Goal: Answer question/provide support

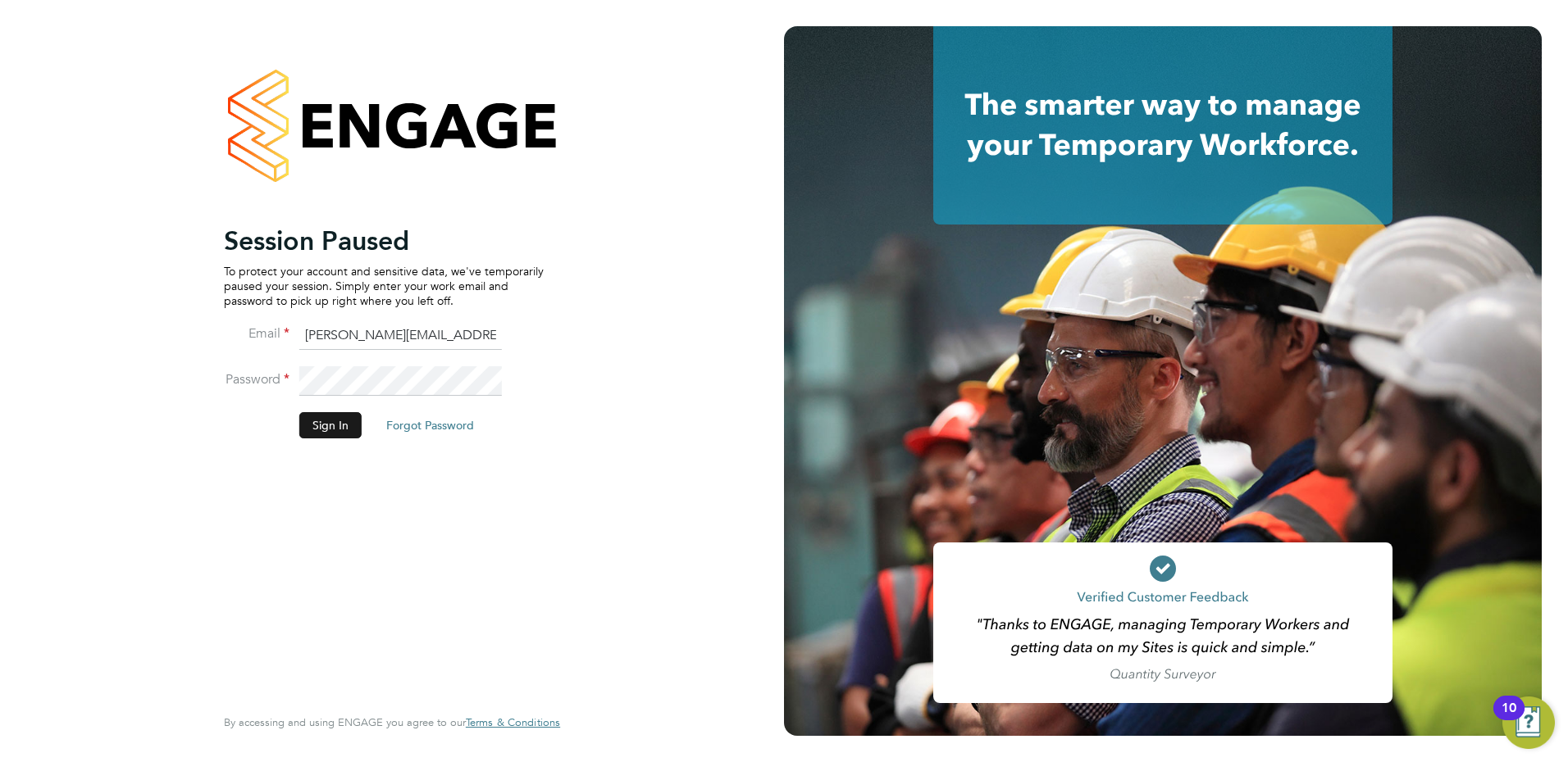
click at [337, 421] on button "Sign In" at bounding box center [330, 425] width 62 height 27
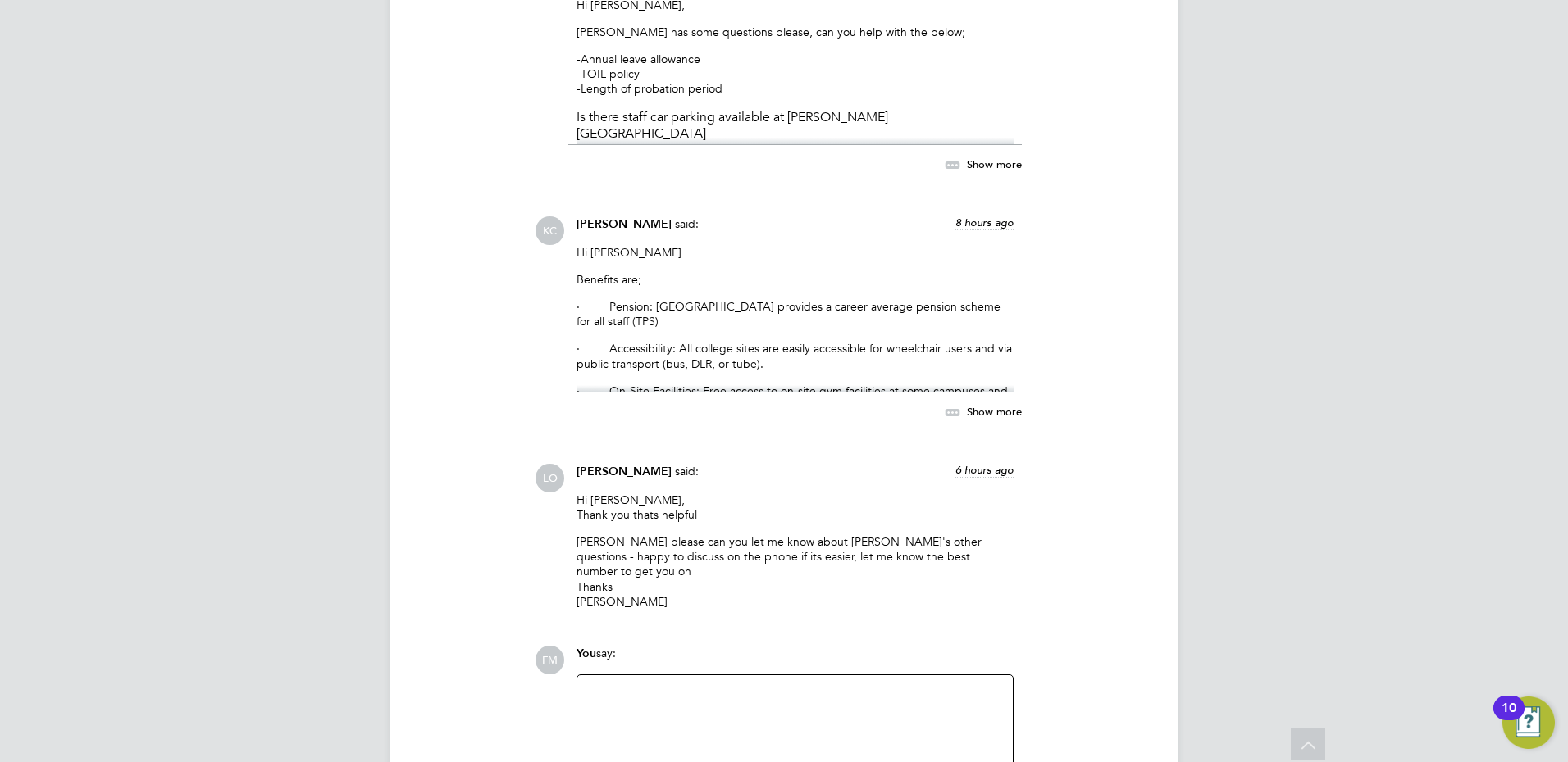
scroll to position [6525, 0]
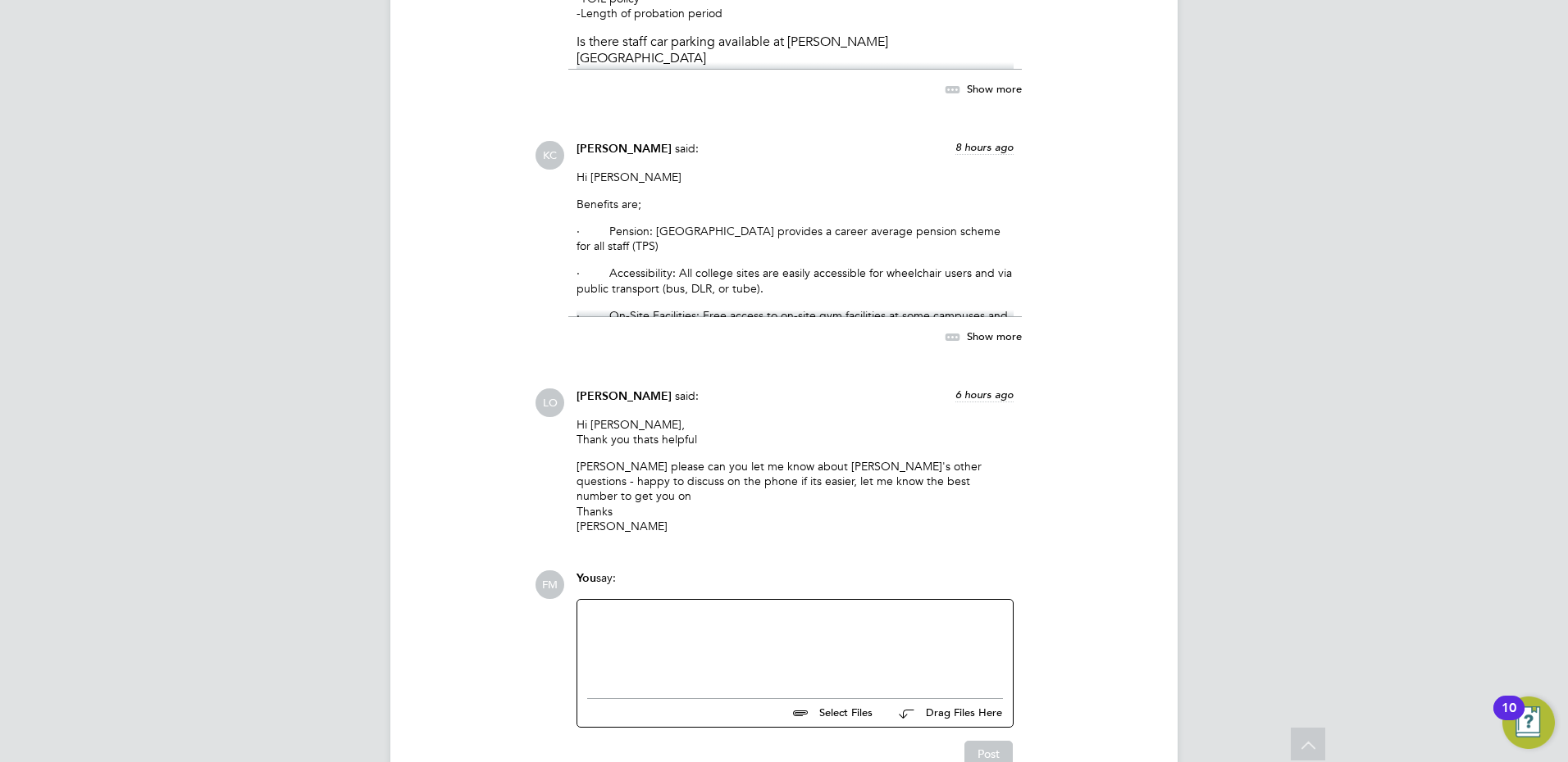
click at [680, 610] on div at bounding box center [795, 644] width 416 height 70
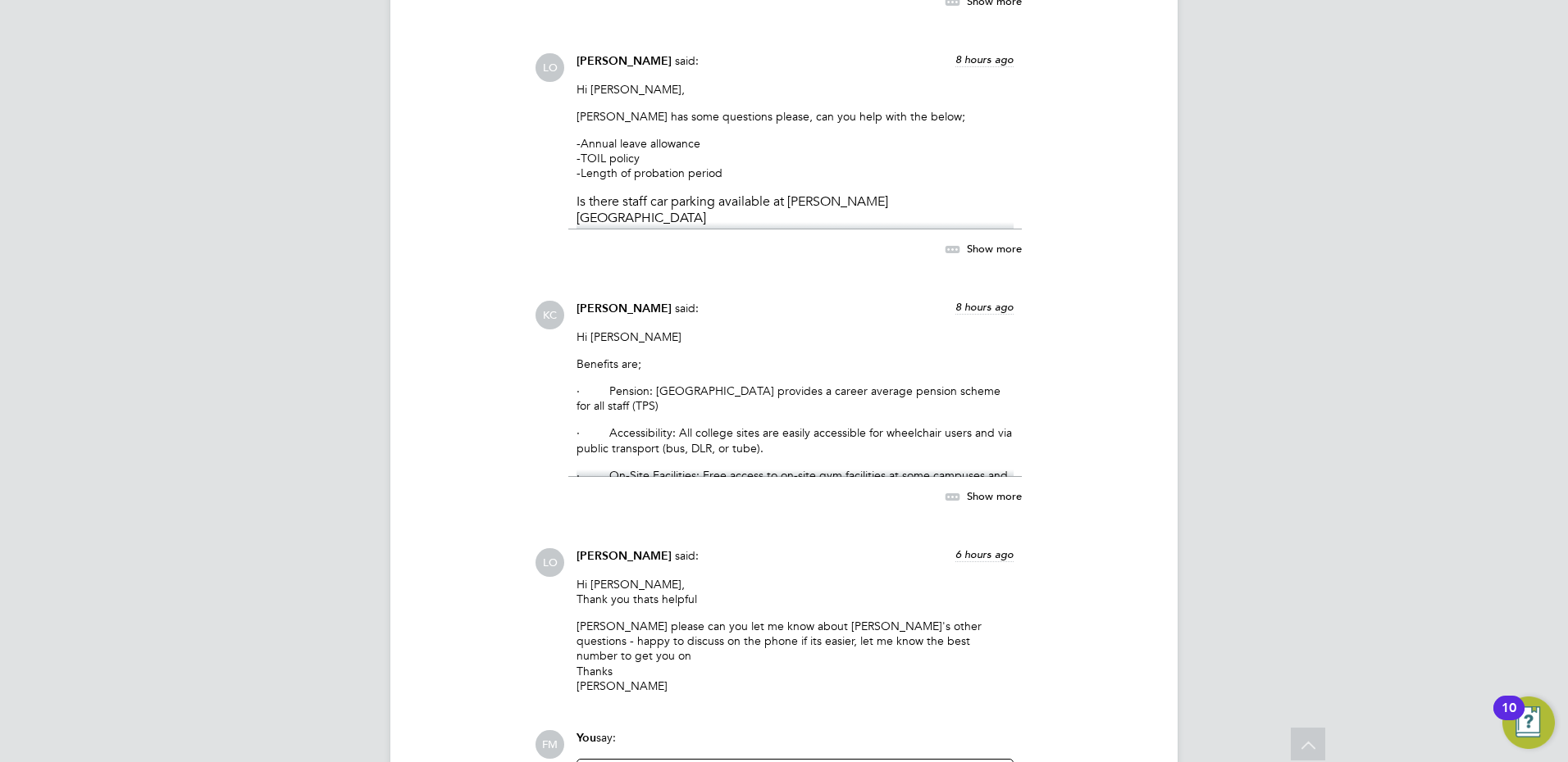
scroll to position [6115, 0]
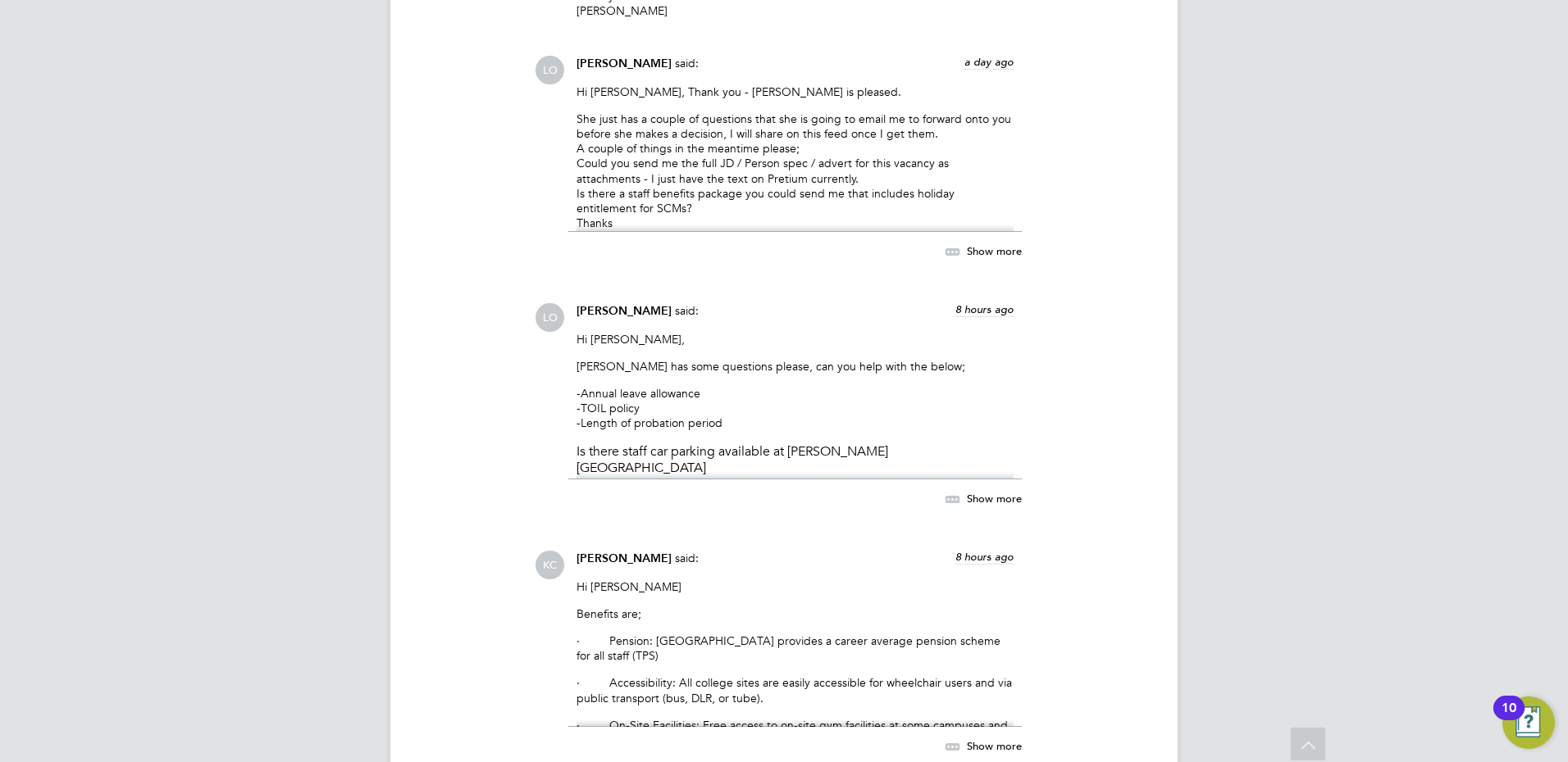
click at [1002, 489] on div "Show more" at bounding box center [966, 499] width 113 height 21
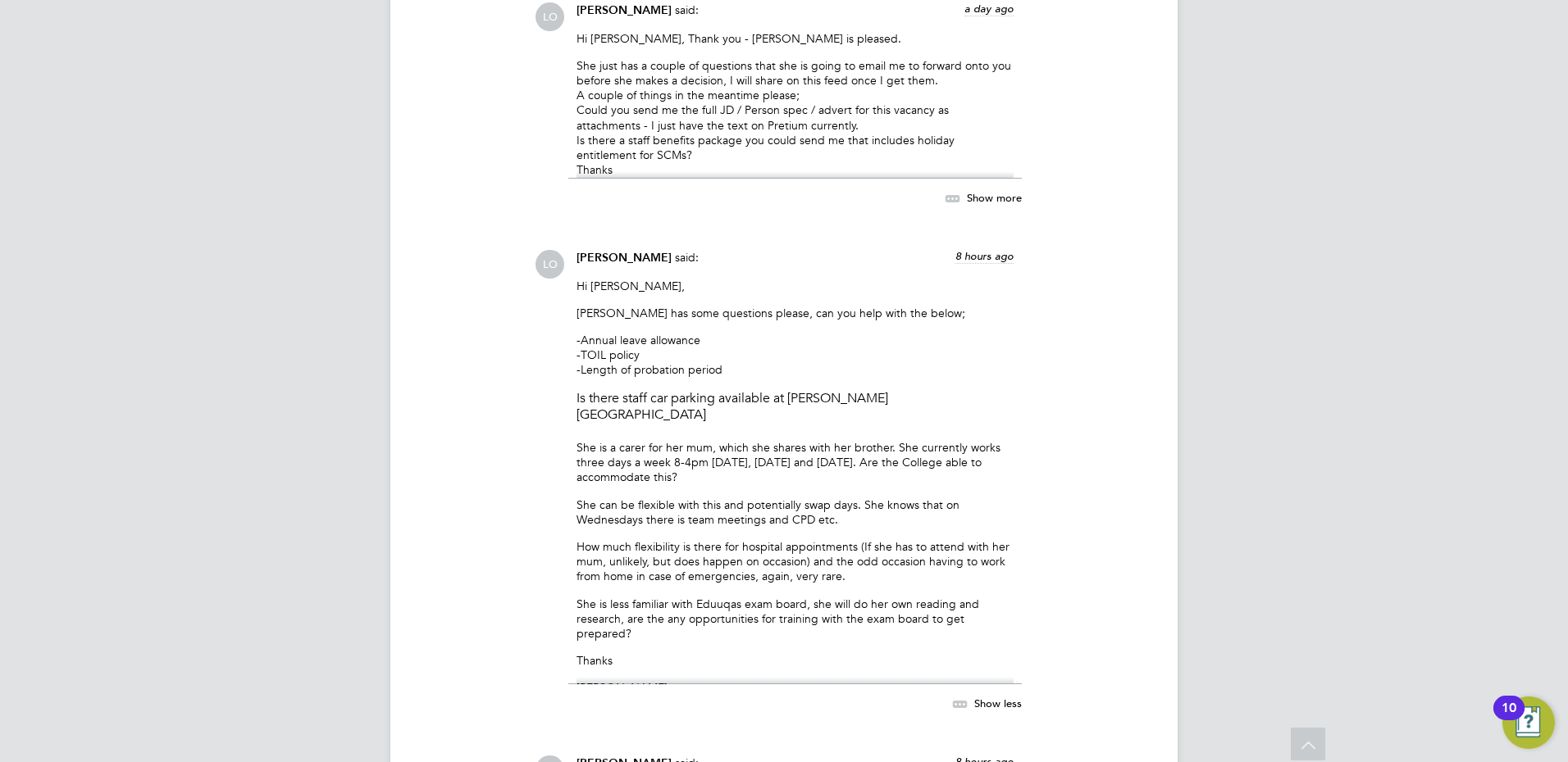
scroll to position [6197, 0]
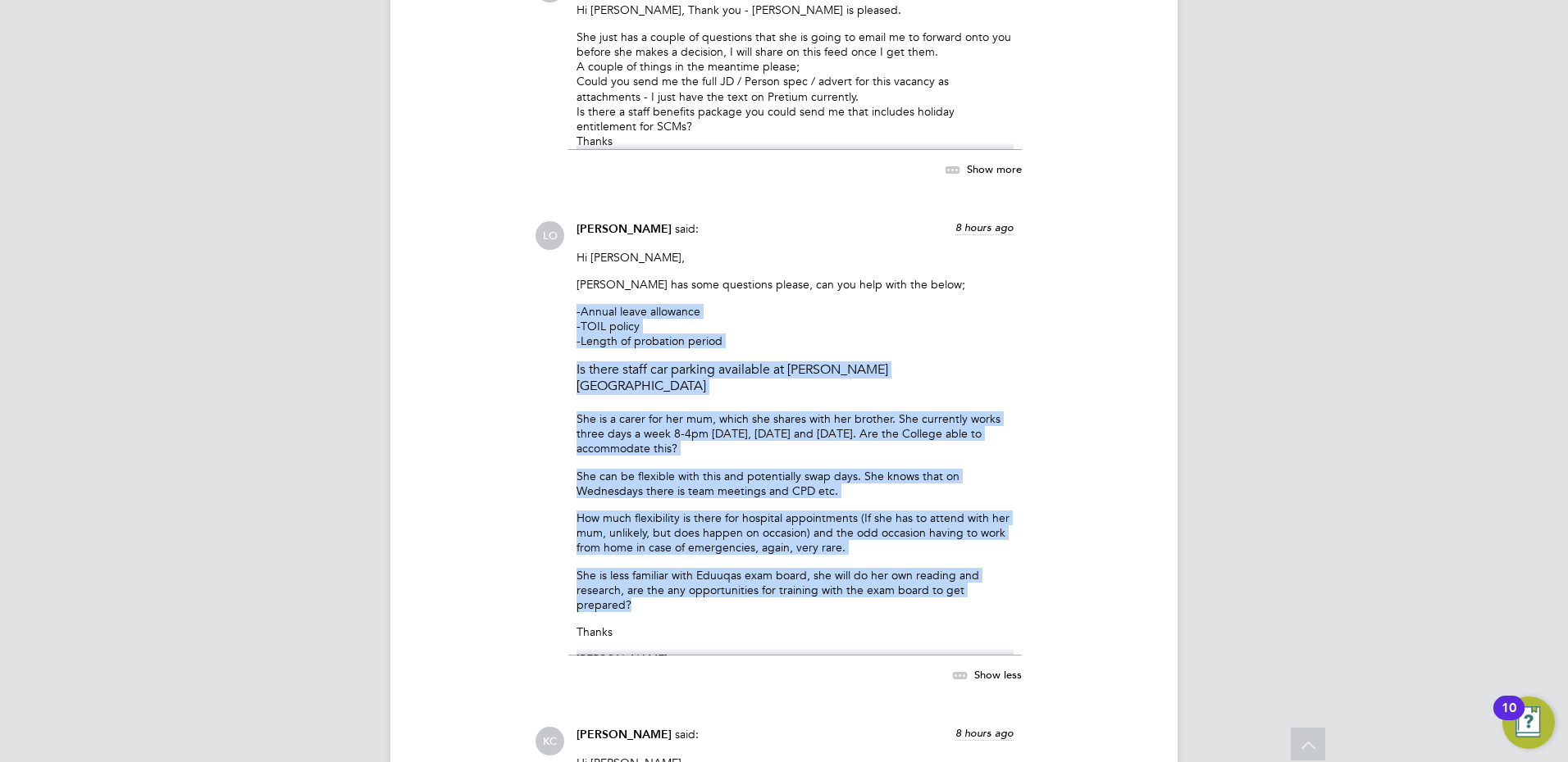
drag, startPoint x: 1027, startPoint y: 497, endPoint x: 496, endPoint y: 239, distance: 590.4
copy div "-Annual leave allowance -TOIL policy -Length of probation period Is there staff…"
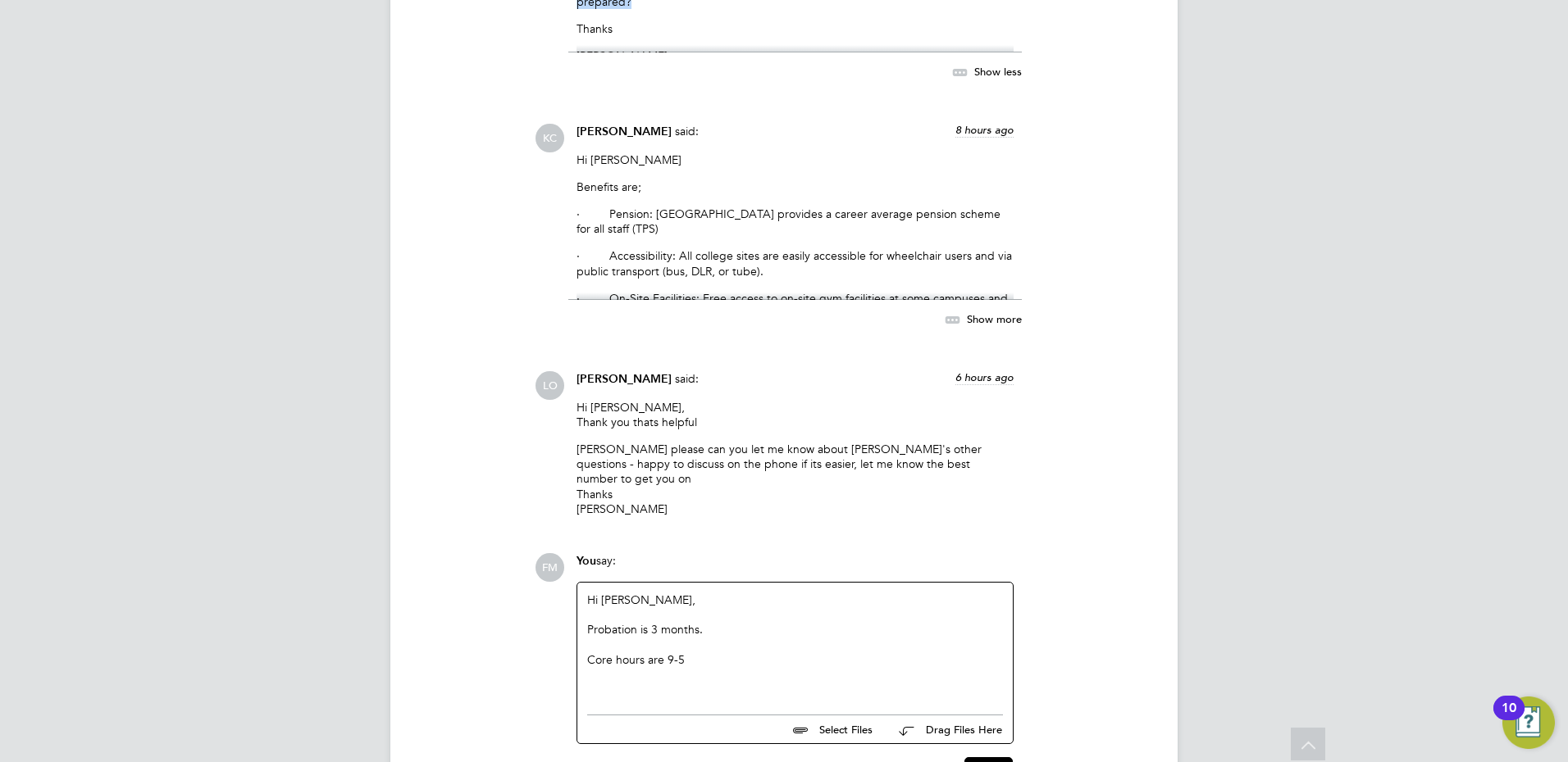
scroll to position [6816, 0]
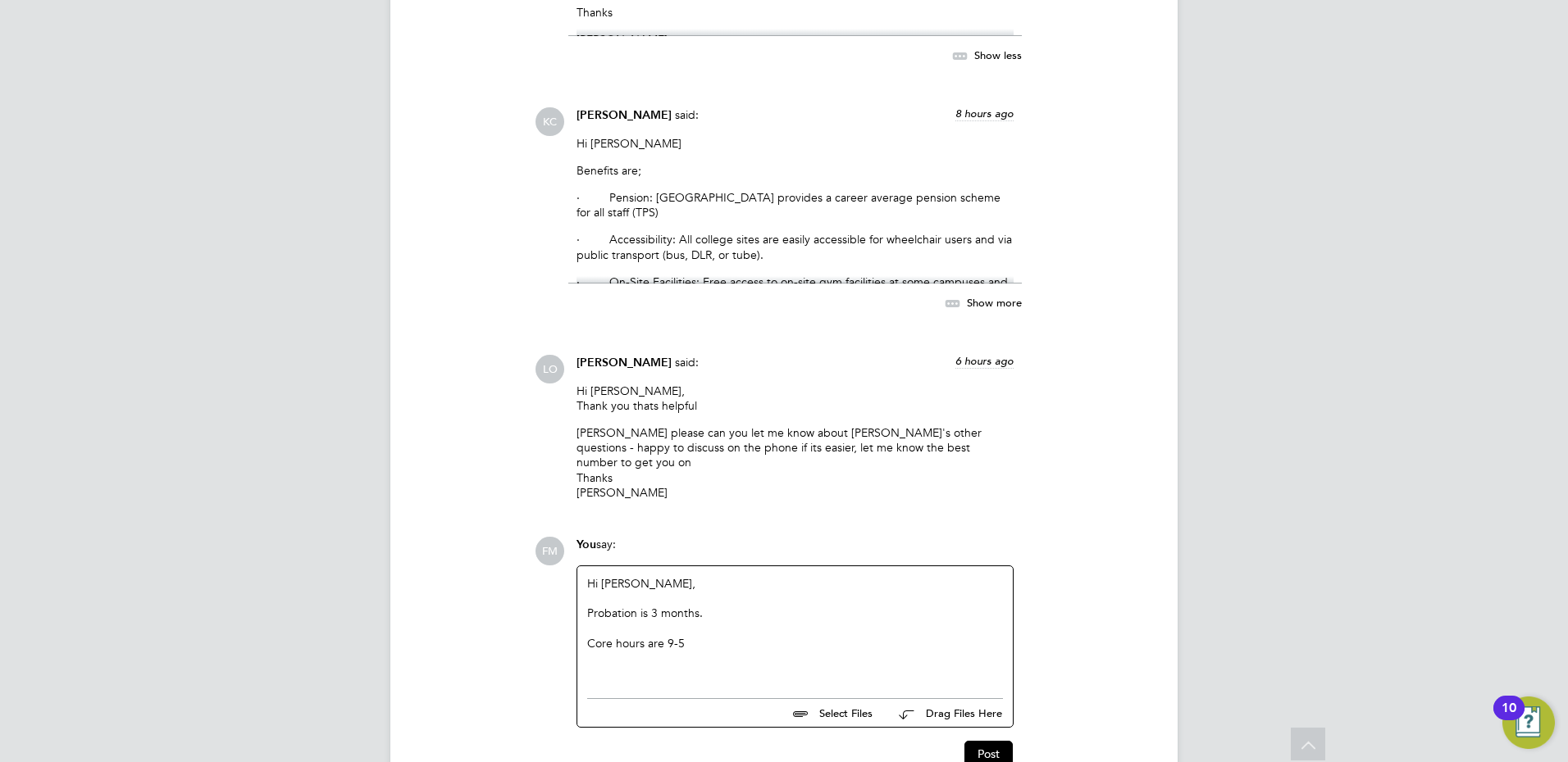
drag, startPoint x: 647, startPoint y: 546, endPoint x: 559, endPoint y: 548, distance: 88.0
click at [559, 548] on div "FM You say: Hi [PERSON_NAME], Probation is 3 months. Core hours are 9-5 Select …" at bounding box center [839, 652] width 610 height 231
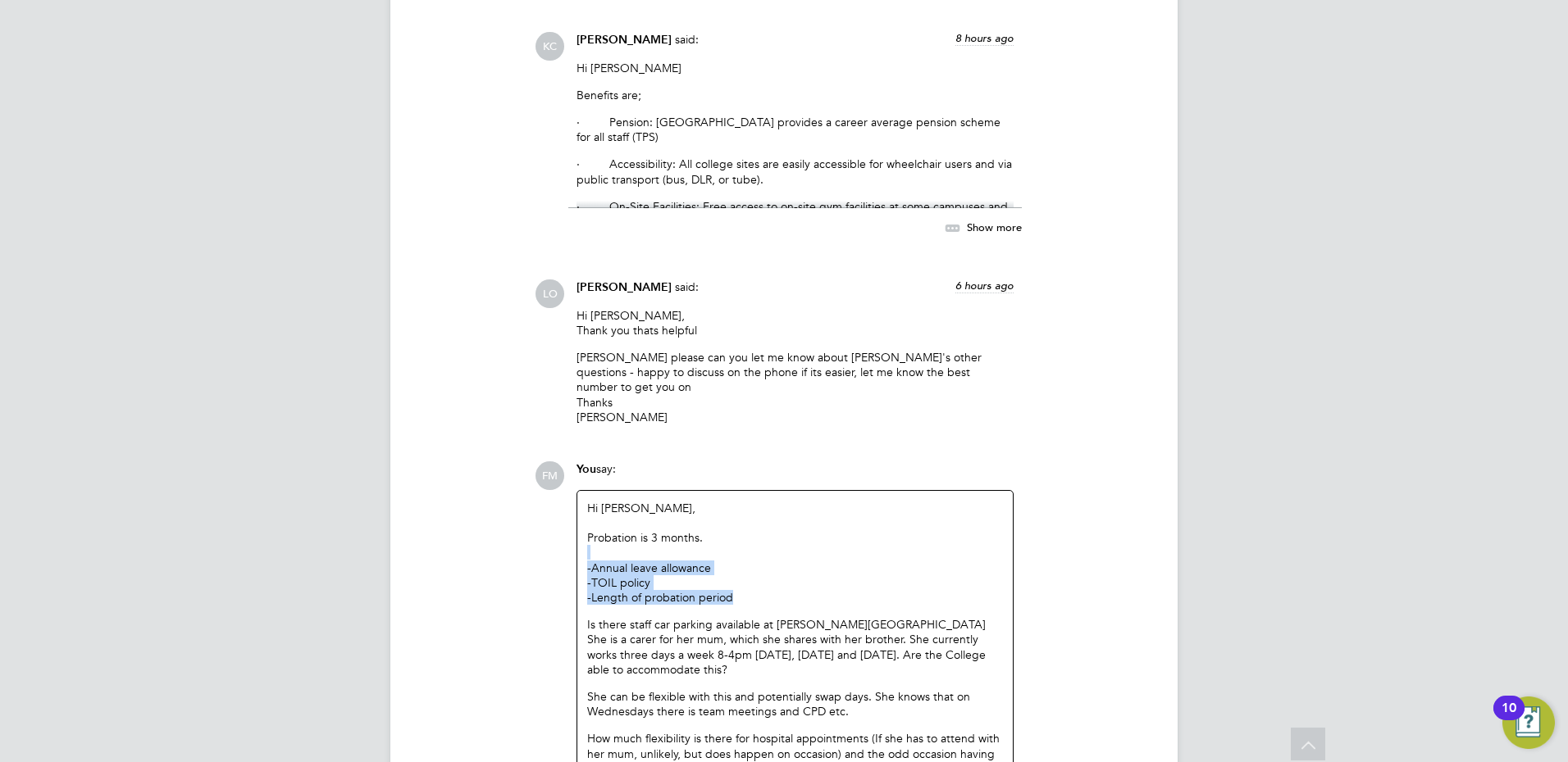
drag, startPoint x: 743, startPoint y: 507, endPoint x: 570, endPoint y: 471, distance: 176.7
click at [570, 471] on div "You say: Hi [PERSON_NAME], Probation is 3 months. -Annual leave allowance -TOIL…" at bounding box center [795, 692] width 454 height 462
drag, startPoint x: 570, startPoint y: 471, endPoint x: 714, endPoint y: 497, distance: 146.3
click at [681, 560] on p "-Annual leave allowance -TOIL policy -Length of probation period" at bounding box center [795, 583] width 416 height 45
drag, startPoint x: 744, startPoint y: 507, endPoint x: 554, endPoint y: 507, distance: 190.0
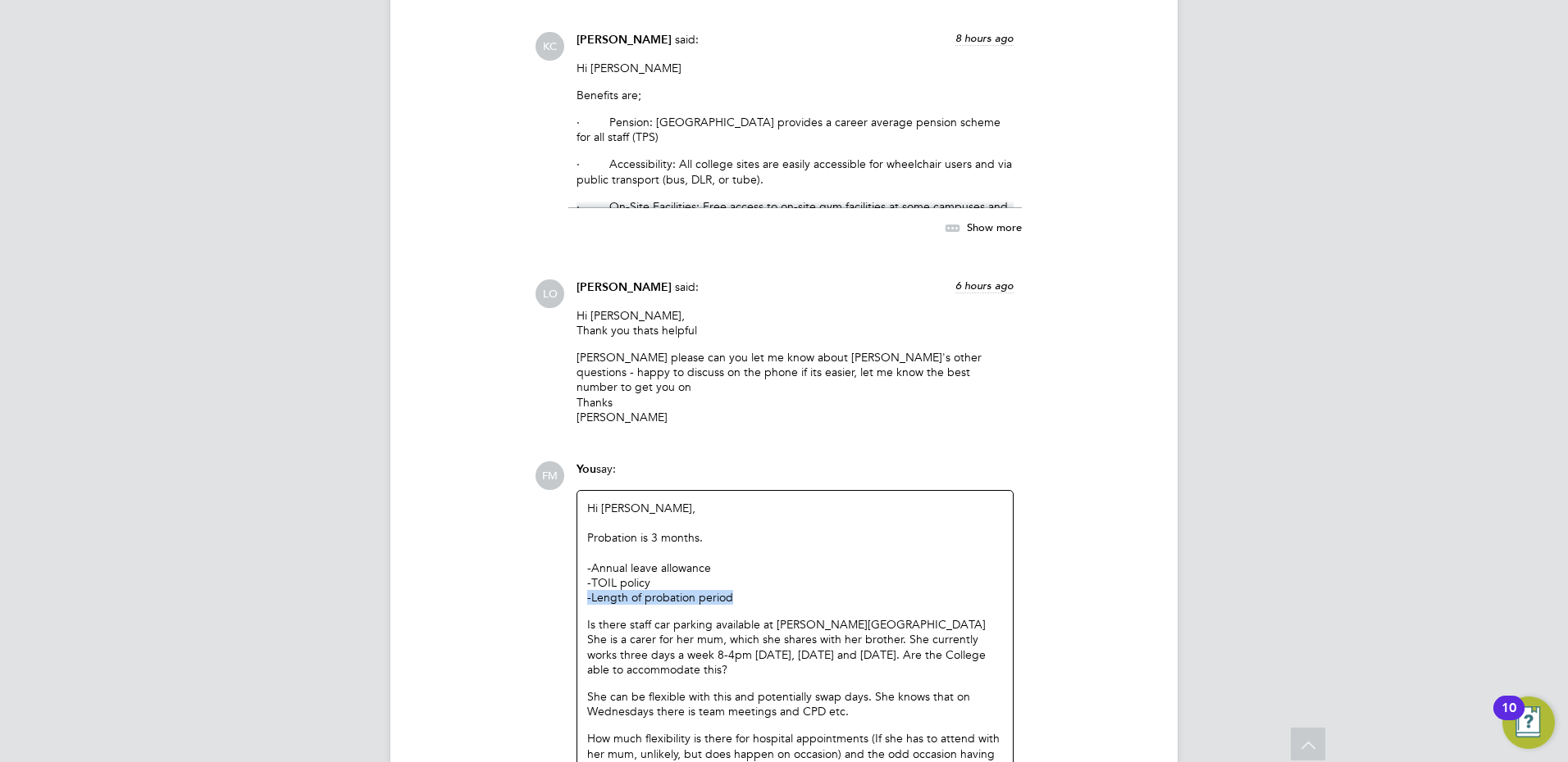
click at [554, 507] on div "FM You say: Hi [PERSON_NAME], Probation is 3 months. -Annual leave allowance -T…" at bounding box center [839, 712] width 610 height 501
click at [636, 516] on div at bounding box center [795, 523] width 416 height 15
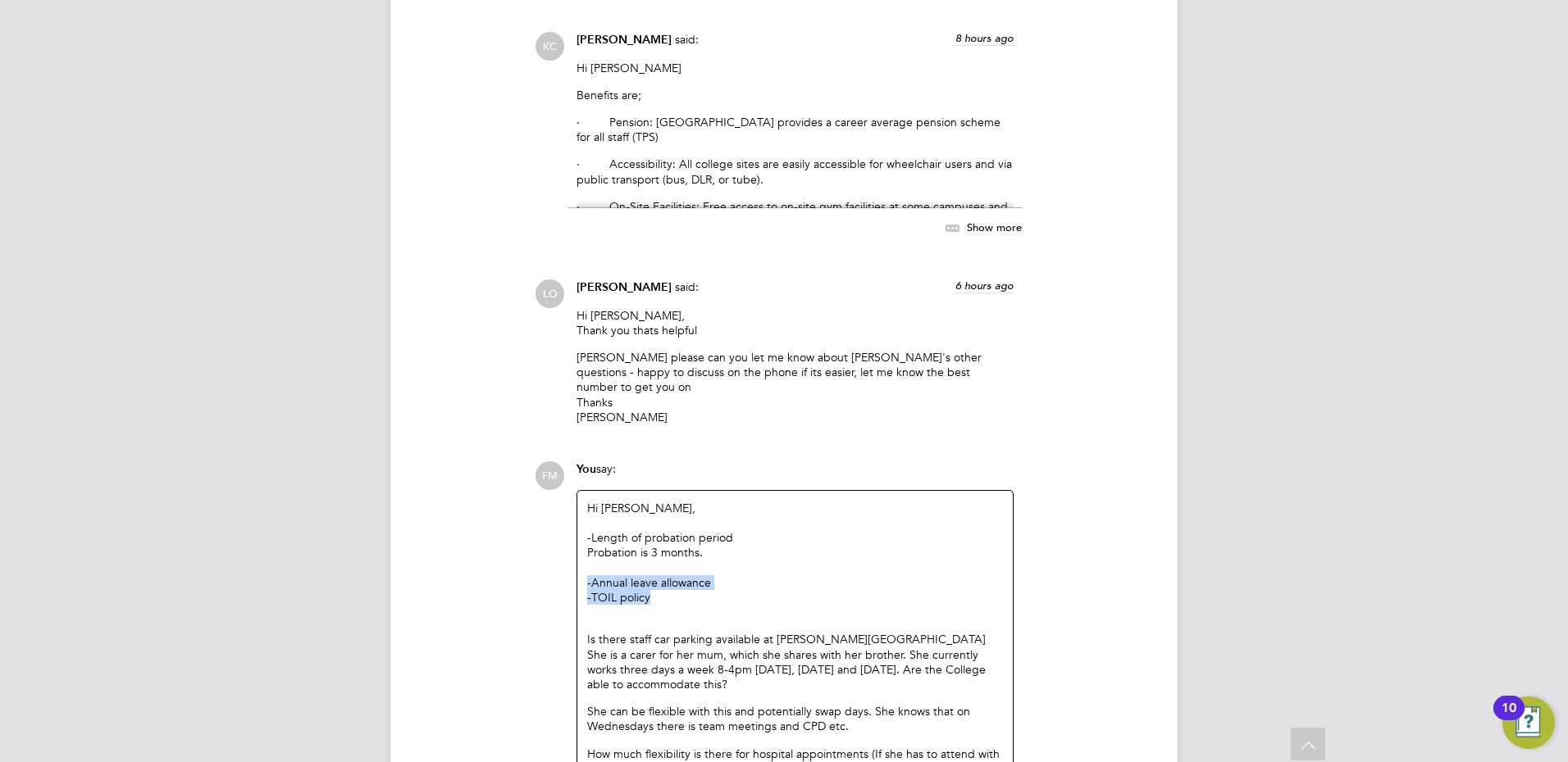
drag, startPoint x: 665, startPoint y: 513, endPoint x: 580, endPoint y: 487, distance: 88.9
click at [580, 491] on div "Hi [PERSON_NAME], -Length of probation period Probation is 3 months. -Annual le…" at bounding box center [795, 696] width 435 height 409
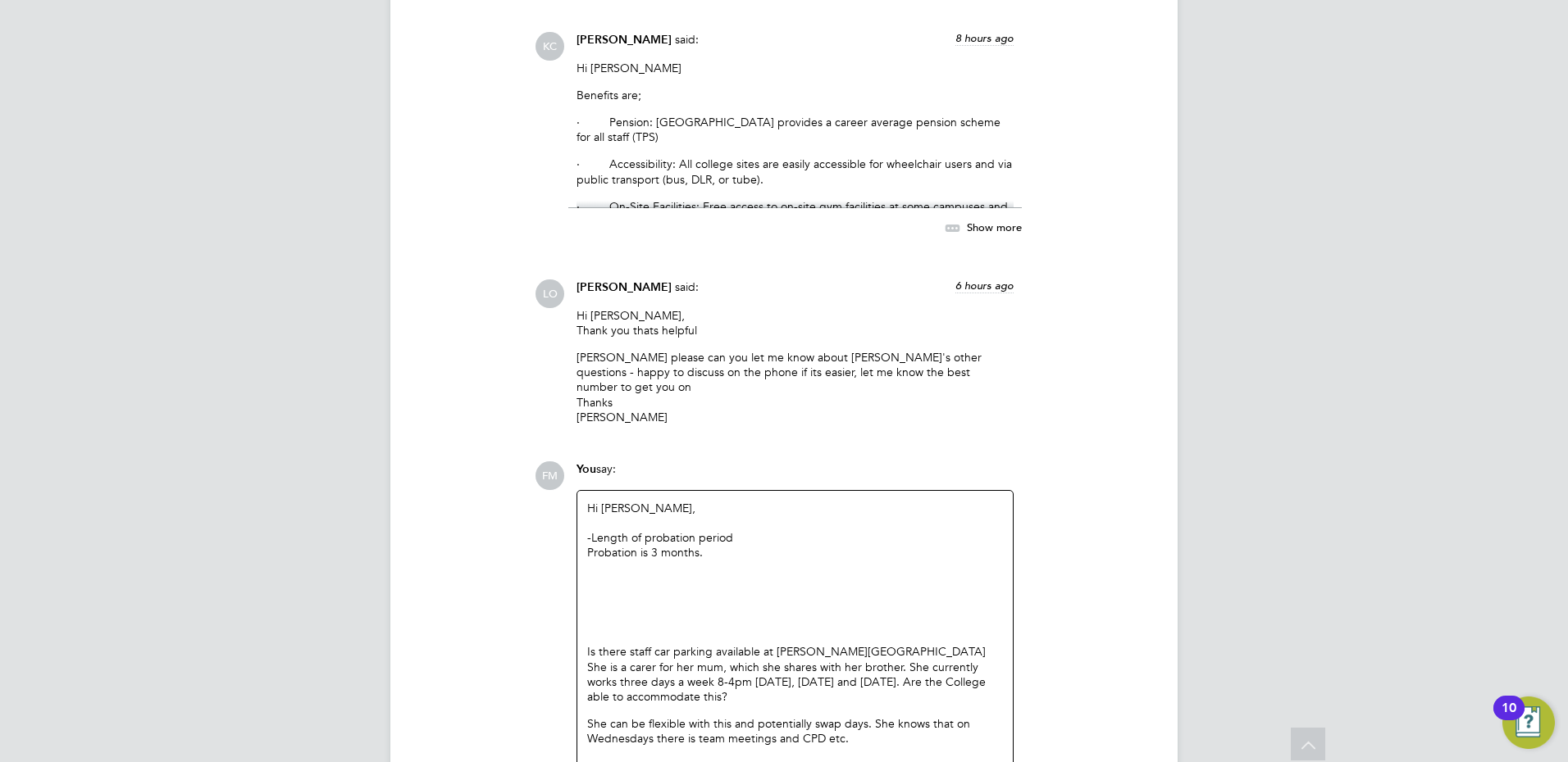
click at [600, 575] on p at bounding box center [795, 582] width 416 height 15
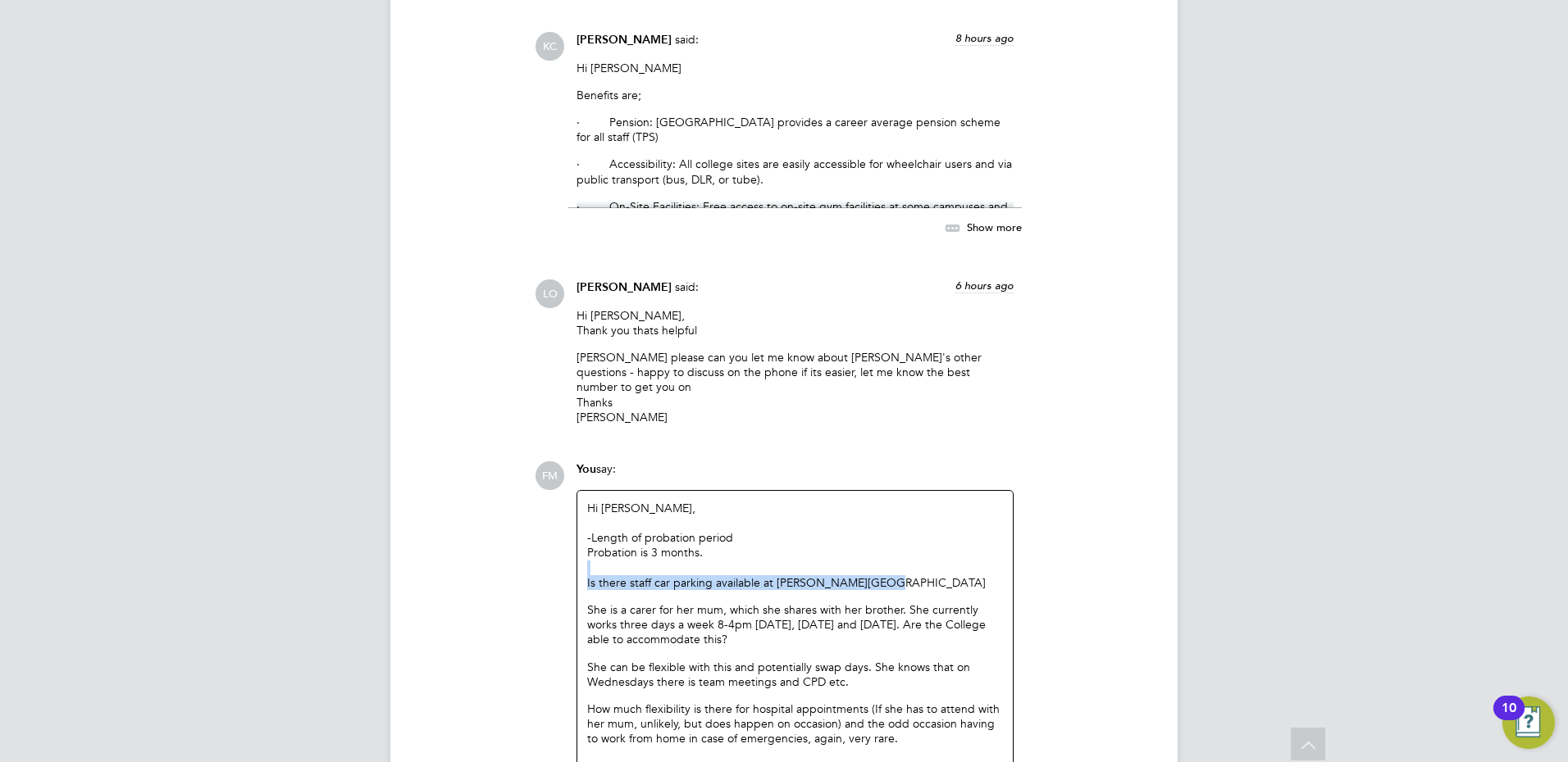
drag, startPoint x: 893, startPoint y: 497, endPoint x: 555, endPoint y: 477, distance: 338.6
click at [555, 477] on div "FM You say: Hi [PERSON_NAME], -Length of probation period Probation is 3 months…" at bounding box center [839, 697] width 610 height 471
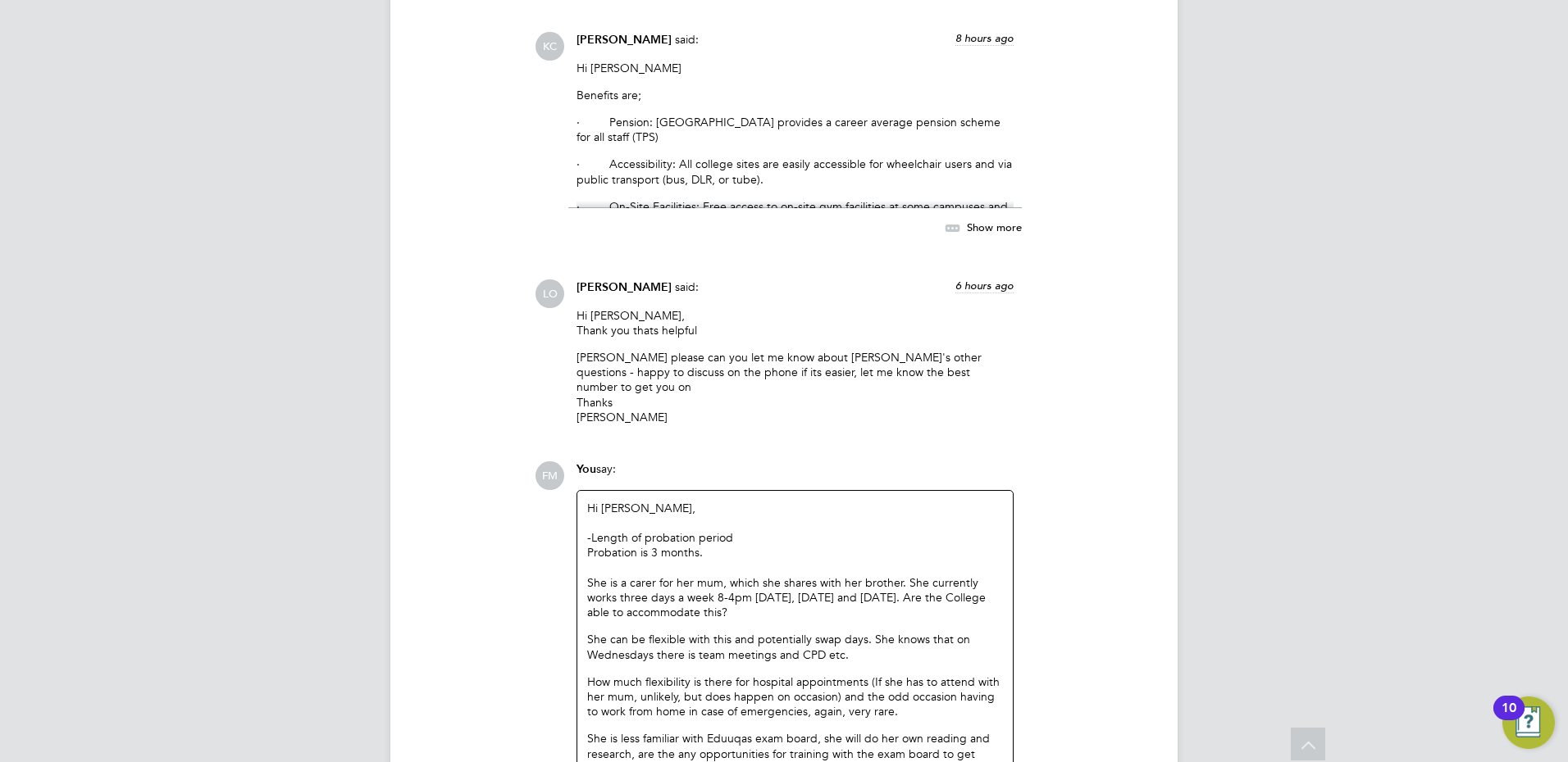
click at [754, 575] on p "She is a carer for her mum, which she shares with her brother. She currently wo…" at bounding box center [795, 598] width 416 height 45
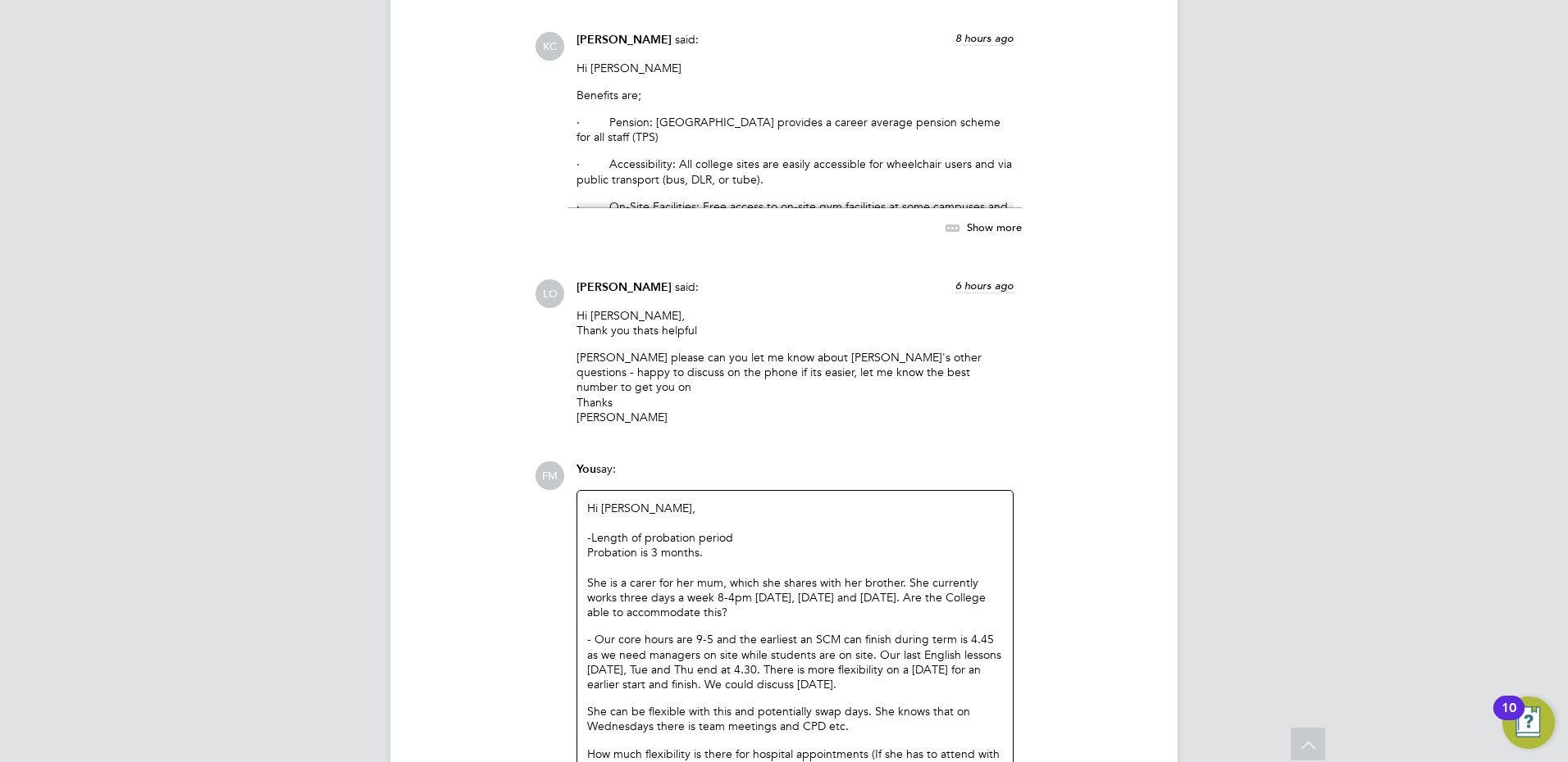
click at [985, 633] on p "- Our core hours are 9-5 and the earliest an SCM can finish during term is 4.45…" at bounding box center [795, 662] width 416 height 60
click at [797, 633] on p "- Our core hours are 9-5 and the earliest an SCM can finish during term is 4.45…" at bounding box center [795, 662] width 416 height 60
drag, startPoint x: 733, startPoint y: 530, endPoint x: 571, endPoint y: 488, distance: 167.4
click at [571, 488] on div "You say: Hi [PERSON_NAME], -Length of probation period Probation is 3 months. S…" at bounding box center [795, 700] width 454 height 476
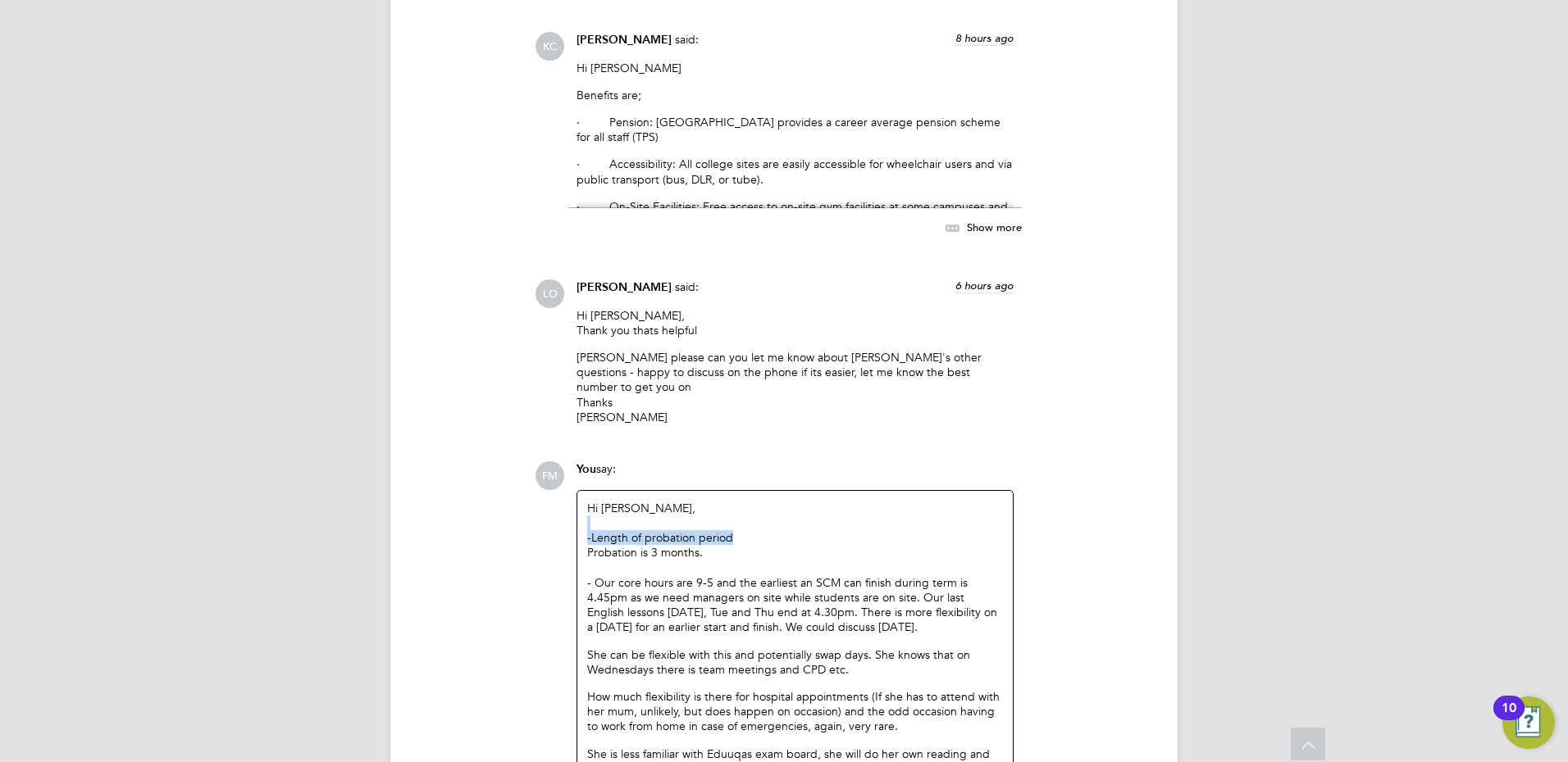
drag, startPoint x: 719, startPoint y: 444, endPoint x: 574, endPoint y: 441, distance: 145.0
click at [574, 462] on div "You say: Hi [PERSON_NAME], -Length of probation period Probation is 3 months. -…" at bounding box center [795, 671] width 454 height 420
click at [703, 531] on div "-Length of probation period" at bounding box center [795, 538] width 416 height 15
drag, startPoint x: 688, startPoint y: 450, endPoint x: 592, endPoint y: 446, distance: 96.1
click at [592, 531] on div "-Length of probation period" at bounding box center [795, 538] width 416 height 15
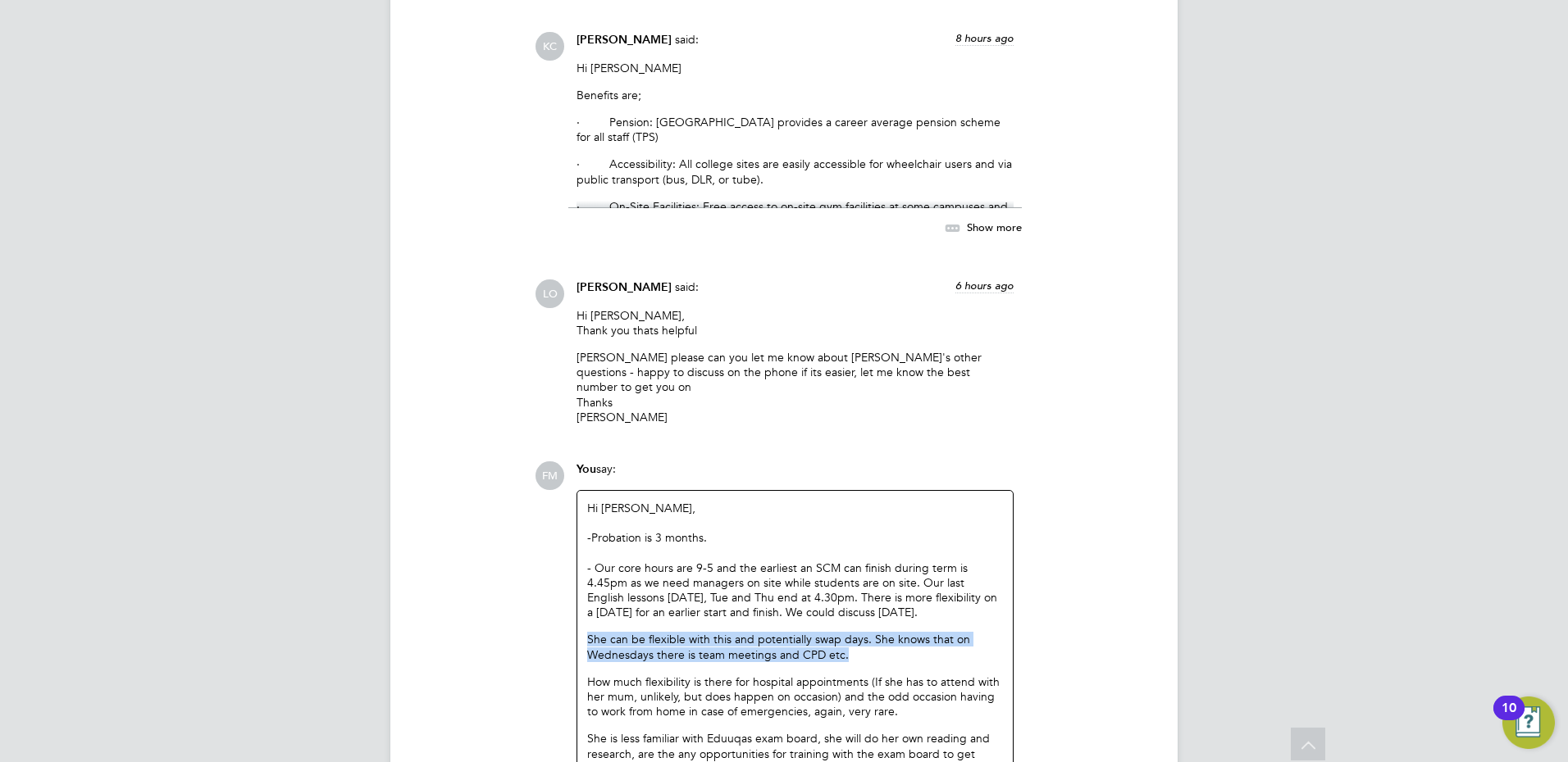
drag, startPoint x: 844, startPoint y: 566, endPoint x: 546, endPoint y: 546, distance: 298.7
click at [546, 546] on div "FM You say: Hi [PERSON_NAME], -Probation is 3 months. - Our core hours are 9-5 …" at bounding box center [839, 684] width 610 height 445
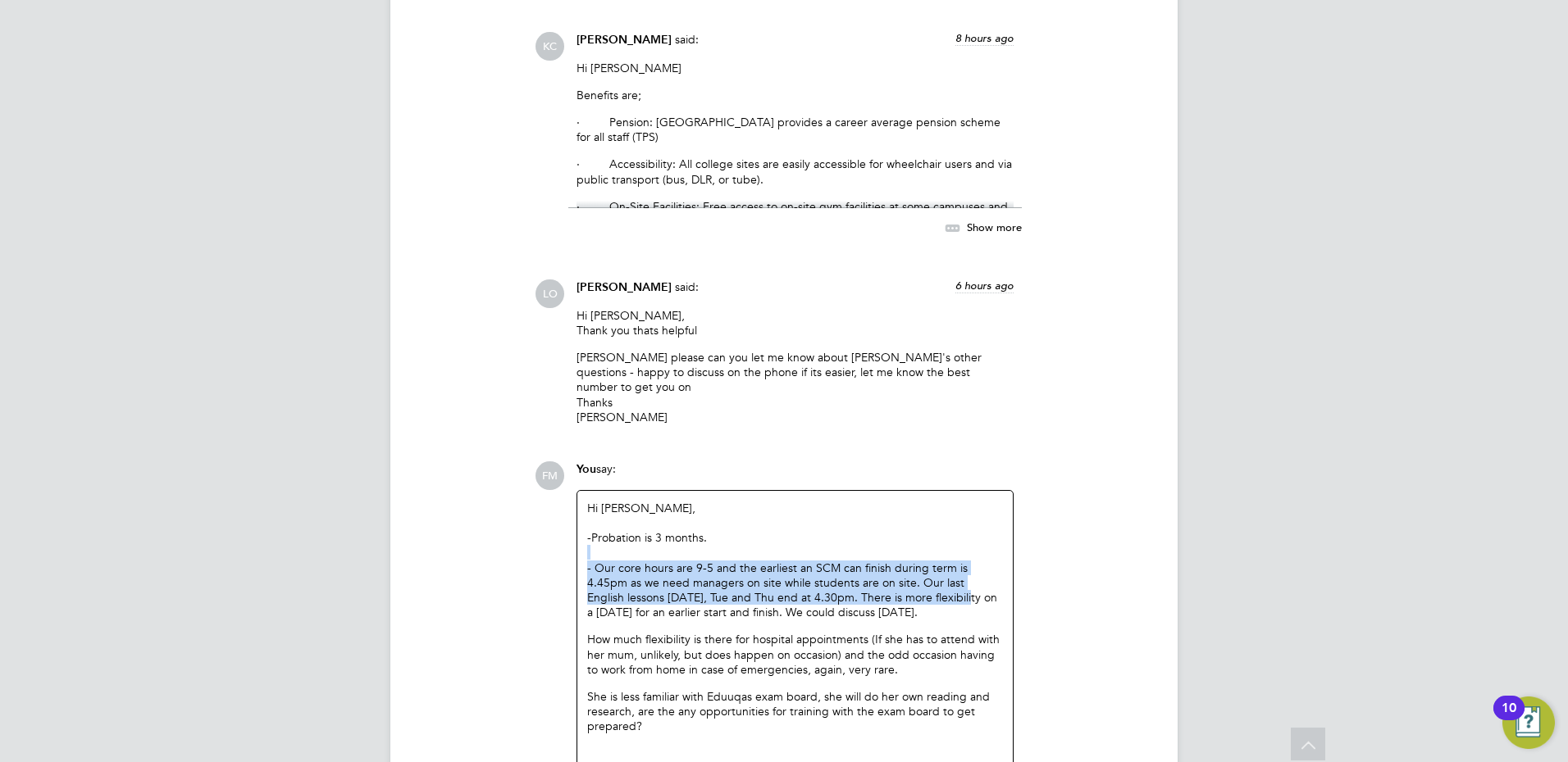
drag, startPoint x: 894, startPoint y: 515, endPoint x: 702, endPoint y: 469, distance: 197.4
click at [702, 501] on div "Hi [PERSON_NAME], -Probation is 3 months. - Our core hours are 9-5 and the earl…" at bounding box center [795, 638] width 416 height 276
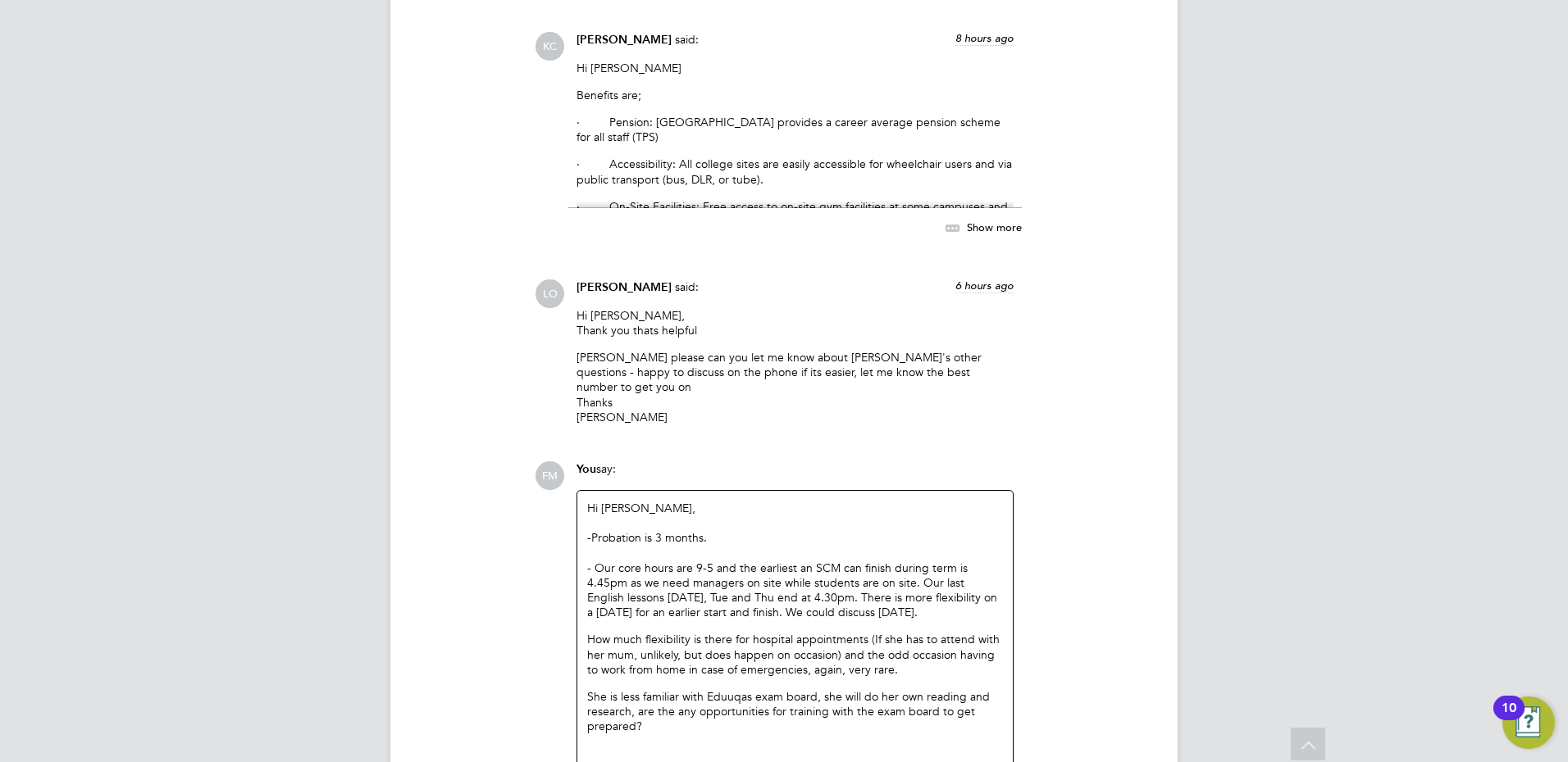
drag, startPoint x: 702, startPoint y: 469, endPoint x: 954, endPoint y: 541, distance: 262.1
click at [954, 560] on div "- Our core hours are 9-5 and the earliest an SCM can finish during term is 4.45…" at bounding box center [795, 647] width 416 height 174
drag, startPoint x: 924, startPoint y: 521, endPoint x: 635, endPoint y: 476, distance: 292.5
click at [635, 560] on p "- Our core hours are 9-5 and the earliest an SCM can finish during term is 4.45…" at bounding box center [795, 590] width 416 height 60
drag, startPoint x: 635, startPoint y: 476, endPoint x: 870, endPoint y: 545, distance: 244.9
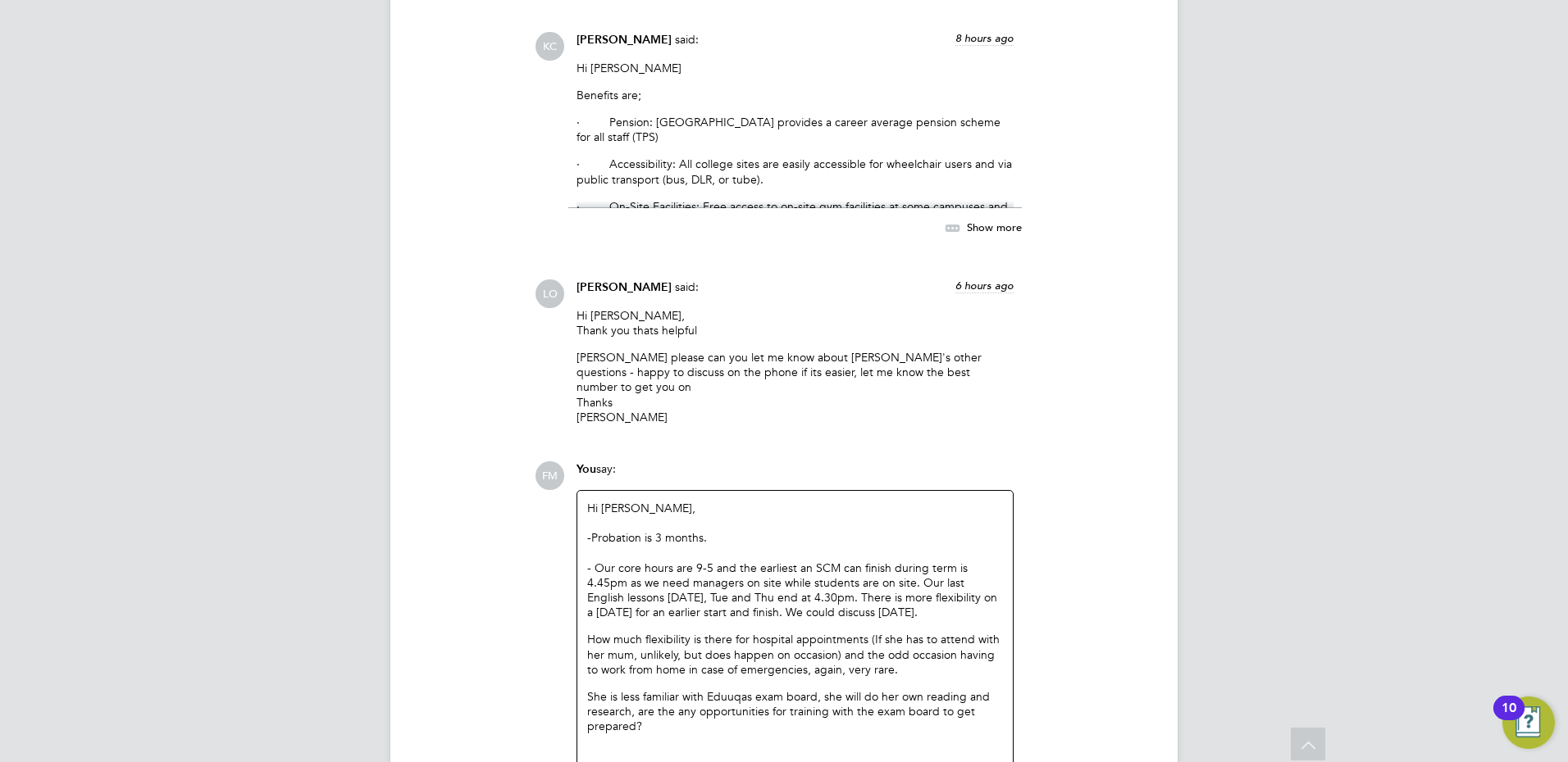
click at [840, 560] on p "- Our core hours are 9-5 and the earliest an SCM can finish during term is 4.45…" at bounding box center [795, 590] width 416 height 60
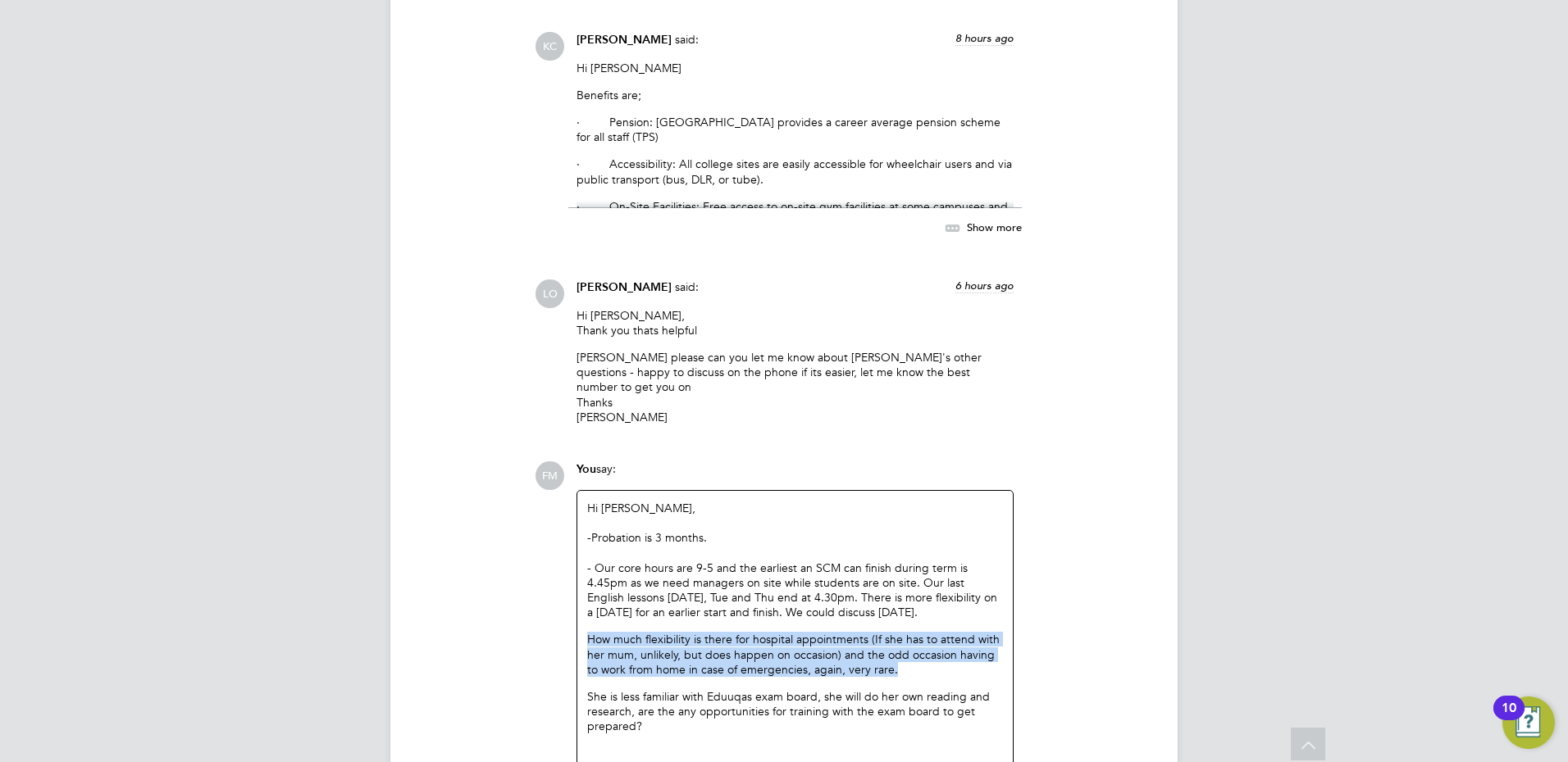
drag, startPoint x: 912, startPoint y: 579, endPoint x: 553, endPoint y: 541, distance: 361.0
click at [553, 541] on div "FM You say: Hi [PERSON_NAME], -Probation is 3 months. - Our core hours are 9-5 …" at bounding box center [839, 662] width 610 height 401
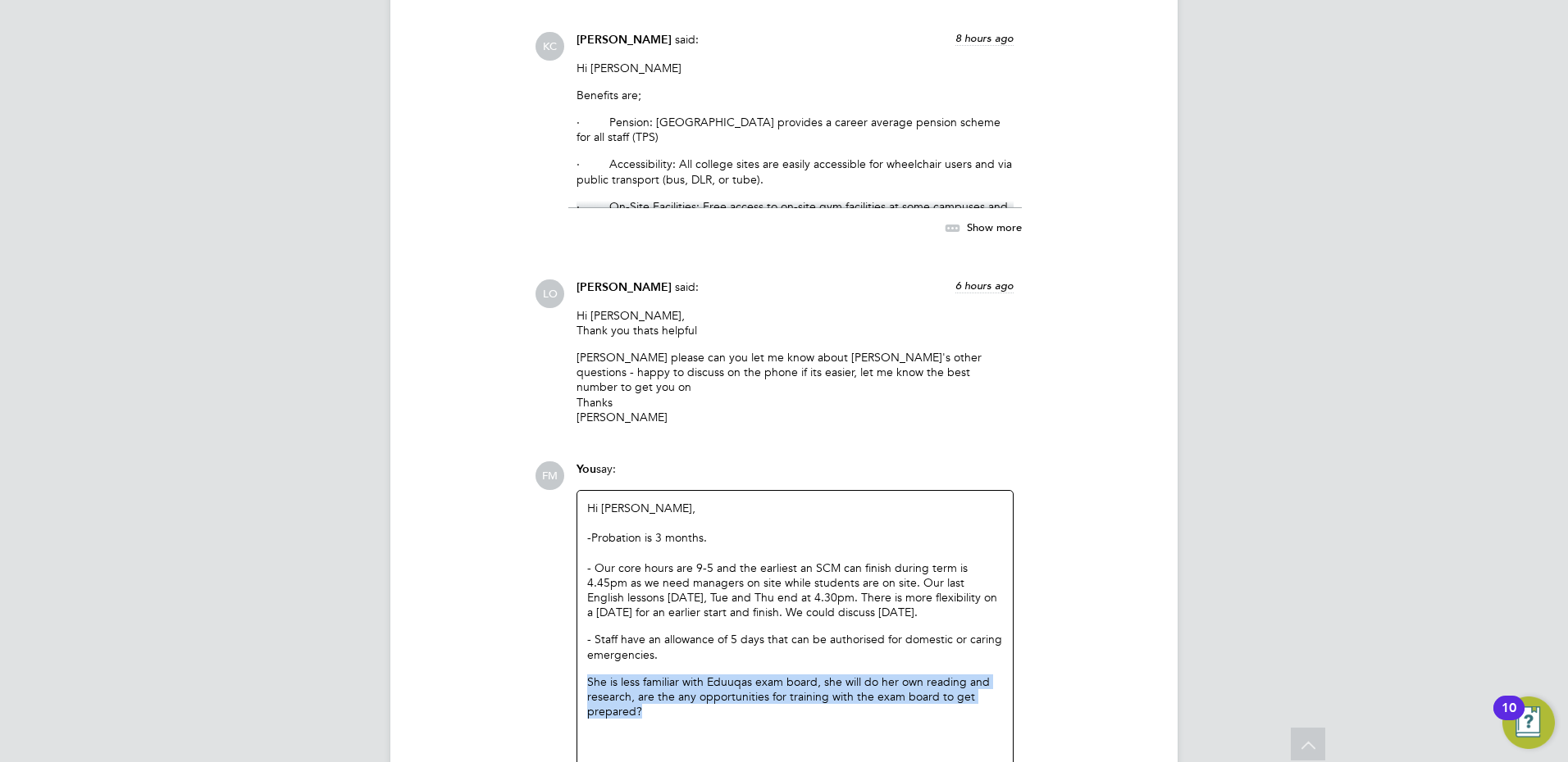
drag, startPoint x: 646, startPoint y: 621, endPoint x: 566, endPoint y: 589, distance: 86.2
click at [566, 589] on div "FM You say: Hi [PERSON_NAME], -Probation is 3 months. - Our core hours are 9-5 …" at bounding box center [839, 655] width 610 height 387
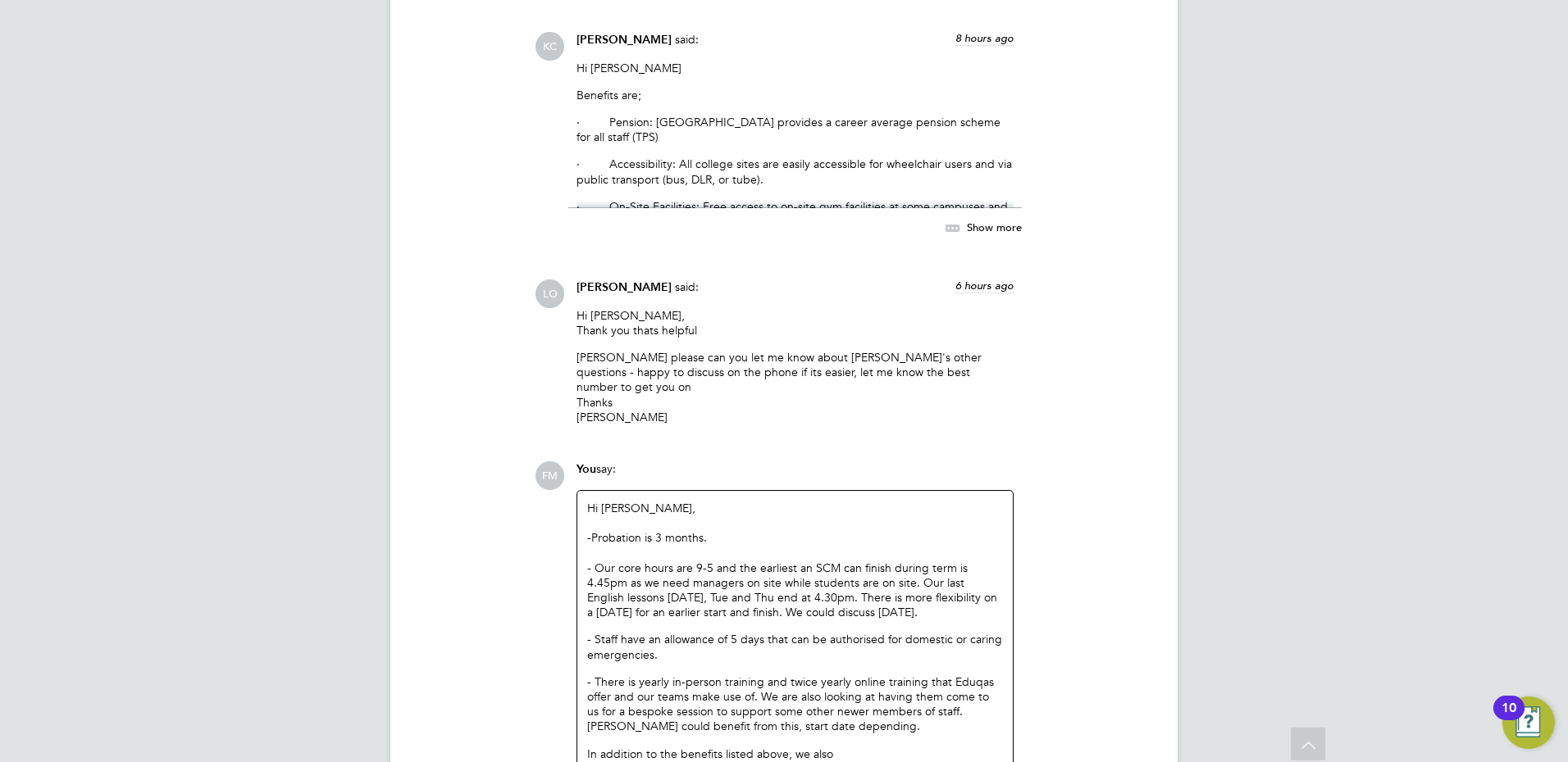
click at [1001, 219] on span "Show more" at bounding box center [995, 226] width 55 height 14
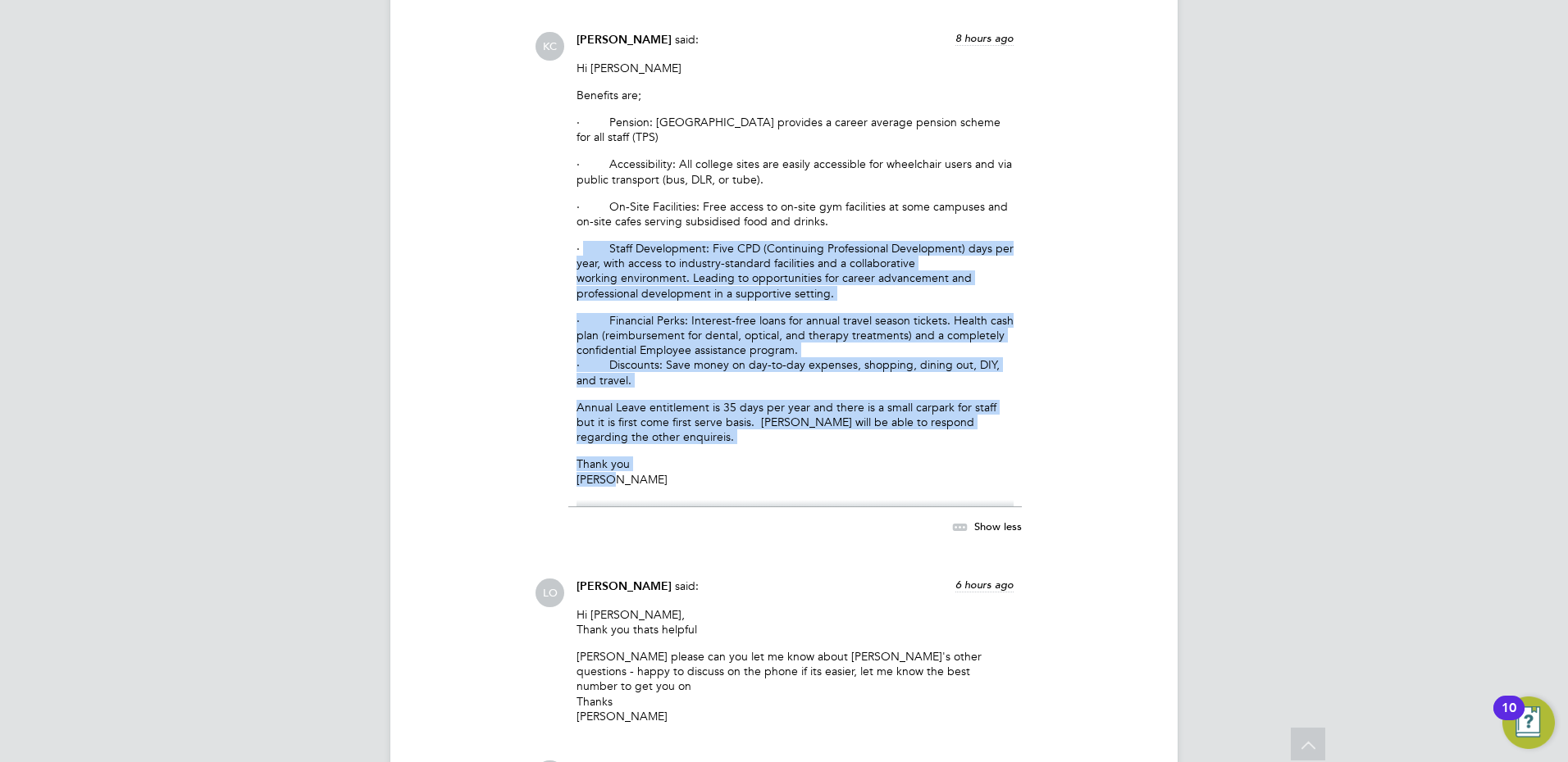
drag, startPoint x: 658, startPoint y: 404, endPoint x: 583, endPoint y: 166, distance: 249.5
click at [583, 166] on div "Hi [PERSON_NAME] are; · Pension: [GEOGRAPHIC_DATA] provides a career average pe…" at bounding box center [795, 284] width 437 height 447
drag, startPoint x: 583, startPoint y: 166, endPoint x: 1102, endPoint y: 391, distance: 565.7
click at [921, 322] on div "Hi [PERSON_NAME] are; · Pension: [GEOGRAPHIC_DATA] provides a career average pe…" at bounding box center [795, 284] width 437 height 447
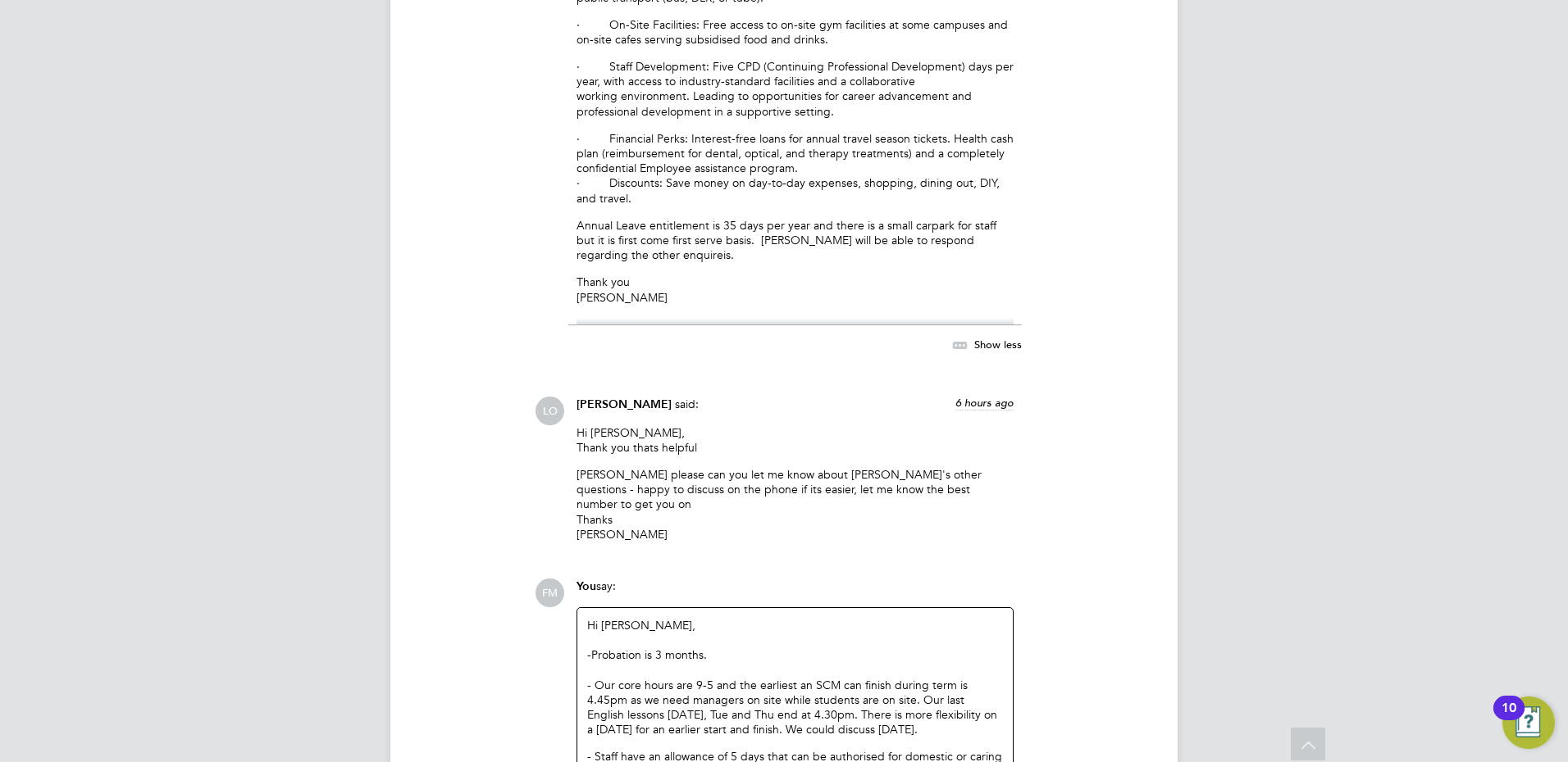
scroll to position [7220, 0]
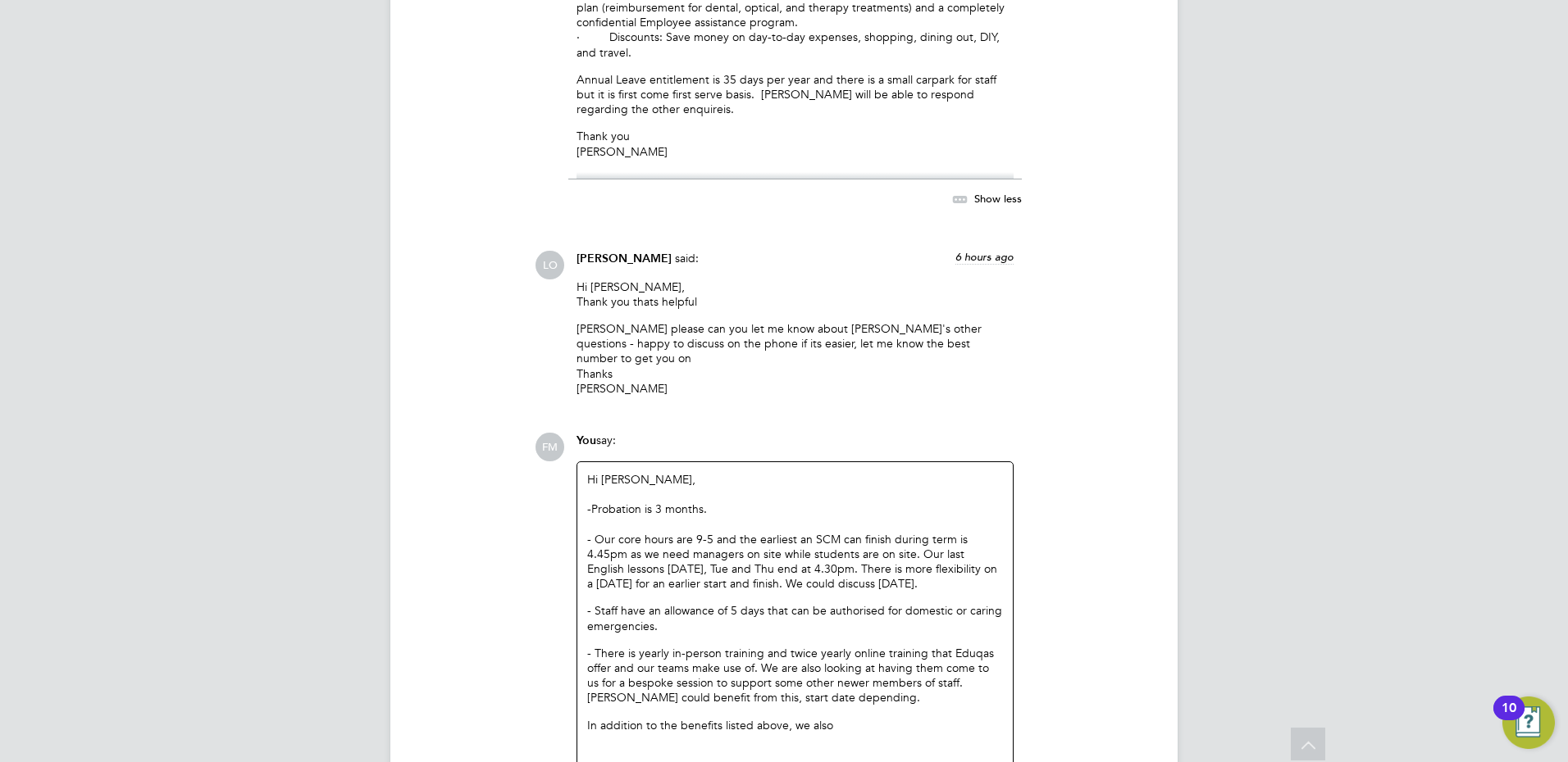
click at [913, 719] on p "In addition to the benefits listed above, we also" at bounding box center [795, 725] width 416 height 15
click at [864, 745] on p "- bespoke and accredited management training" at bounding box center [795, 752] width 416 height 15
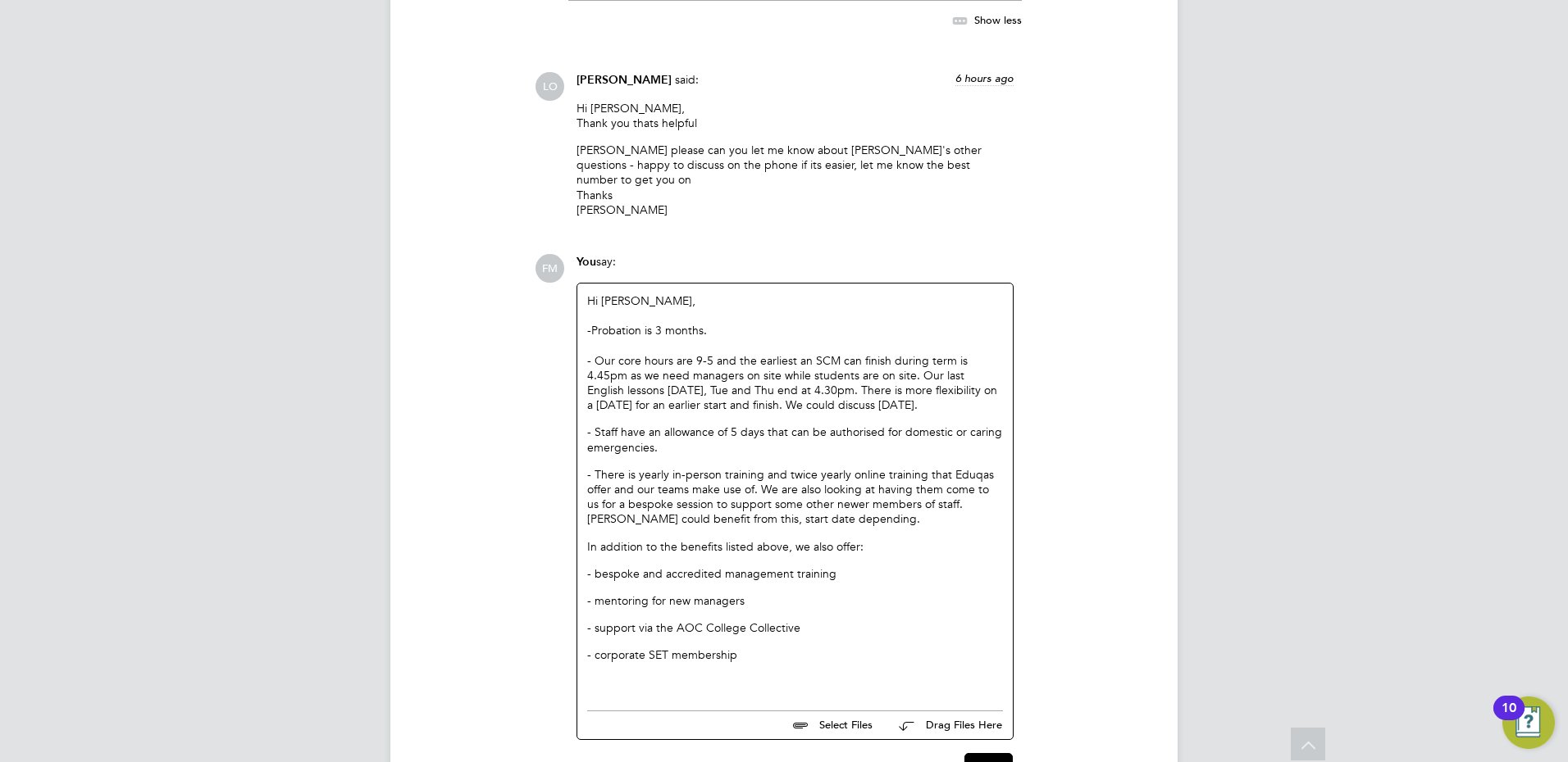
scroll to position [7411, 0]
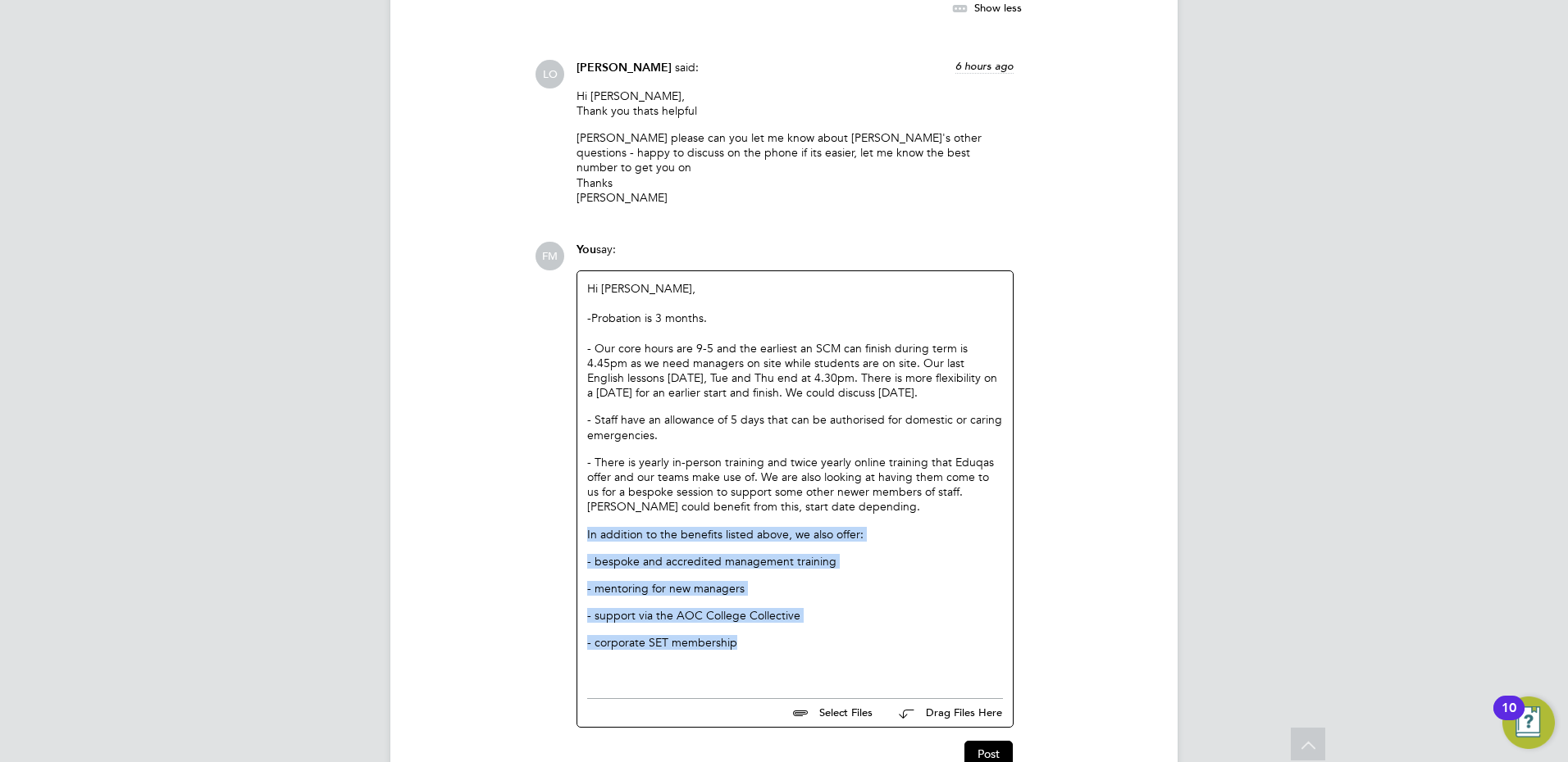
drag, startPoint x: 722, startPoint y: 548, endPoint x: 570, endPoint y: 446, distance: 183.1
click at [570, 446] on div "You say: Hi [PERSON_NAME], -Probation is 3 months. - Our core hours are 9-5 and…" at bounding box center [795, 485] width 454 height 486
drag, startPoint x: 570, startPoint y: 446, endPoint x: 872, endPoint y: 595, distance: 336.8
click at [872, 595] on div "Hi [PERSON_NAME], -Probation is 3 months. - Our core hours are 9-5 and the earl…" at bounding box center [795, 481] width 435 height 419
drag, startPoint x: 754, startPoint y: 554, endPoint x: 568, endPoint y: 460, distance: 208.4
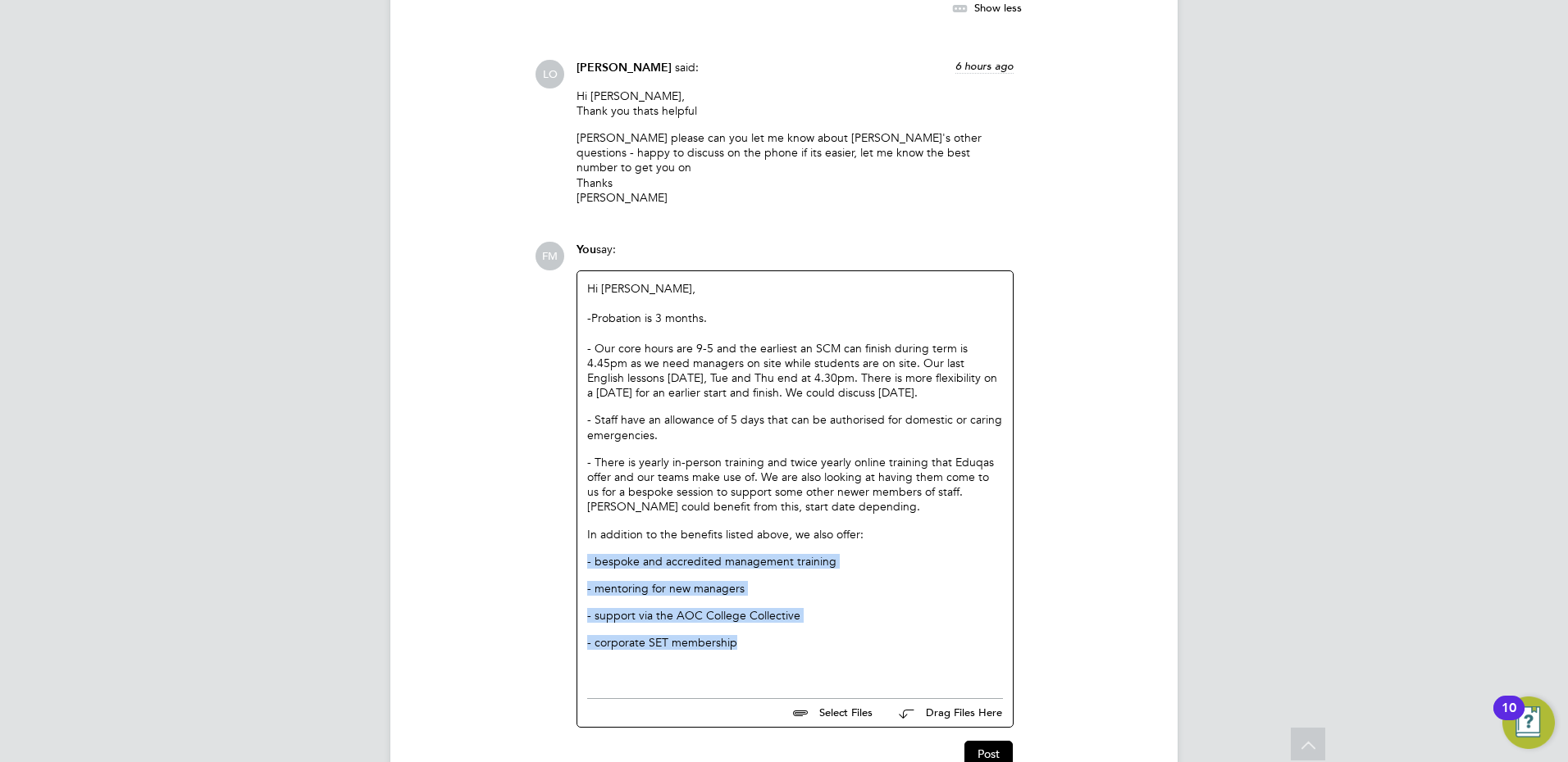
click at [568, 460] on div "You say: Hi [PERSON_NAME], -Probation is 3 months. - Our core hours are 9-5 and…" at bounding box center [795, 485] width 454 height 486
drag, startPoint x: 568, startPoint y: 460, endPoint x: 806, endPoint y: 549, distance: 254.1
click at [806, 635] on div "- corporate SET membership" at bounding box center [795, 642] width 416 height 15
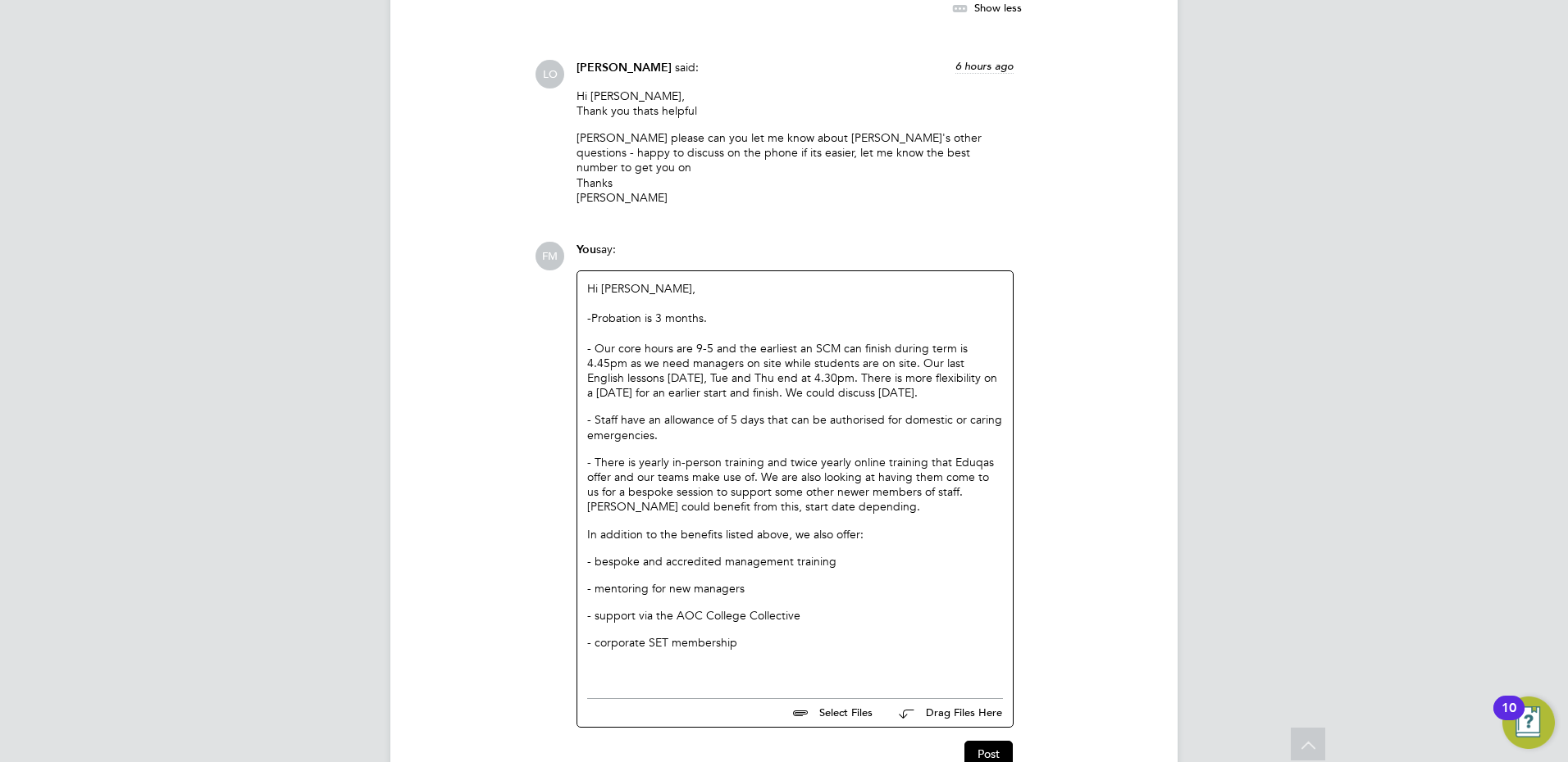
click at [857, 554] on p "- bespoke and accredited management training" at bounding box center [795, 561] width 416 height 15
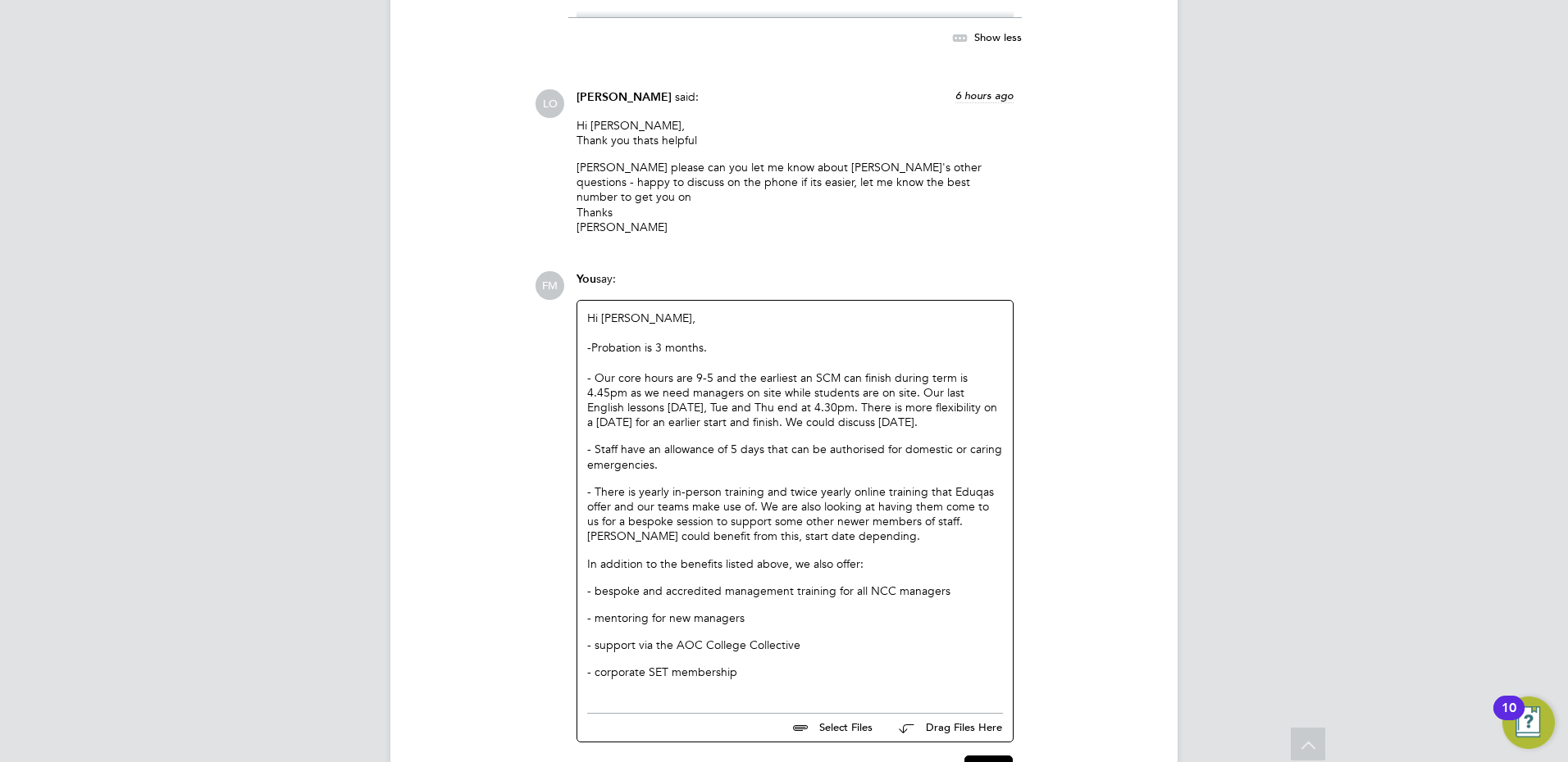
scroll to position [7397, 0]
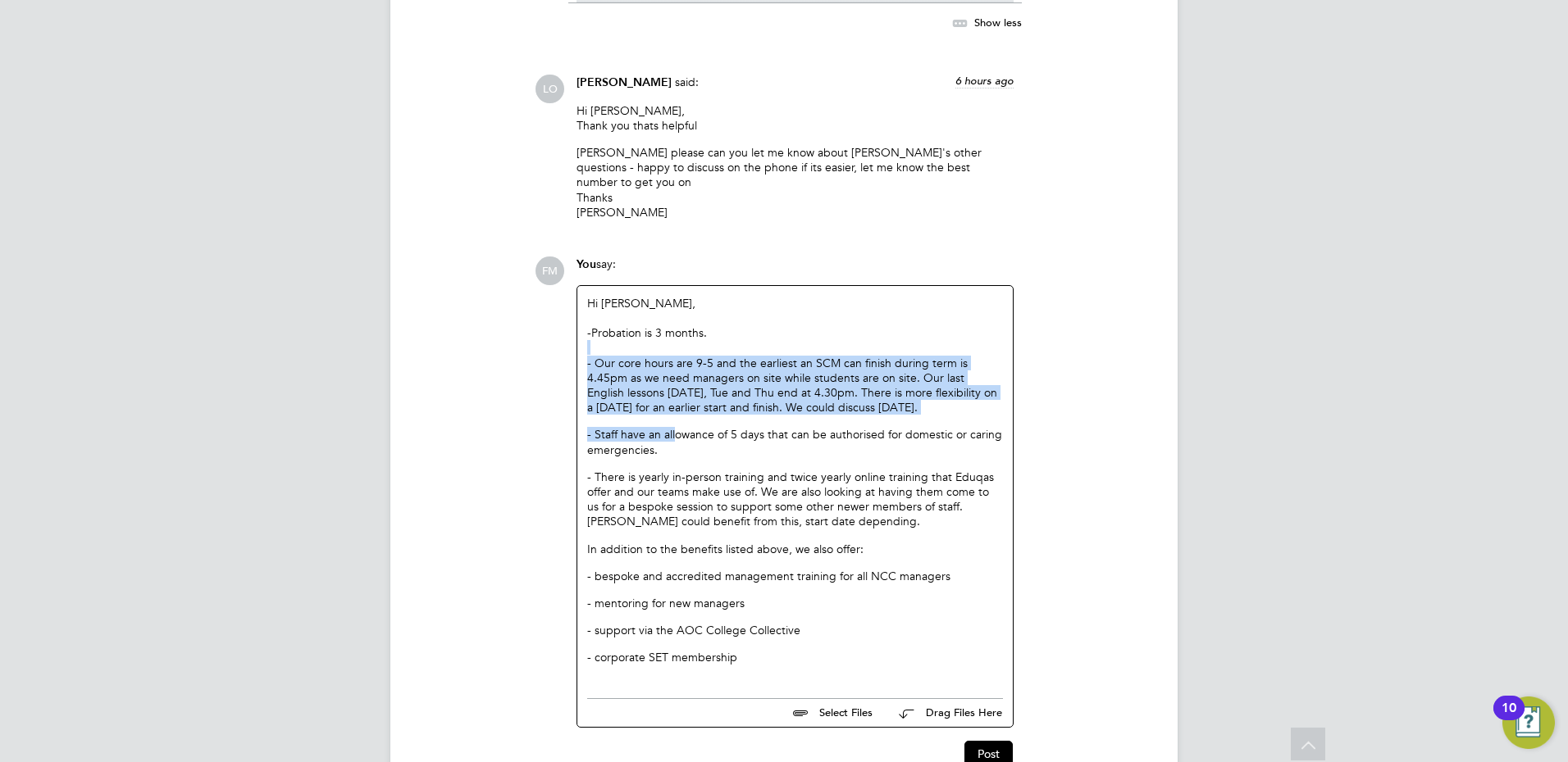
drag, startPoint x: 633, startPoint y: 297, endPoint x: 623, endPoint y: 255, distance: 43.2
click at [623, 296] on div "Hi [PERSON_NAME], -Probation is 3 months. - Our core hours are 9-5 and the earl…" at bounding box center [795, 487] width 416 height 384
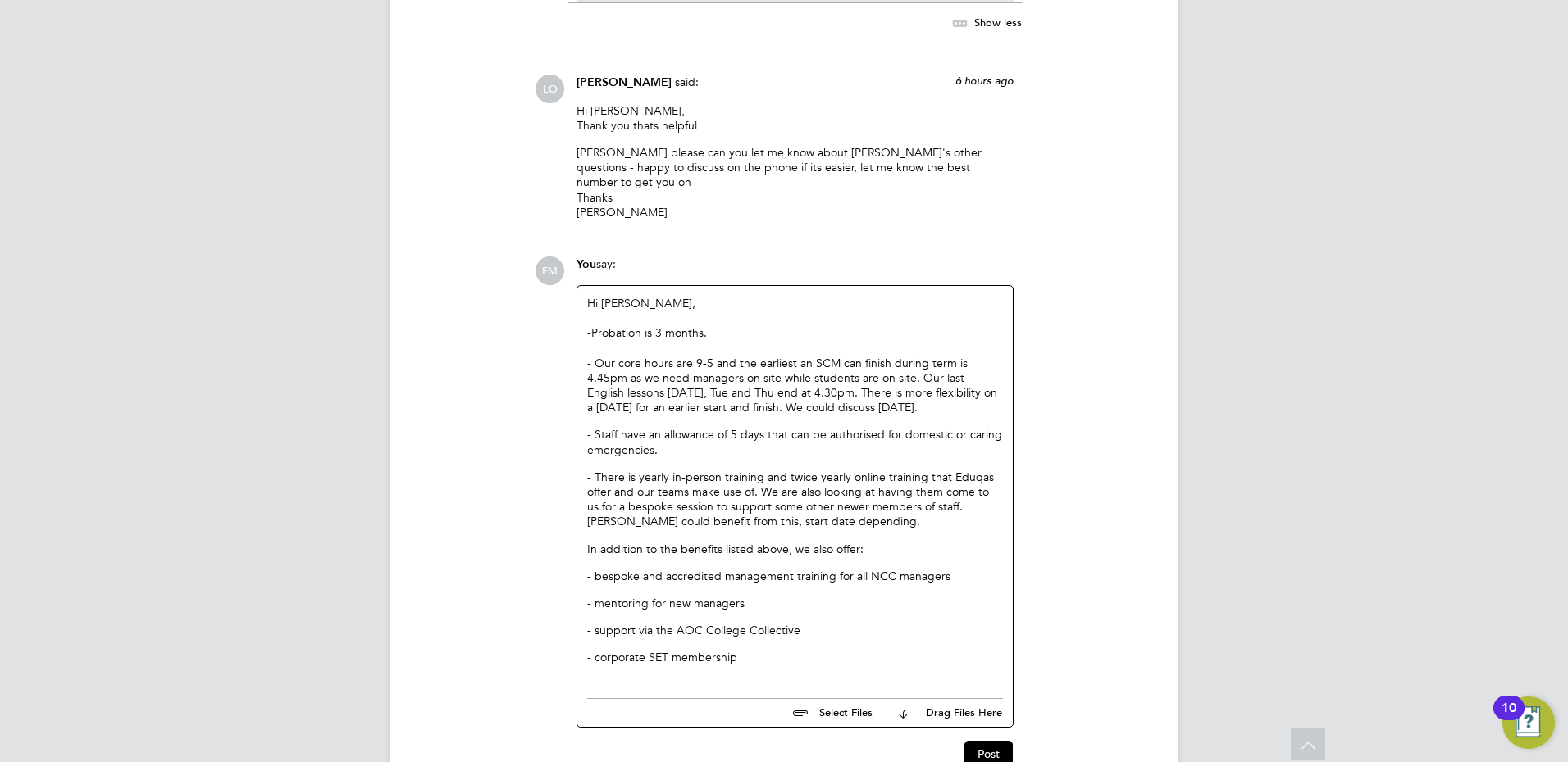
drag, startPoint x: 623, startPoint y: 255, endPoint x: 815, endPoint y: 357, distance: 217.4
click at [815, 427] on p "- Staff have an allowance of 5 days that can be authorised for domestic or cari…" at bounding box center [795, 442] width 416 height 30
drag, startPoint x: 742, startPoint y: 360, endPoint x: 649, endPoint y: 259, distance: 137.3
click at [649, 296] on div "Hi [PERSON_NAME], -Probation is 3 months. - Our core hours are 9-5 and the earl…" at bounding box center [795, 487] width 416 height 384
drag, startPoint x: 649, startPoint y: 259, endPoint x: 740, endPoint y: 353, distance: 130.8
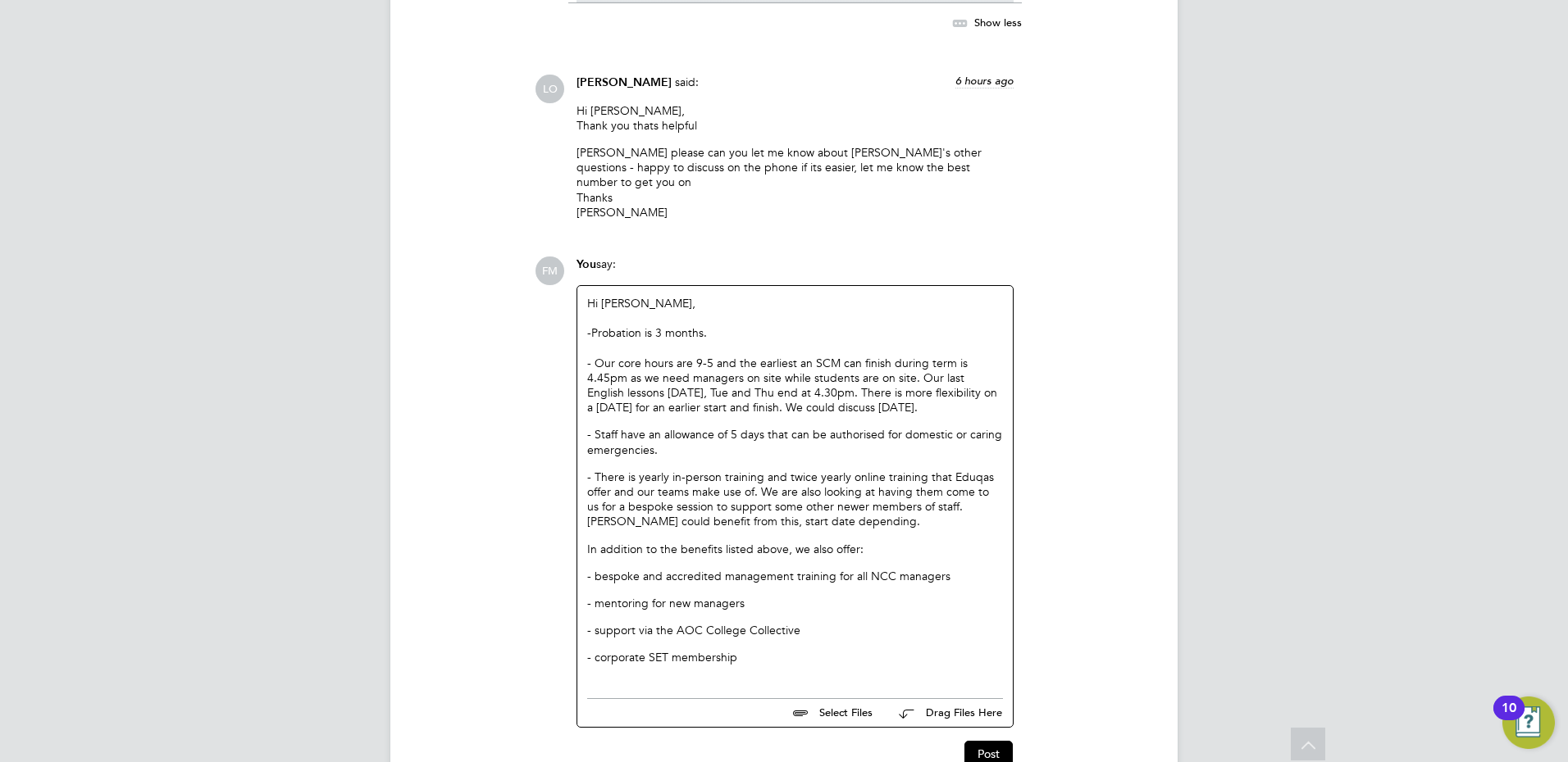
click at [740, 427] on p "- Staff have an allowance of 5 days that can be authorised for domestic or cari…" at bounding box center [795, 442] width 416 height 30
drag, startPoint x: 679, startPoint y: 363, endPoint x: 605, endPoint y: 242, distance: 141.8
click at [605, 296] on div "Hi [PERSON_NAME], -Probation is 3 months. - Our core hours are 9-5 and the earl…" at bounding box center [795, 487] width 416 height 384
drag, startPoint x: 605, startPoint y: 242, endPoint x: 772, endPoint y: 364, distance: 206.8
click at [763, 427] on p "- Staff have an allowance of 5 days that can be authorised for domestic or cari…" at bounding box center [795, 442] width 416 height 30
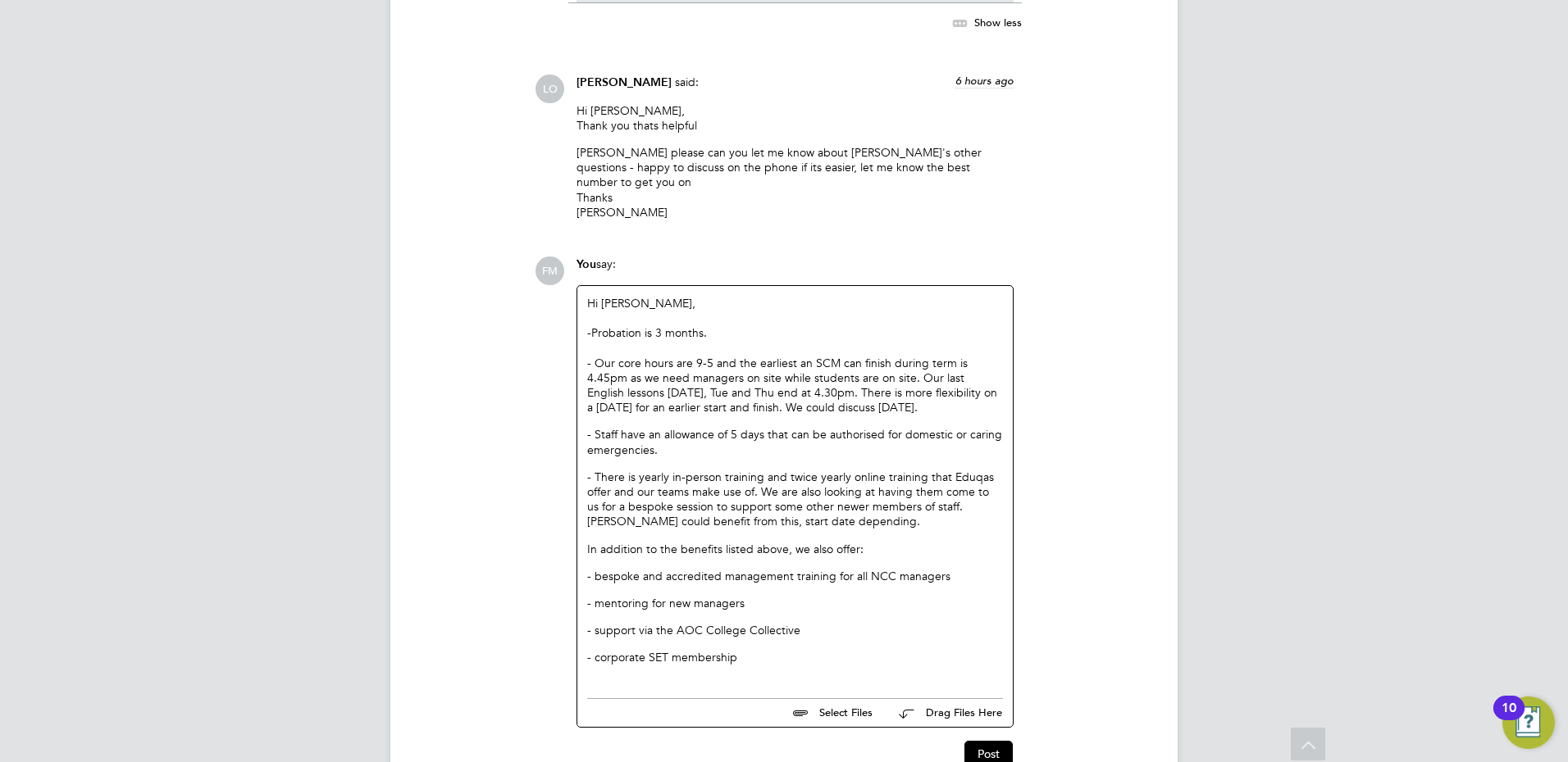
drag, startPoint x: 913, startPoint y: 325, endPoint x: 613, endPoint y: 257, distance: 307.6
click at [613, 296] on div "Hi [PERSON_NAME], -Probation is 3 months. - Our core hours are 9-5 and the earl…" at bounding box center [795, 487] width 416 height 384
drag, startPoint x: 613, startPoint y: 257, endPoint x: 907, endPoint y: 310, distance: 298.7
click at [907, 356] on p "- Our core hours are 9-5 and the earliest an SCM can finish during term is 4.45…" at bounding box center [795, 385] width 416 height 60
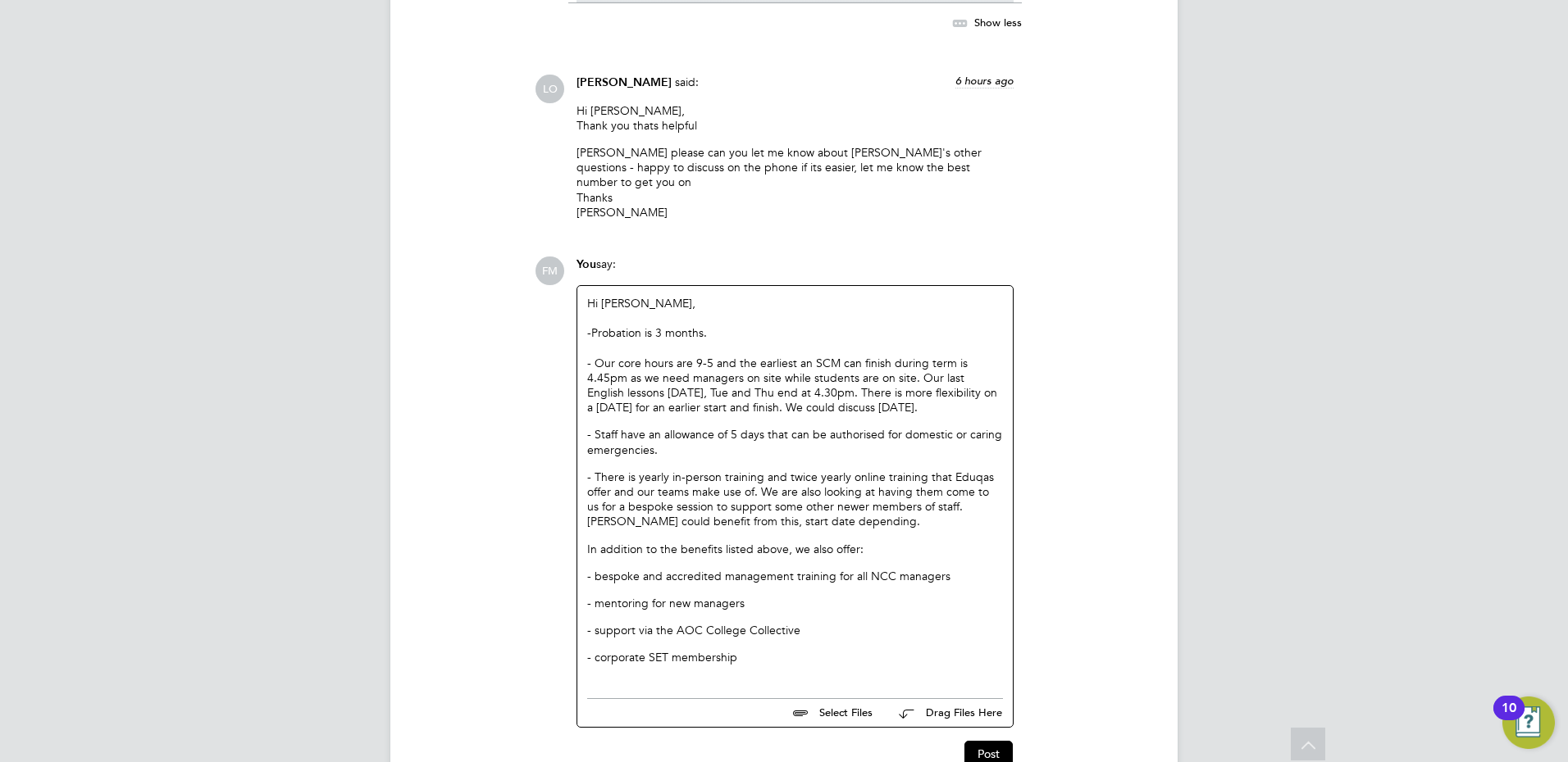
drag, startPoint x: 918, startPoint y: 320, endPoint x: 550, endPoint y: 254, distance: 373.9
click at [550, 257] on div "FM You say: Hi [PERSON_NAME], -Probation is 3 months. - Our core hours are 9-5 …" at bounding box center [839, 512] width 610 height 511
drag, startPoint x: 550, startPoint y: 254, endPoint x: 852, endPoint y: 373, distance: 324.6
click at [852, 373] on div "- Our core hours are 9-5 and the earliest an SCM can finish during term is 4.45…" at bounding box center [795, 497] width 416 height 283
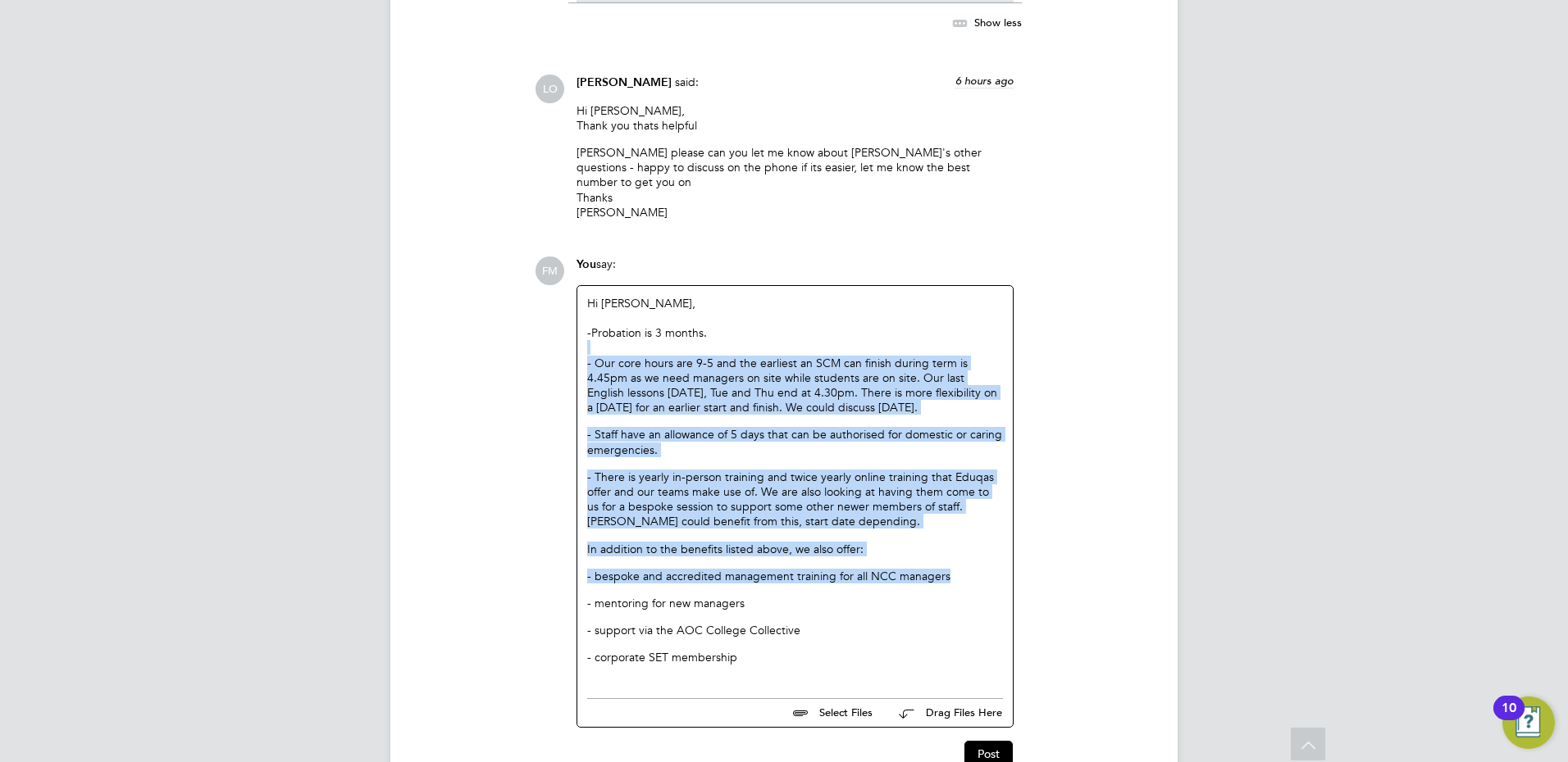
drag, startPoint x: 961, startPoint y: 490, endPoint x: 724, endPoint y: 254, distance: 334.5
click at [724, 296] on div "Hi [PERSON_NAME], -Probation is 3 months. - Our core hours are 9-5 and the earl…" at bounding box center [795, 487] width 416 height 384
drag, startPoint x: 724, startPoint y: 254, endPoint x: 834, endPoint y: 391, distance: 175.7
click at [838, 469] on p "- There is yearly in-person training and twice yearly online training that Eduq…" at bounding box center [795, 499] width 416 height 60
drag, startPoint x: 674, startPoint y: 361, endPoint x: 608, endPoint y: 281, distance: 103.7
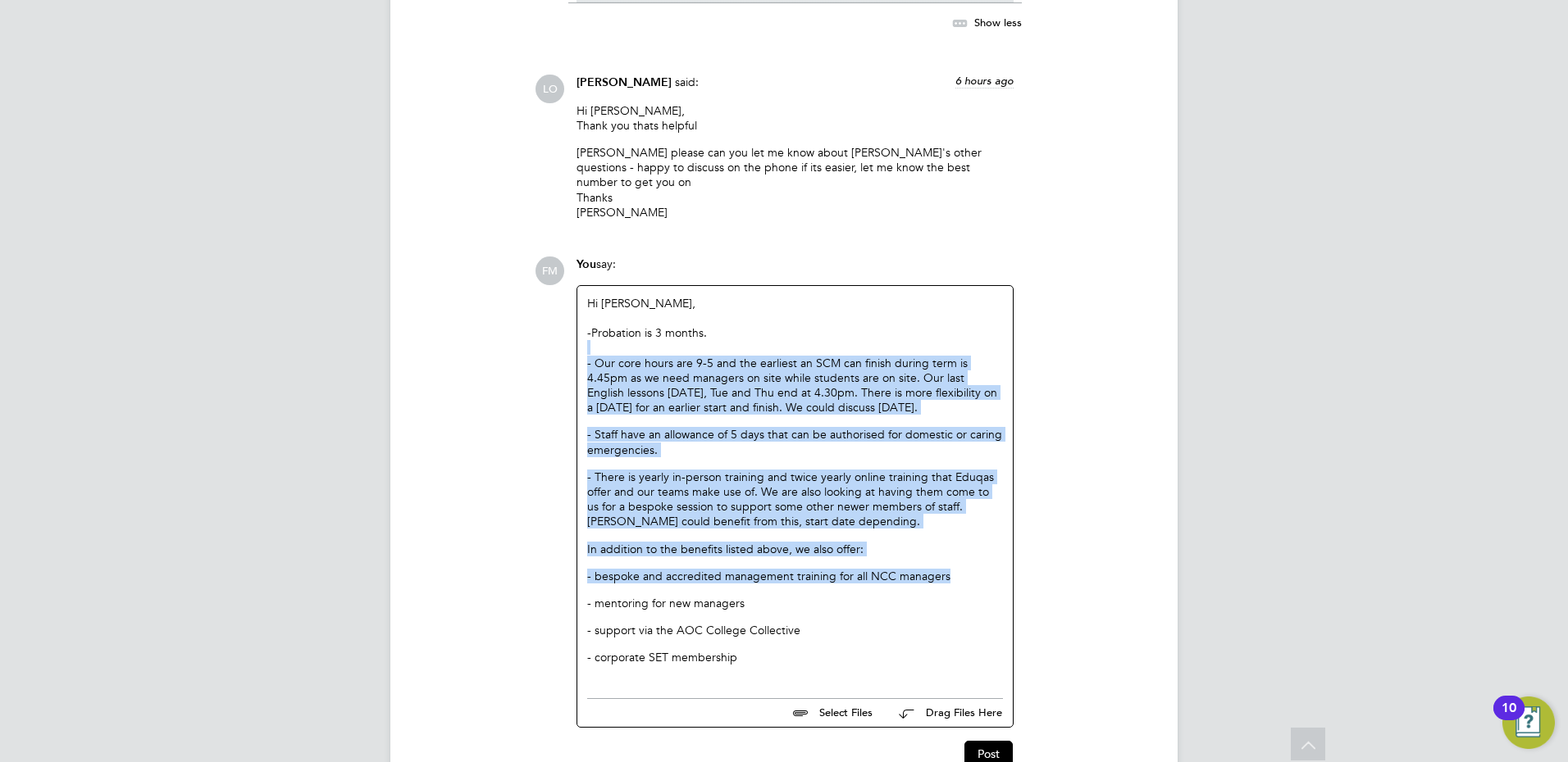
click at [608, 356] on div "- Our core hours are 9-5 and the earliest an SCM can finish during term is 4.45…" at bounding box center [795, 497] width 416 height 283
drag, startPoint x: 608, startPoint y: 281, endPoint x: 685, endPoint y: 357, distance: 108.2
click at [685, 427] on p "- Staff have an allowance of 5 days that can be authorised for domestic or cari…" at bounding box center [795, 442] width 416 height 30
drag, startPoint x: 665, startPoint y: 362, endPoint x: 623, endPoint y: 290, distance: 83.4
click at [623, 356] on div "- Our core hours are 9-5 and the earliest an SCM can finish during term is 4.45…" at bounding box center [795, 497] width 416 height 283
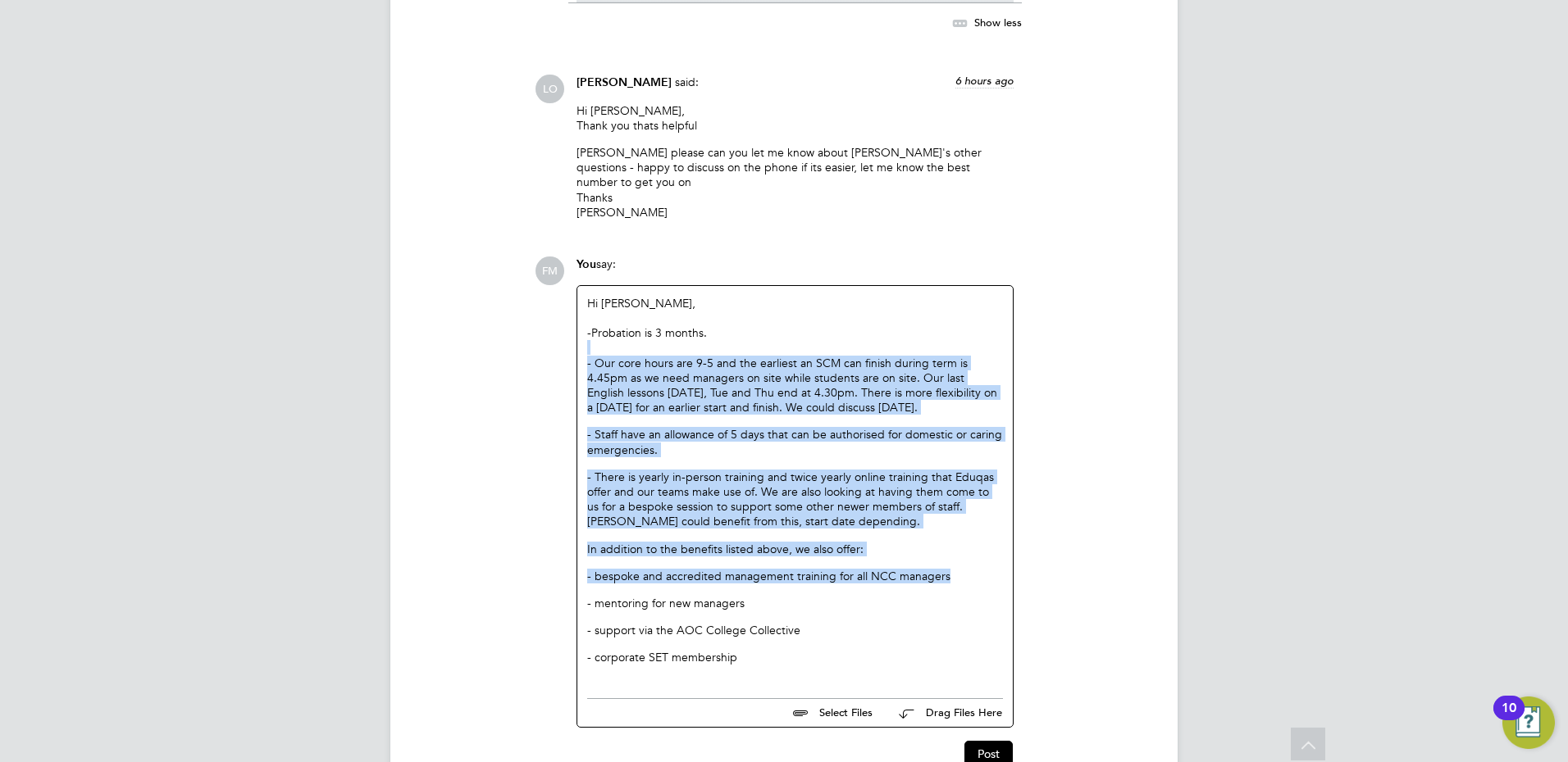
drag, startPoint x: 623, startPoint y: 290, endPoint x: 832, endPoint y: 349, distance: 217.2
click at [757, 427] on p "- Staff have an allowance of 5 days that can be authorised for domestic or cari…" at bounding box center [795, 442] width 416 height 30
drag, startPoint x: 690, startPoint y: 360, endPoint x: 606, endPoint y: 300, distance: 103.2
click at [606, 356] on div "- Our core hours are 9-5 and the earliest an SCM can finish during term is 4.45…" at bounding box center [795, 497] width 416 height 283
drag, startPoint x: 606, startPoint y: 300, endPoint x: 684, endPoint y: 349, distance: 92.1
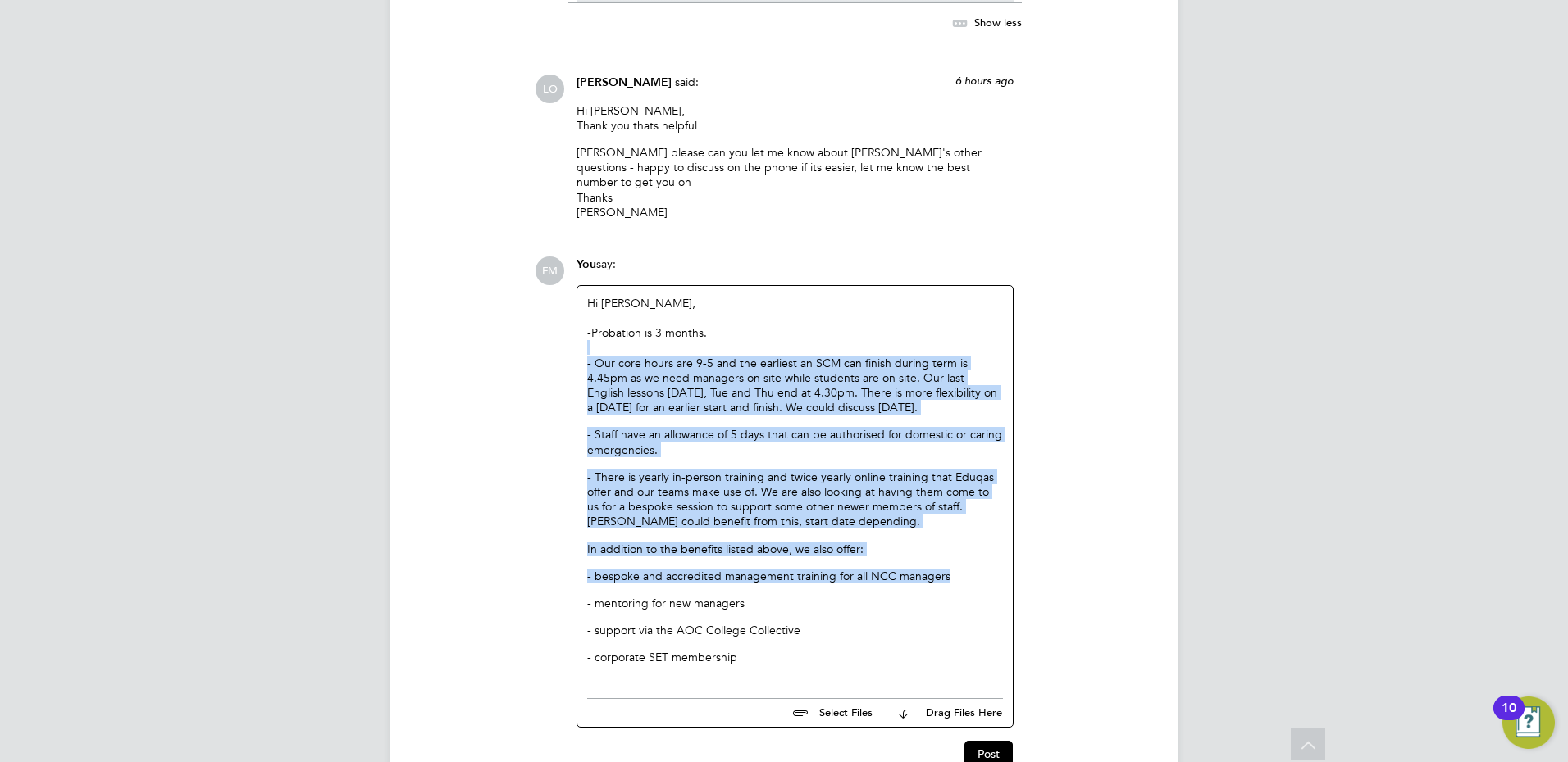
click at [684, 427] on p "- Staff have an allowance of 5 days that can be authorised for domestic or cari…" at bounding box center [795, 442] width 416 height 30
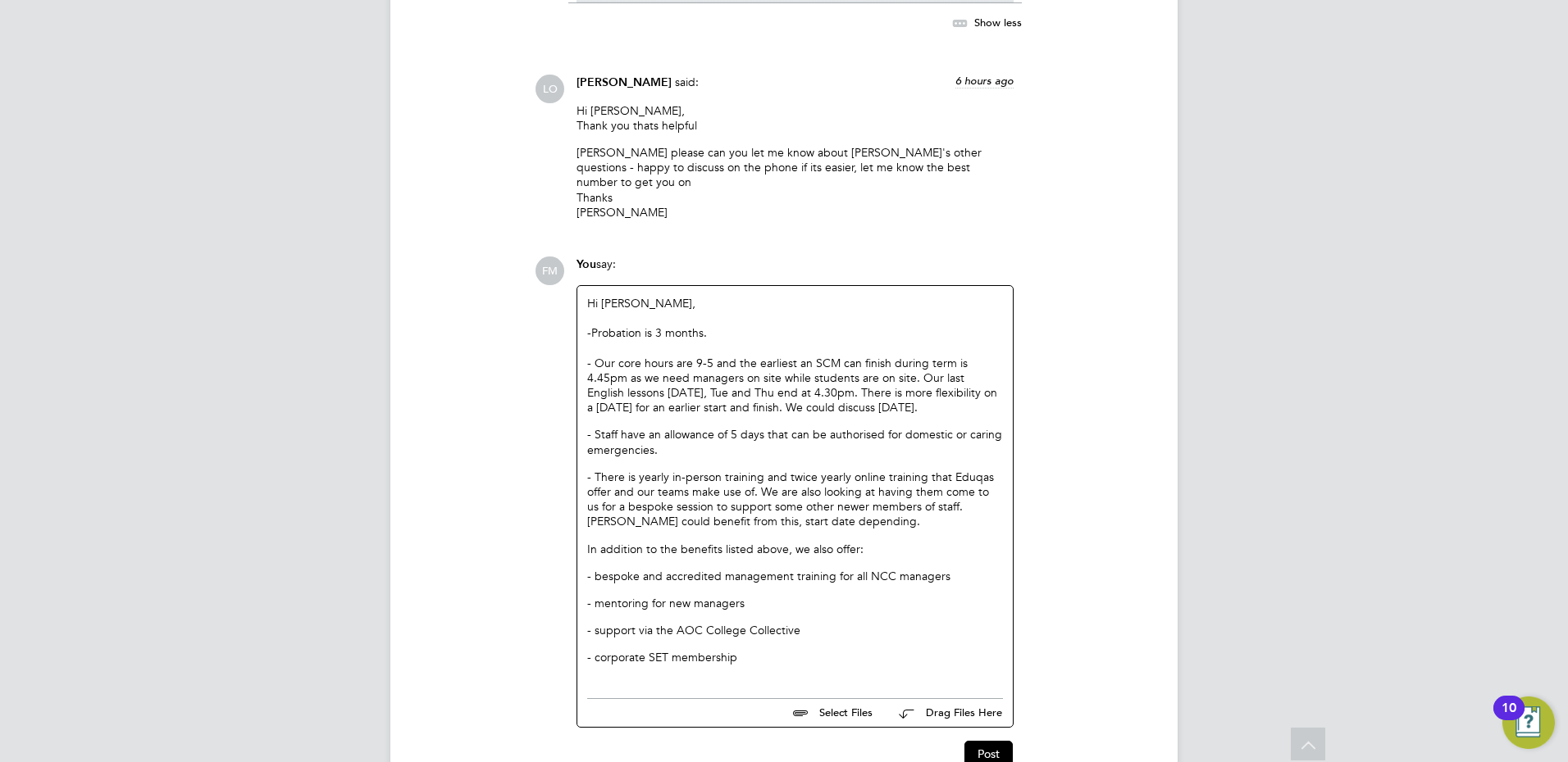
click at [685, 427] on p "- Staff have an allowance of 5 days that can be authorised for domestic or cari…" at bounding box center [795, 442] width 416 height 30
drag, startPoint x: 854, startPoint y: 544, endPoint x: 667, endPoint y: 303, distance: 305.0
click at [667, 356] on div "- Our core hours are 9-5 and the earliest an SCM can finish during term is 4.45…" at bounding box center [795, 497] width 416 height 283
drag, startPoint x: 667, startPoint y: 303, endPoint x: 747, endPoint y: 465, distance: 180.7
click at [747, 542] on p "In addition to the benefits listed above, we also offer:" at bounding box center [795, 549] width 416 height 15
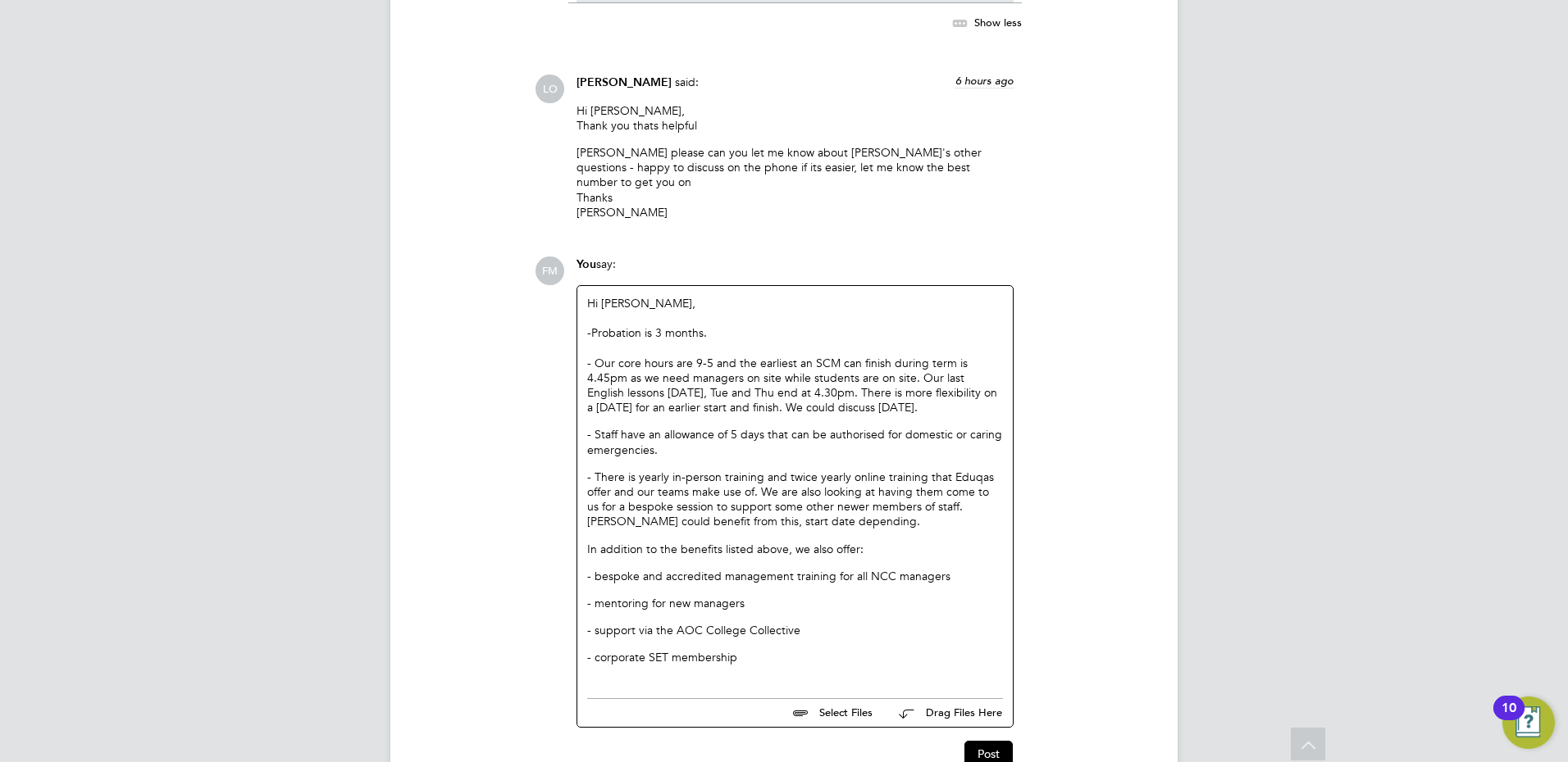
click at [775, 650] on div "- corporate SET membership" at bounding box center [795, 657] width 416 height 15
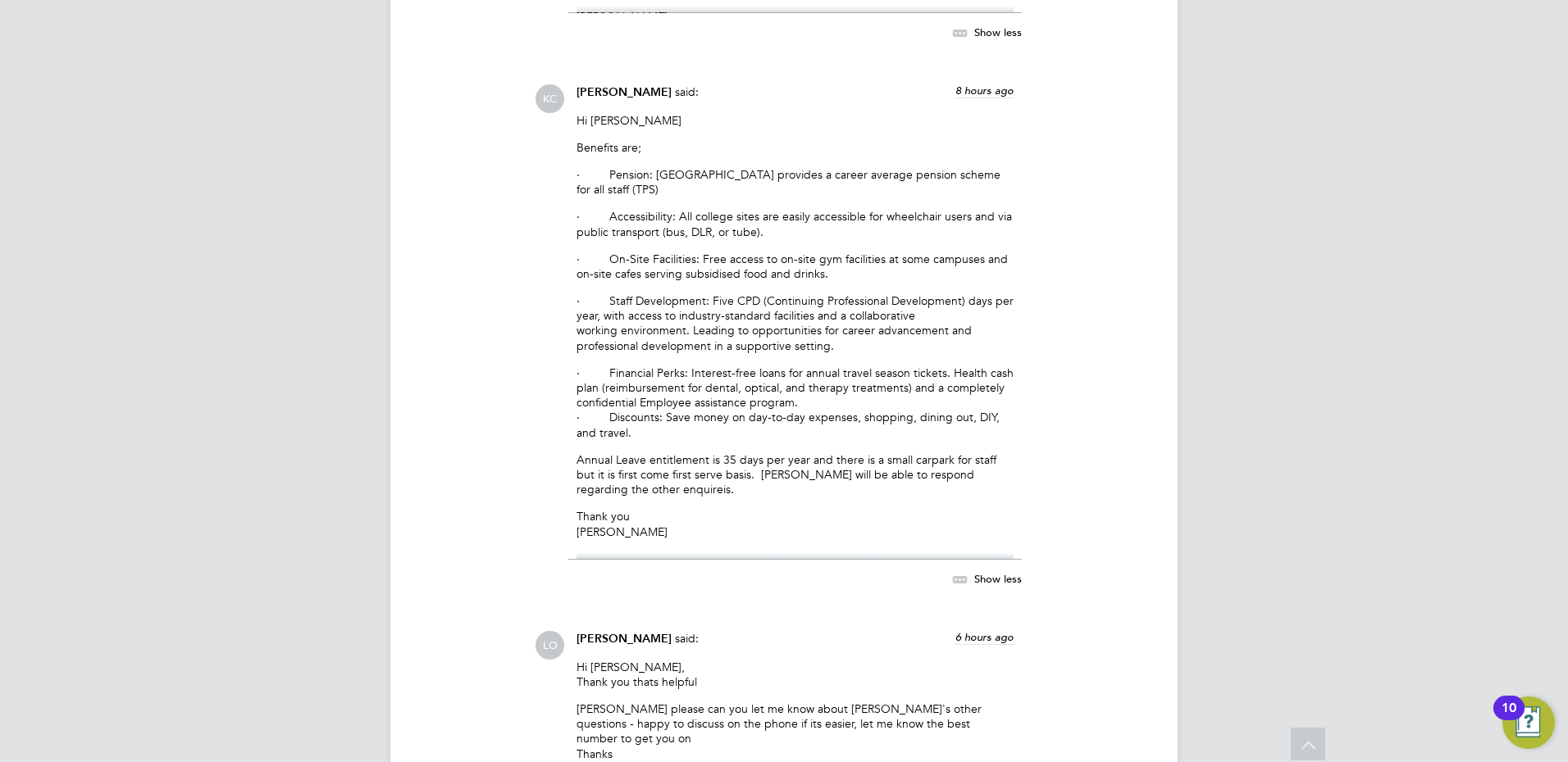
scroll to position [6837, 0]
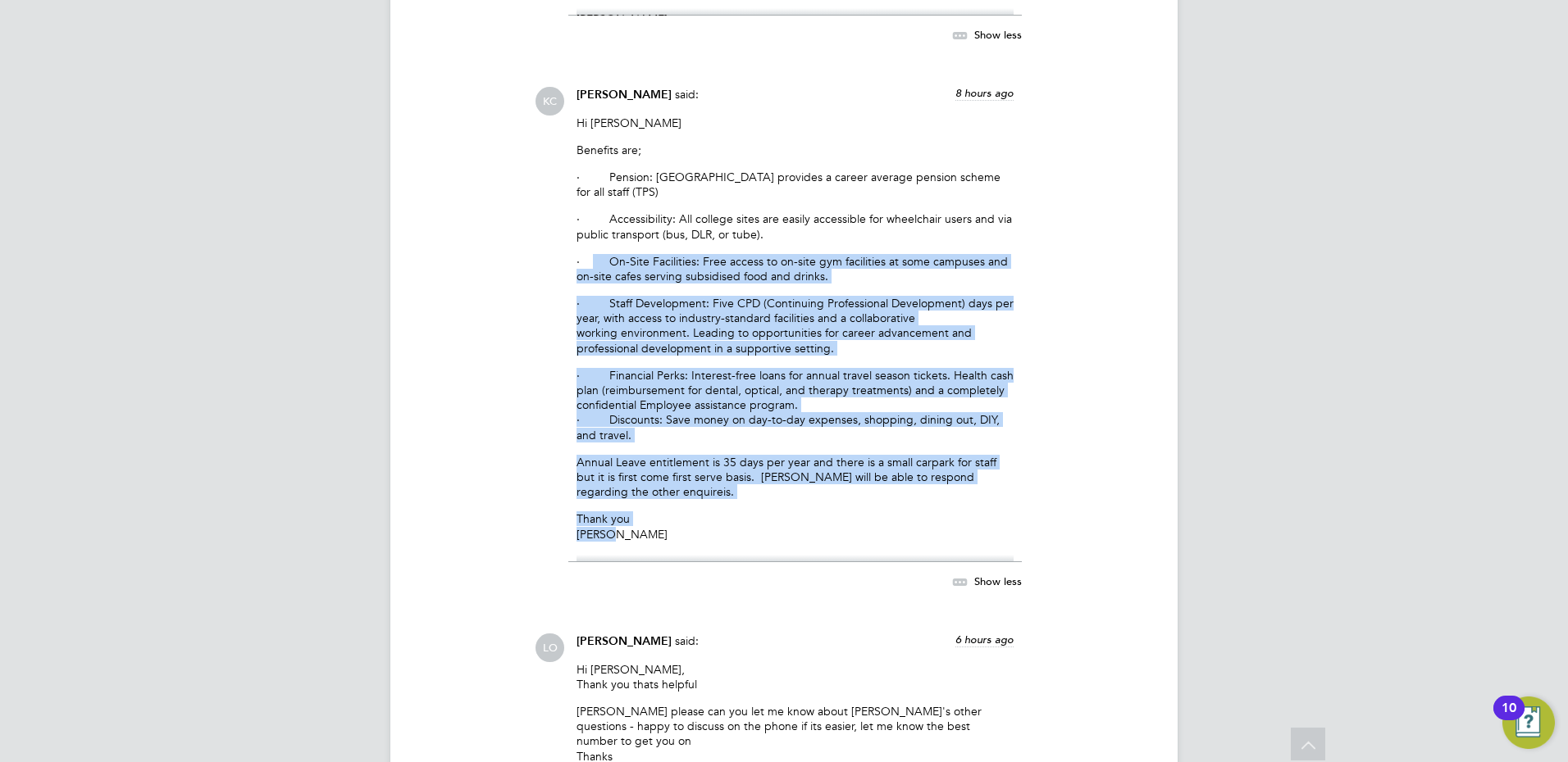
drag, startPoint x: 631, startPoint y: 380, endPoint x: 594, endPoint y: 189, distance: 194.6
click at [594, 189] on div "Hi [PERSON_NAME] are; · Pension: [GEOGRAPHIC_DATA] provides a career average pe…" at bounding box center [795, 339] width 437 height 447
drag, startPoint x: 594, startPoint y: 189, endPoint x: 908, endPoint y: 344, distance: 350.2
click at [863, 368] on p "· Financial Perks: Interest-free loans for annual travel season tickets. Health…" at bounding box center [795, 404] width 437 height 74
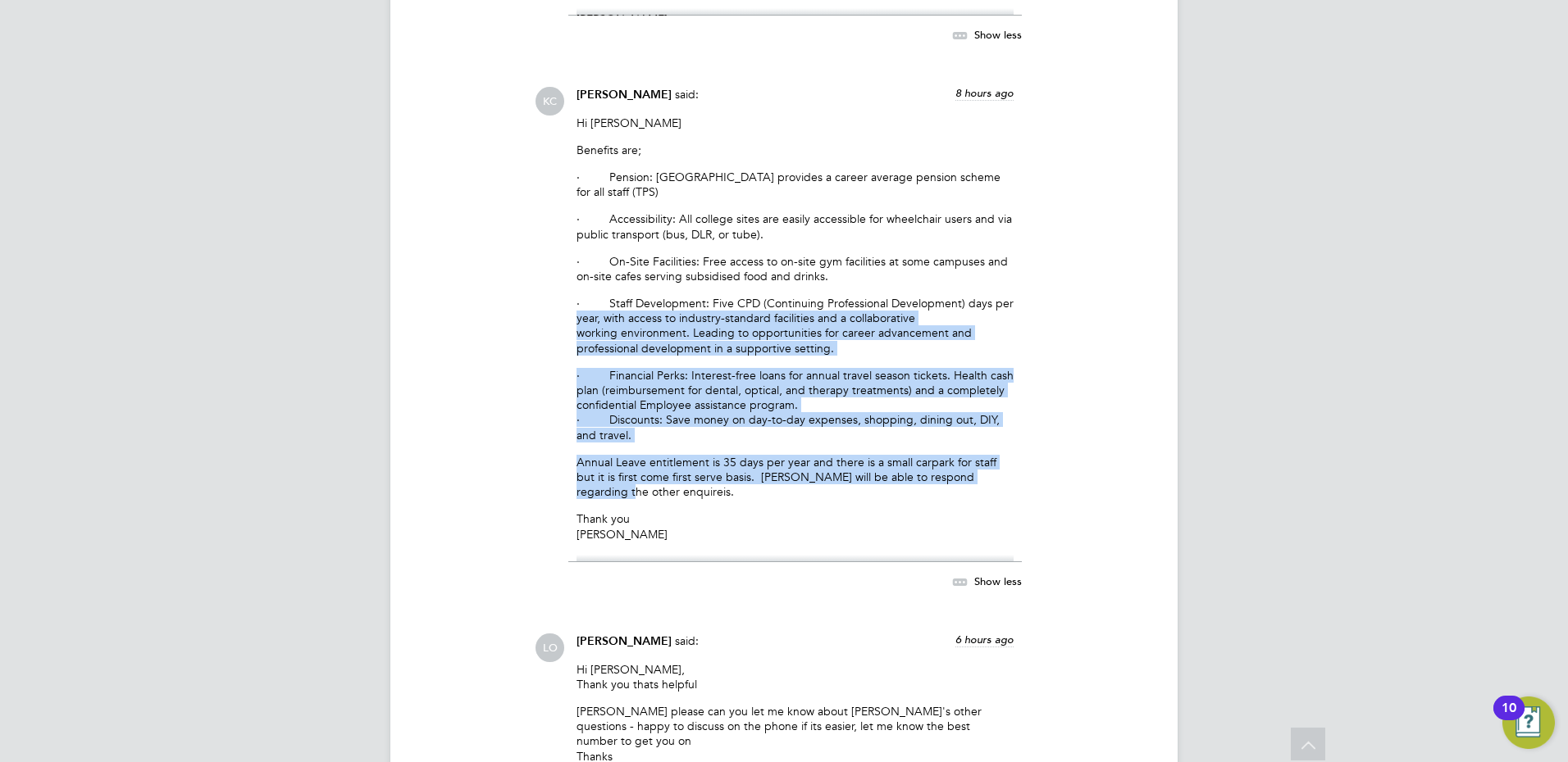
drag, startPoint x: 1005, startPoint y: 407, endPoint x: 574, endPoint y: 246, distance: 460.1
click at [574, 246] on div "[PERSON_NAME] said: 8 hours ago Hi [PERSON_NAME] are; · Pension: [GEOGRAPHIC_DA…" at bounding box center [795, 348] width 454 height 522
drag, startPoint x: 574, startPoint y: 246, endPoint x: 610, endPoint y: 272, distance: 44.4
click at [610, 296] on p "· Staff Development: Five CPD (Continuing Professional Development) days per ye…" at bounding box center [795, 325] width 437 height 60
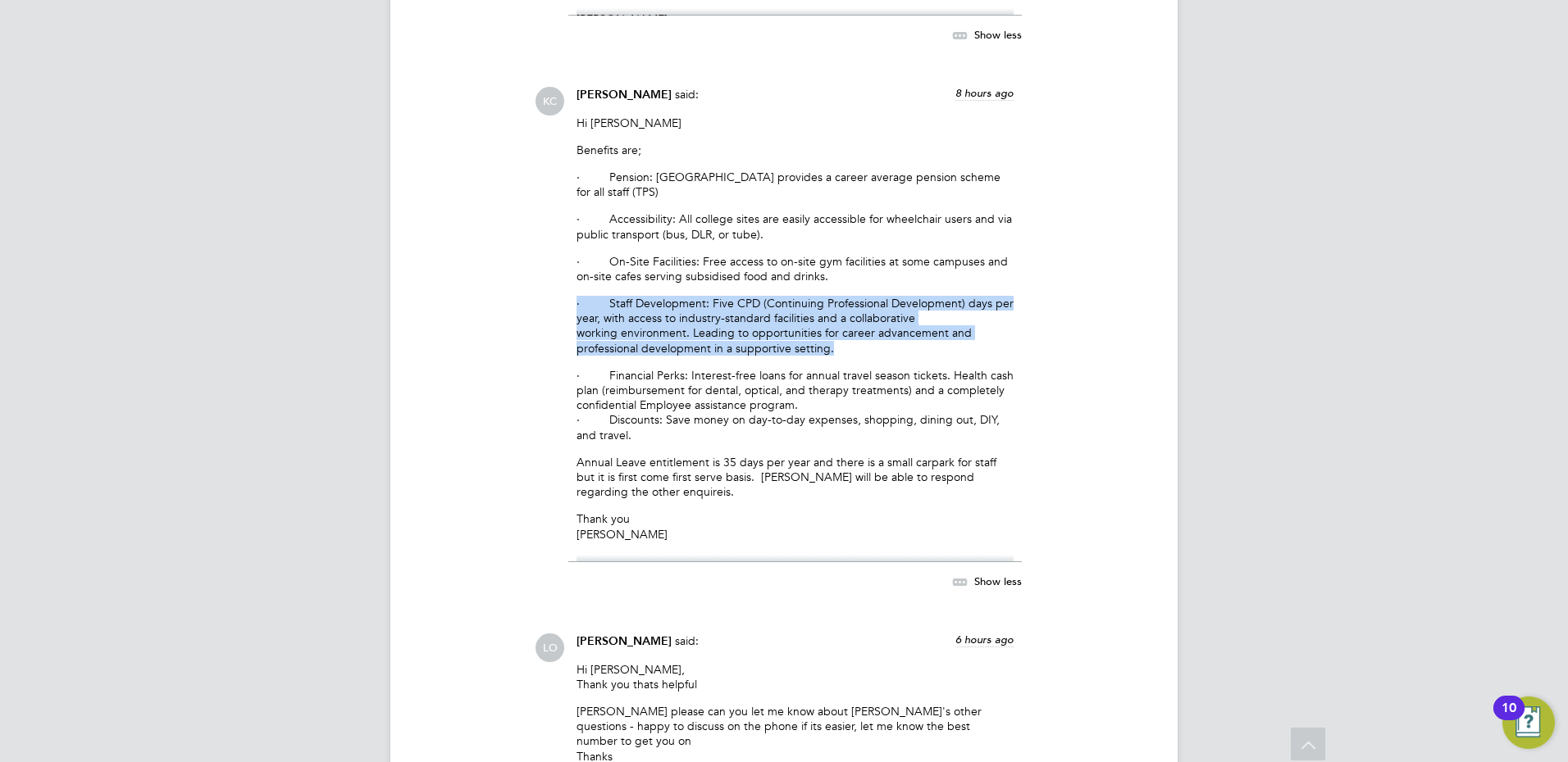
drag, startPoint x: 835, startPoint y: 277, endPoint x: 544, endPoint y: 233, distance: 294.3
click at [544, 233] on div "[PERSON_NAME] said: 8 hours ago Hi [PERSON_NAME] are; · Pension: [GEOGRAPHIC_DA…" at bounding box center [839, 348] width 610 height 522
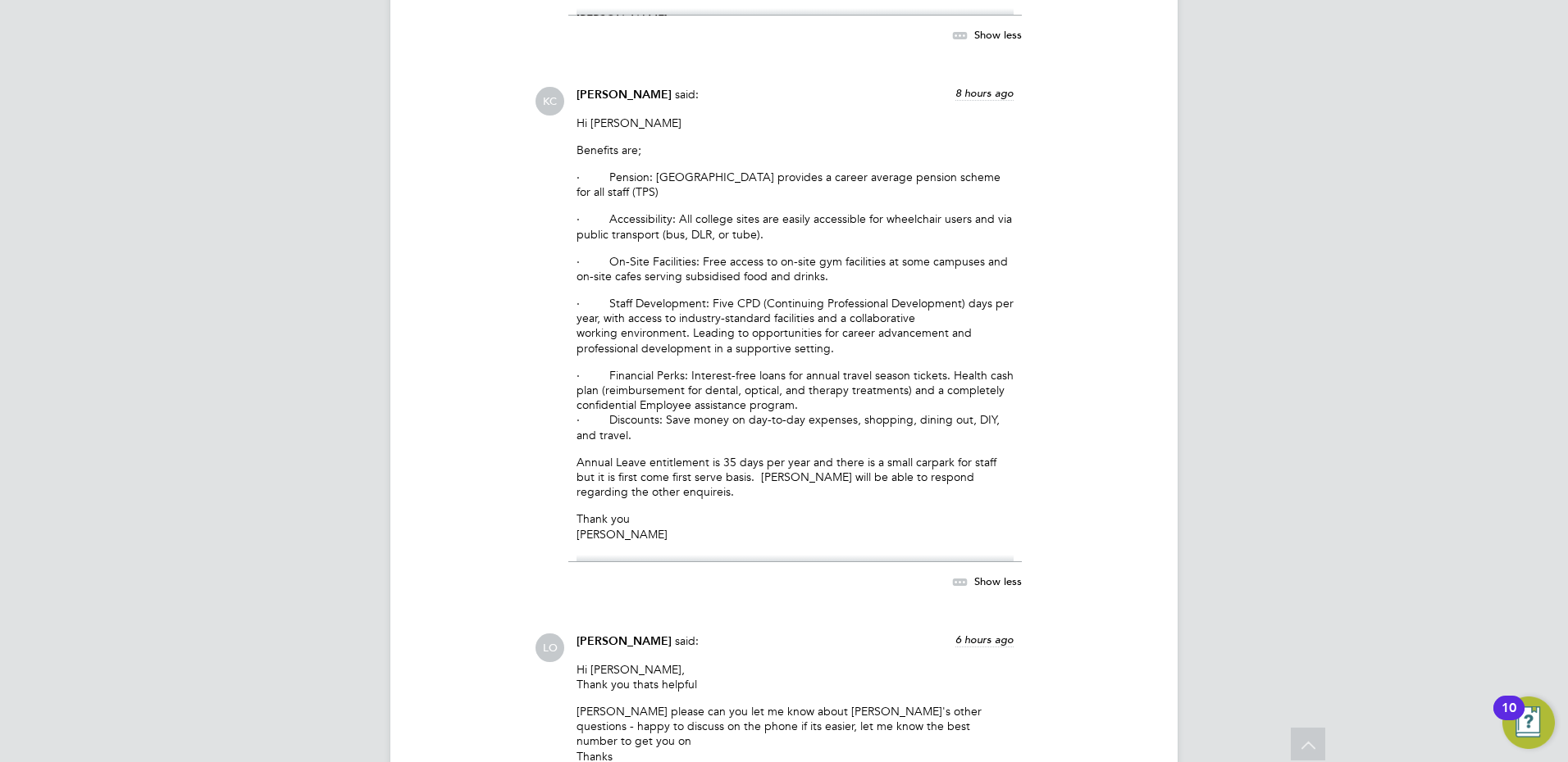
drag, startPoint x: 544, startPoint y: 233, endPoint x: 549, endPoint y: 327, distance: 94.1
click at [549, 327] on div "[PERSON_NAME] said: 8 hours ago Hi [PERSON_NAME] are; · Pension: [GEOGRAPHIC_DA…" at bounding box center [839, 348] width 610 height 522
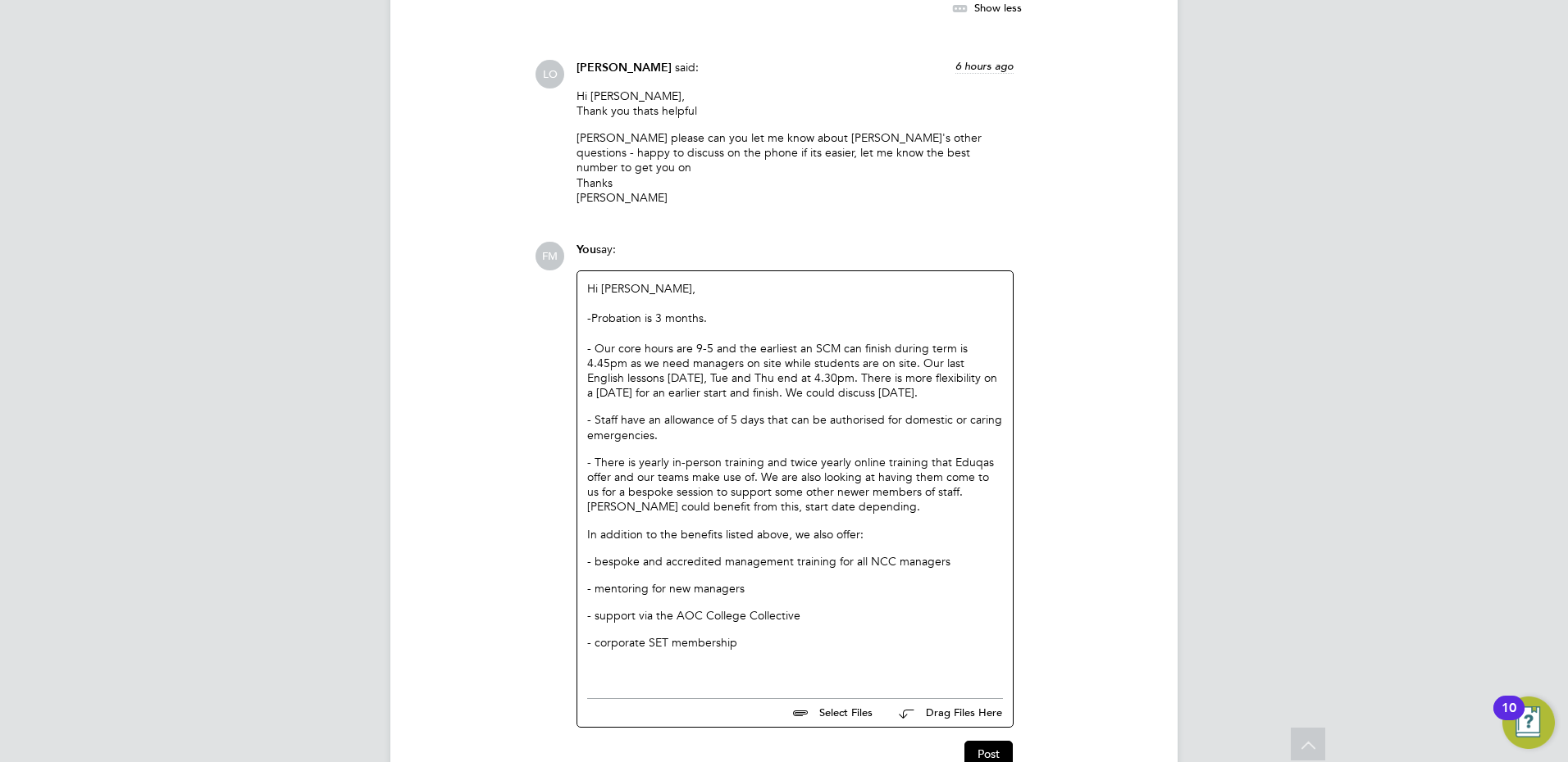
click at [780, 635] on div "- corporate SET membership" at bounding box center [795, 642] width 416 height 15
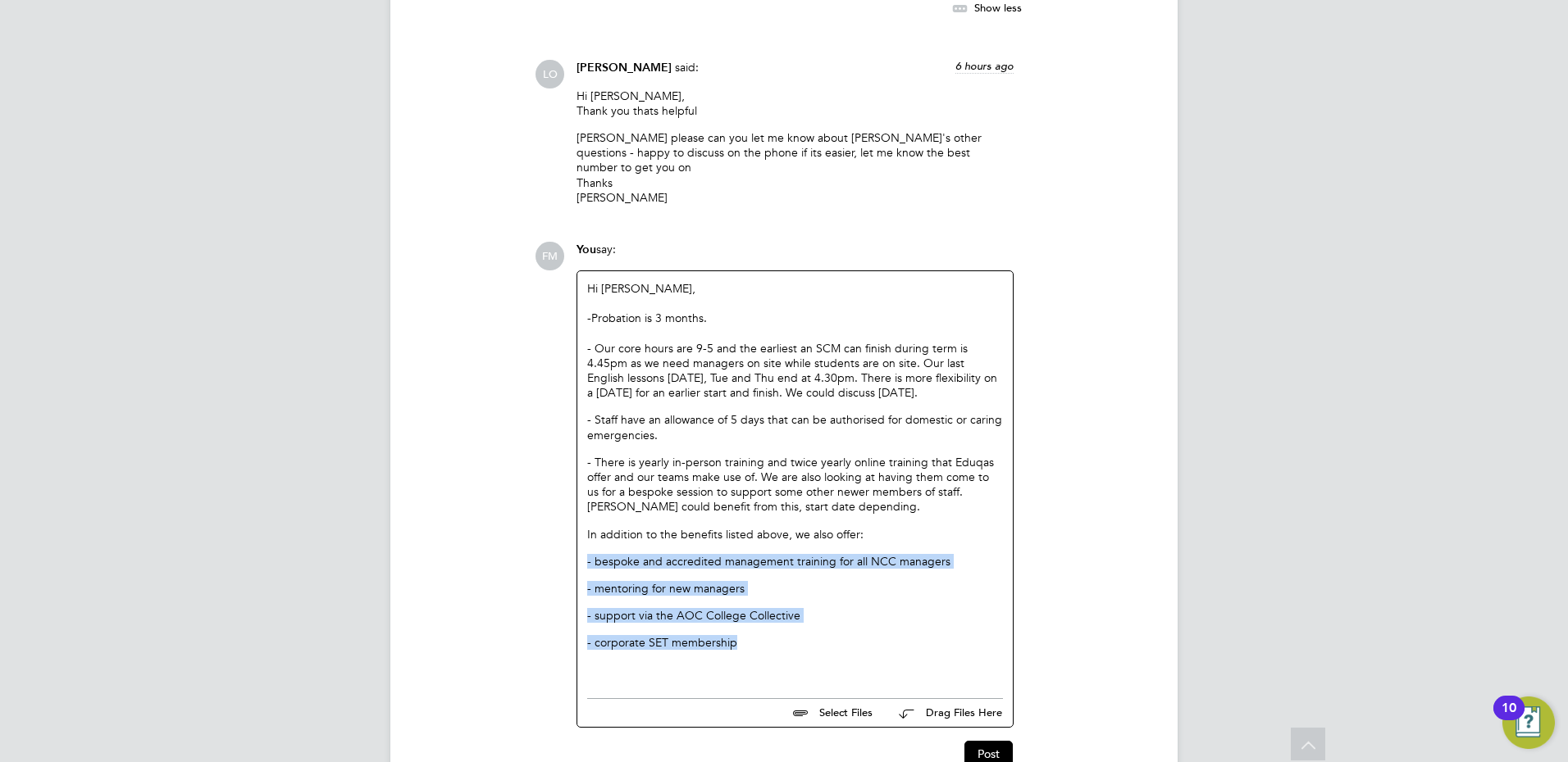
drag, startPoint x: 749, startPoint y: 556, endPoint x: 587, endPoint y: 473, distance: 182.0
click at [587, 473] on div "Hi [PERSON_NAME], -Probation is 3 months. - Our core hours are 9-5 and the earl…" at bounding box center [795, 481] width 416 height 399
drag, startPoint x: 587, startPoint y: 473, endPoint x: 780, endPoint y: 541, distance: 204.6
click at [780, 541] on div "Hi [PERSON_NAME], -Probation is 3 months. - Our core hours are 9-5 and the earl…" at bounding box center [795, 481] width 416 height 399
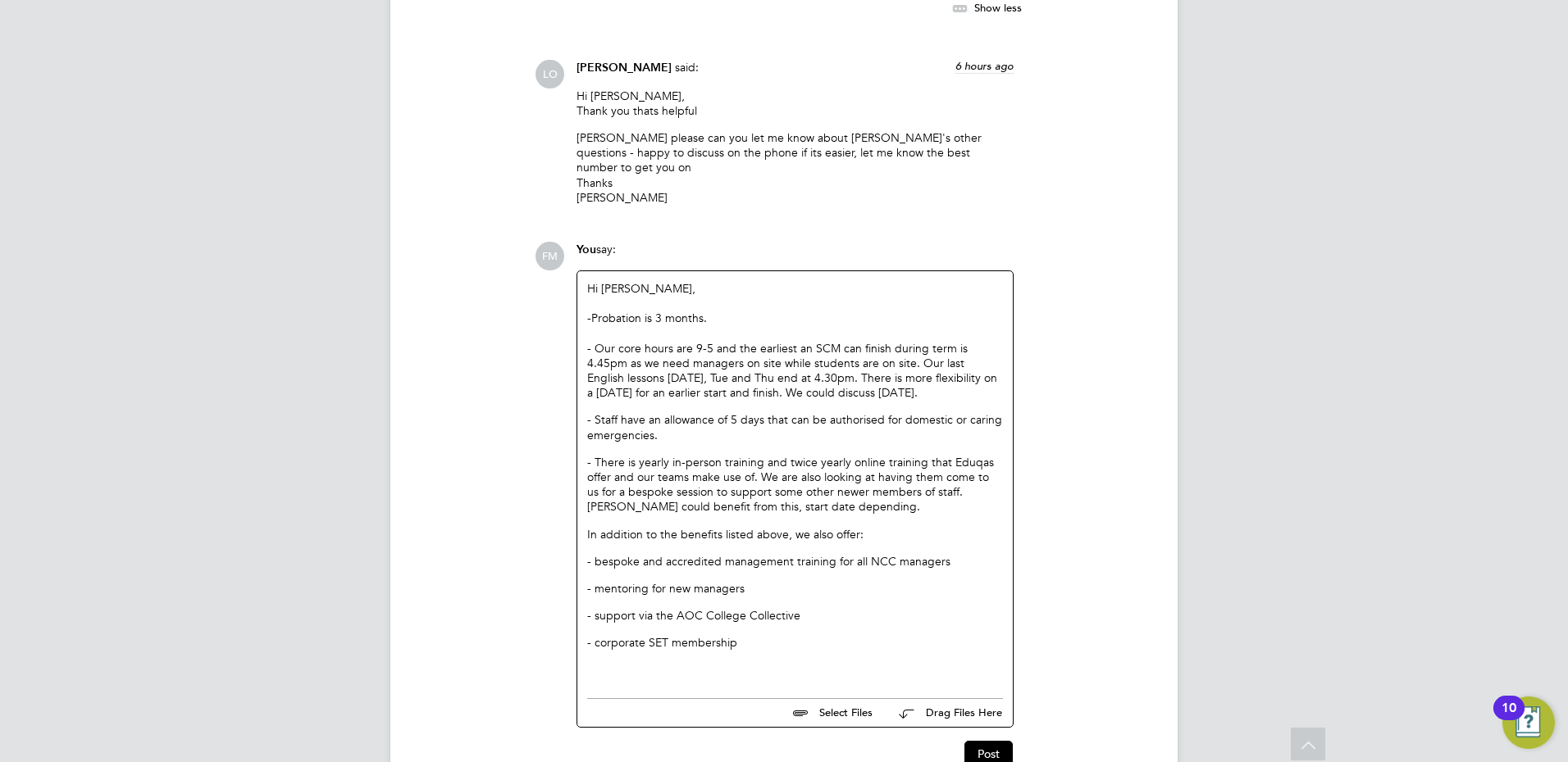
click at [766, 635] on div "- corporate SET membership" at bounding box center [795, 642] width 416 height 15
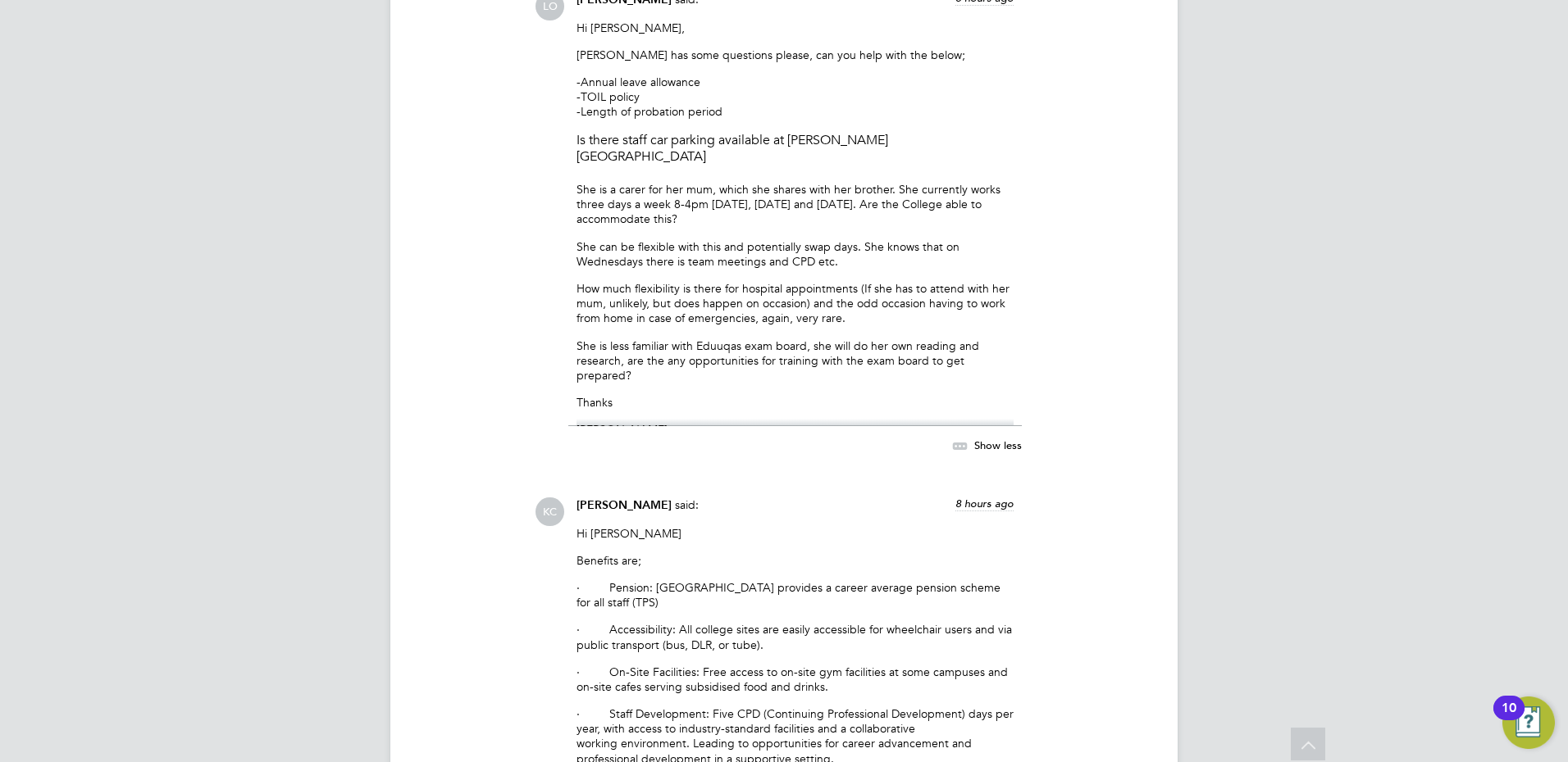
scroll to position [6263, 0]
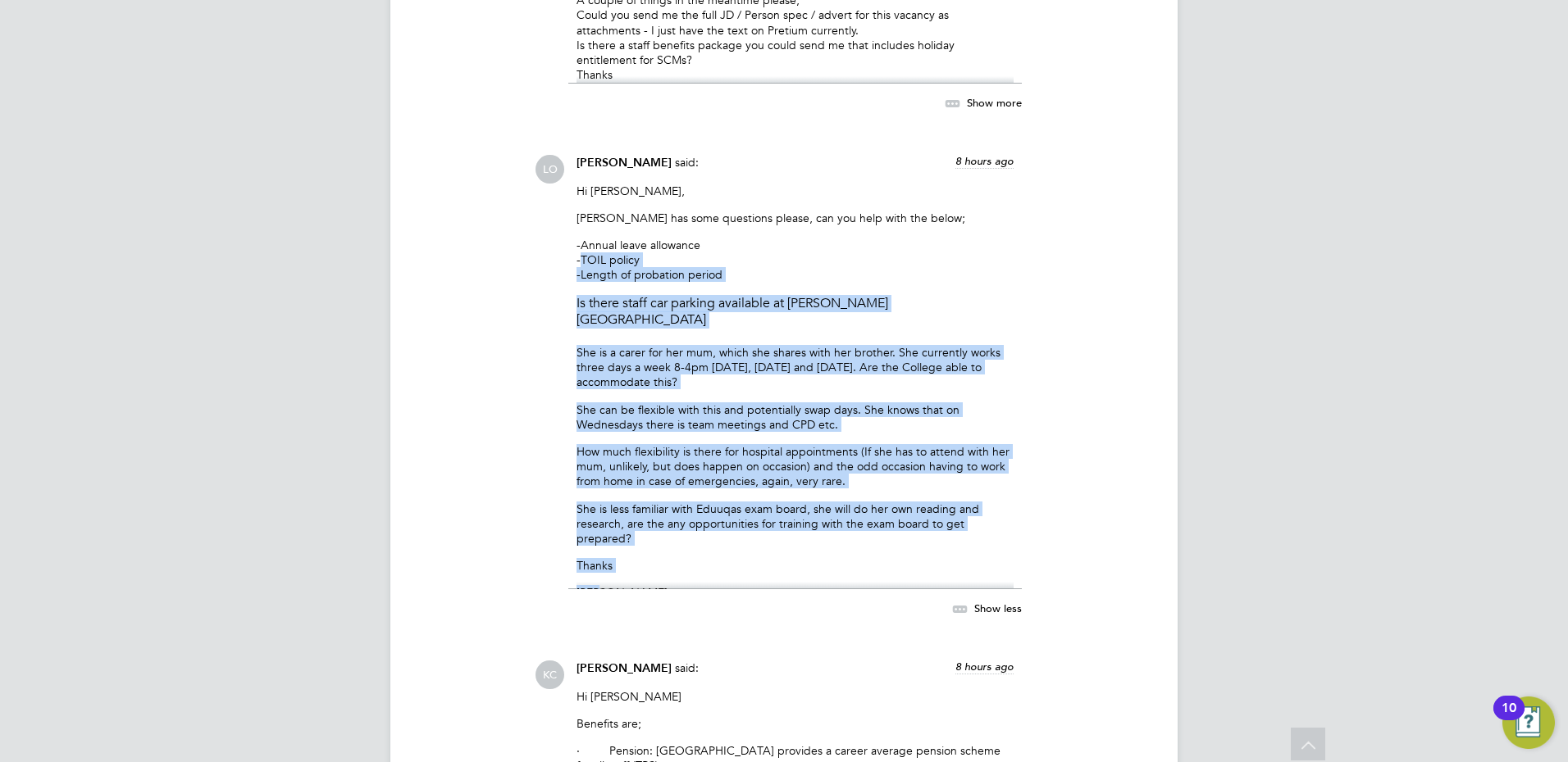
drag, startPoint x: 609, startPoint y: 470, endPoint x: 577, endPoint y: 186, distance: 285.8
click at [577, 186] on div "Hi [PERSON_NAME], [PERSON_NAME] has some questions please, can you help with th…" at bounding box center [795, 386] width 437 height 406
drag, startPoint x: 577, startPoint y: 186, endPoint x: 950, endPoint y: 428, distance: 444.6
click at [906, 502] on p "She is less familiar with Eduuqas exam board, she will do her own reading and r…" at bounding box center [795, 525] width 437 height 45
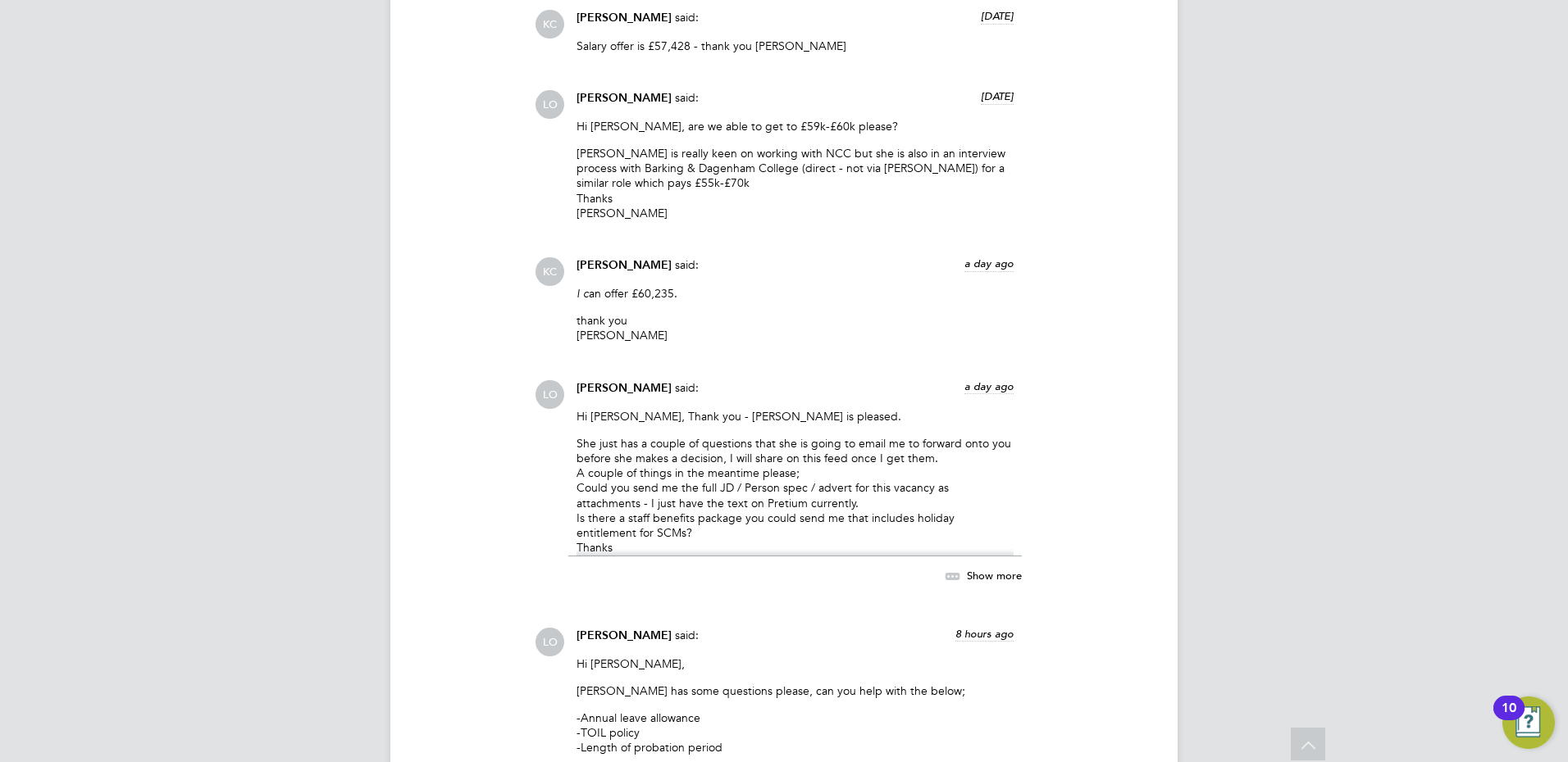
scroll to position [5772, 0]
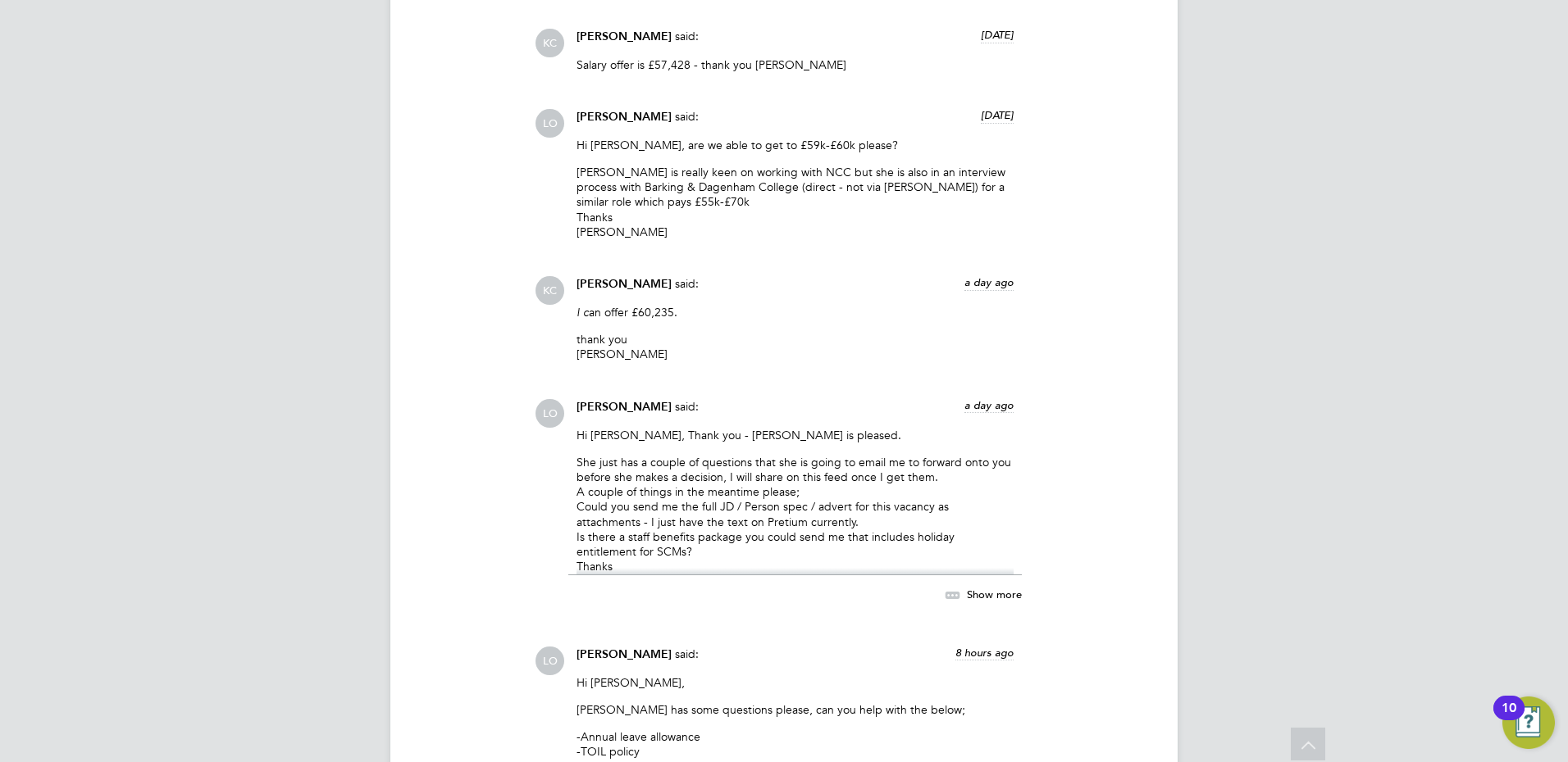
click at [998, 587] on span "Show more" at bounding box center [995, 594] width 55 height 14
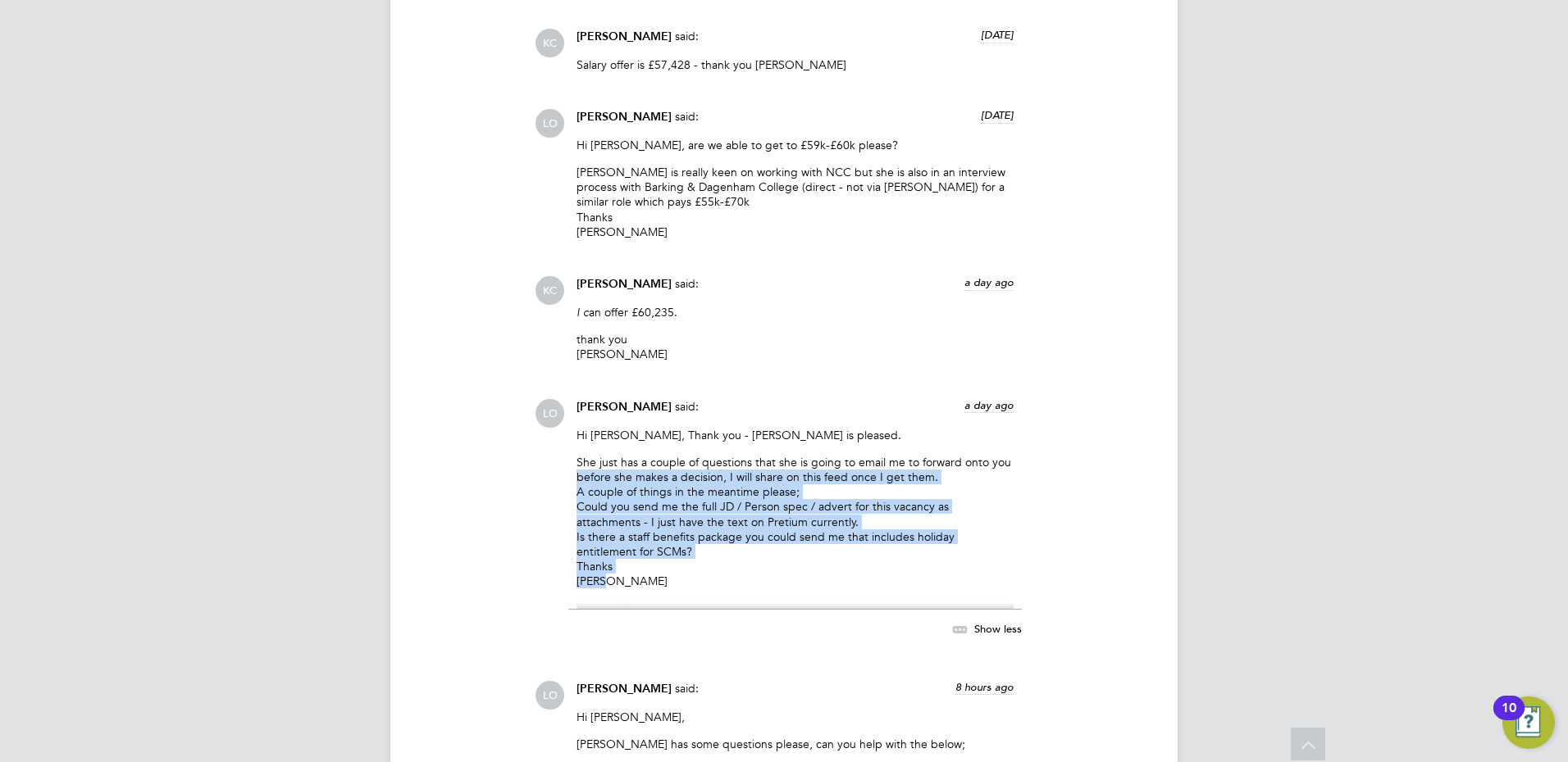
drag, startPoint x: 637, startPoint y: 494, endPoint x: 546, endPoint y: 400, distance: 130.8
click at [546, 400] on div "LO [PERSON_NAME] said: a day ago Hi [PERSON_NAME], Thank you - [PERSON_NAME] is…" at bounding box center [839, 528] width 610 height 257
drag, startPoint x: 546, startPoint y: 400, endPoint x: 889, endPoint y: 506, distance: 359.0
click at [884, 506] on p "She just has a couple of questions that she is going to email me to forward ont…" at bounding box center [795, 522] width 437 height 134
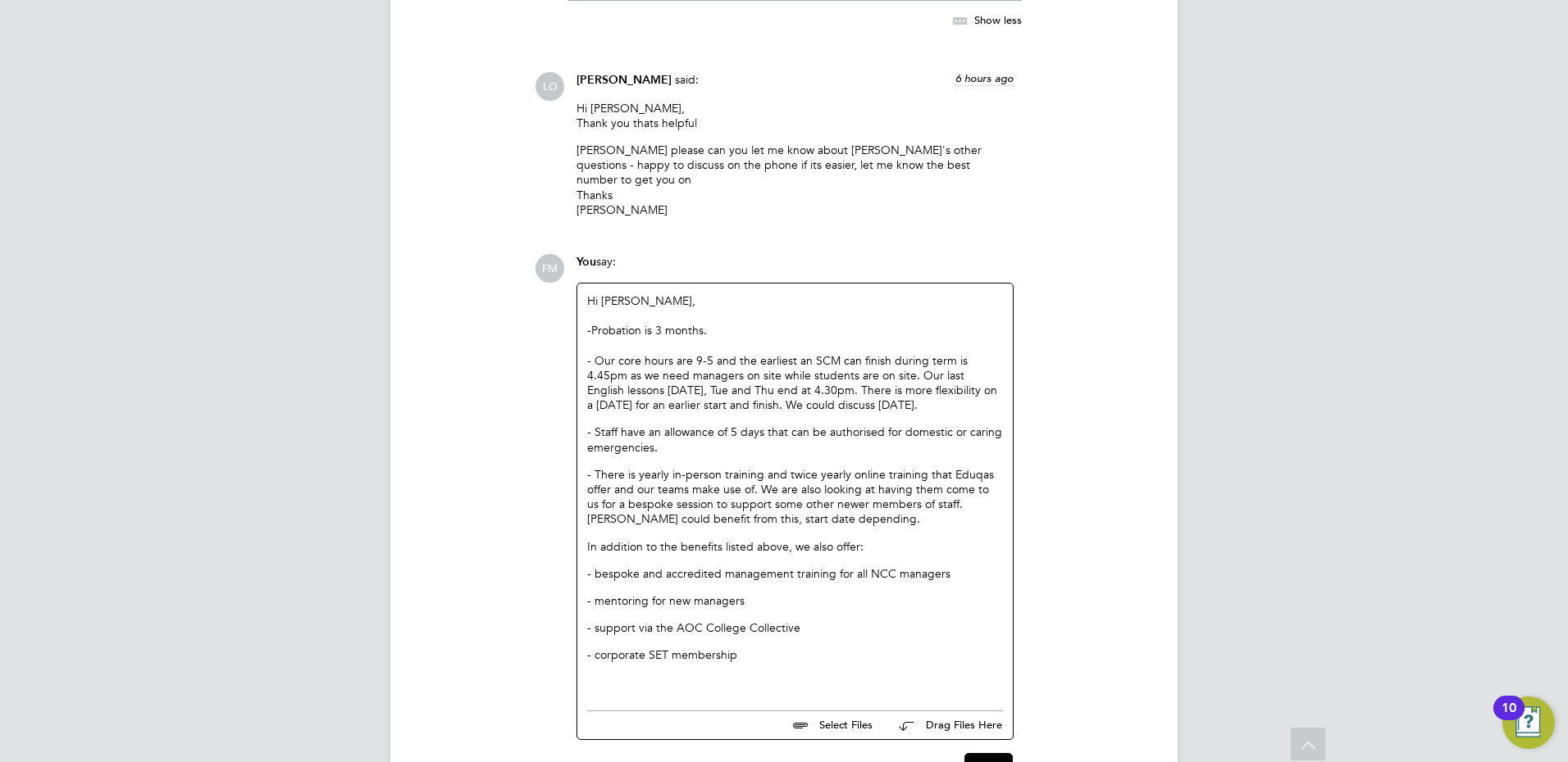
scroll to position [7445, 0]
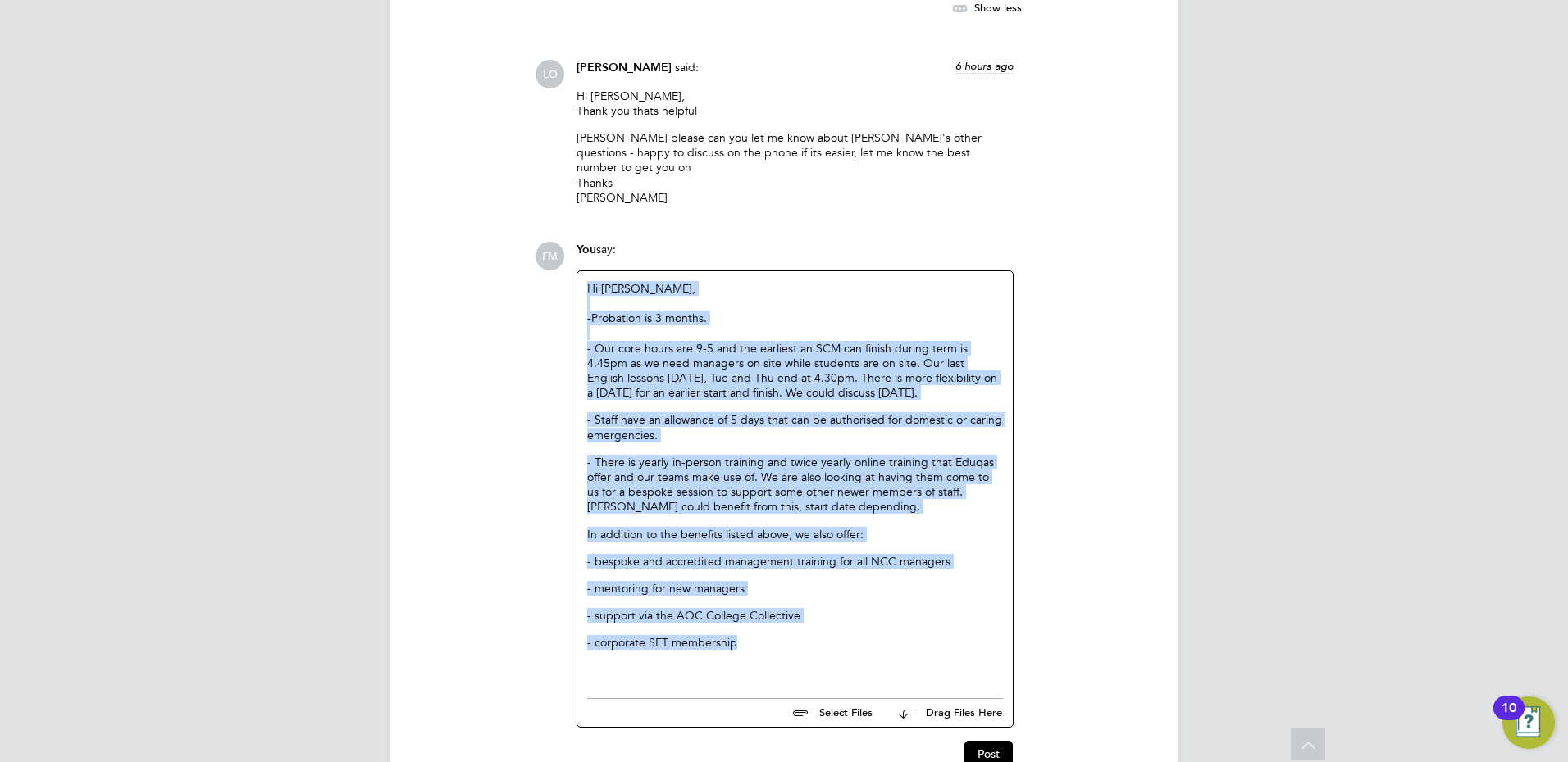
drag, startPoint x: 782, startPoint y: 550, endPoint x: 577, endPoint y: 204, distance: 402.2
click at [577, 272] on div "Hi [PERSON_NAME], -Probation is 3 months. - Our core hours are 9-5 and the earl…" at bounding box center [795, 481] width 435 height 419
drag, startPoint x: 577, startPoint y: 204, endPoint x: 808, endPoint y: 457, distance: 342.6
click at [808, 527] on p "In addition to the benefits listed above, we also offer:" at bounding box center [795, 534] width 416 height 15
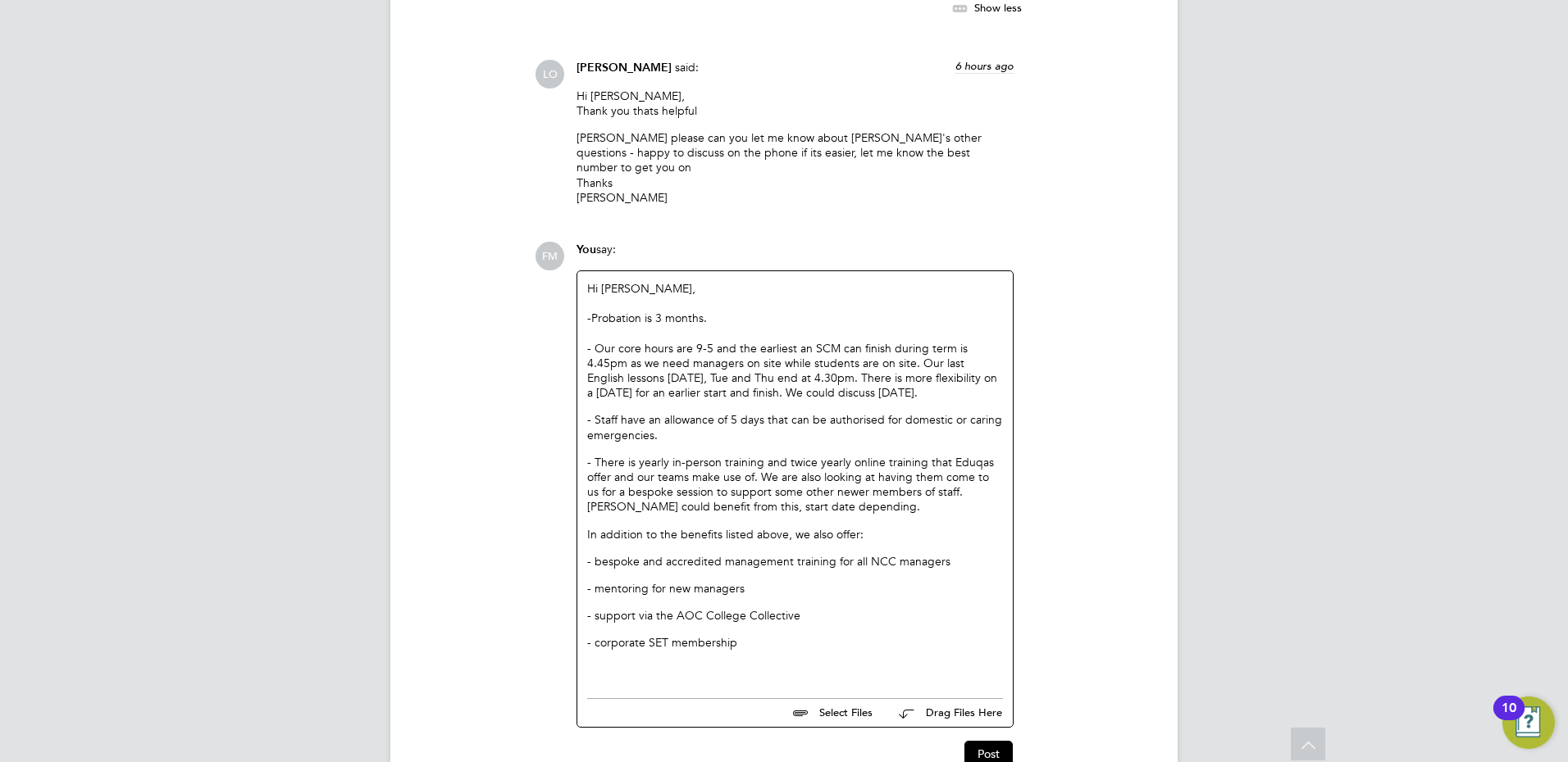
click at [785, 635] on div "- corporate SET membership" at bounding box center [795, 642] width 416 height 15
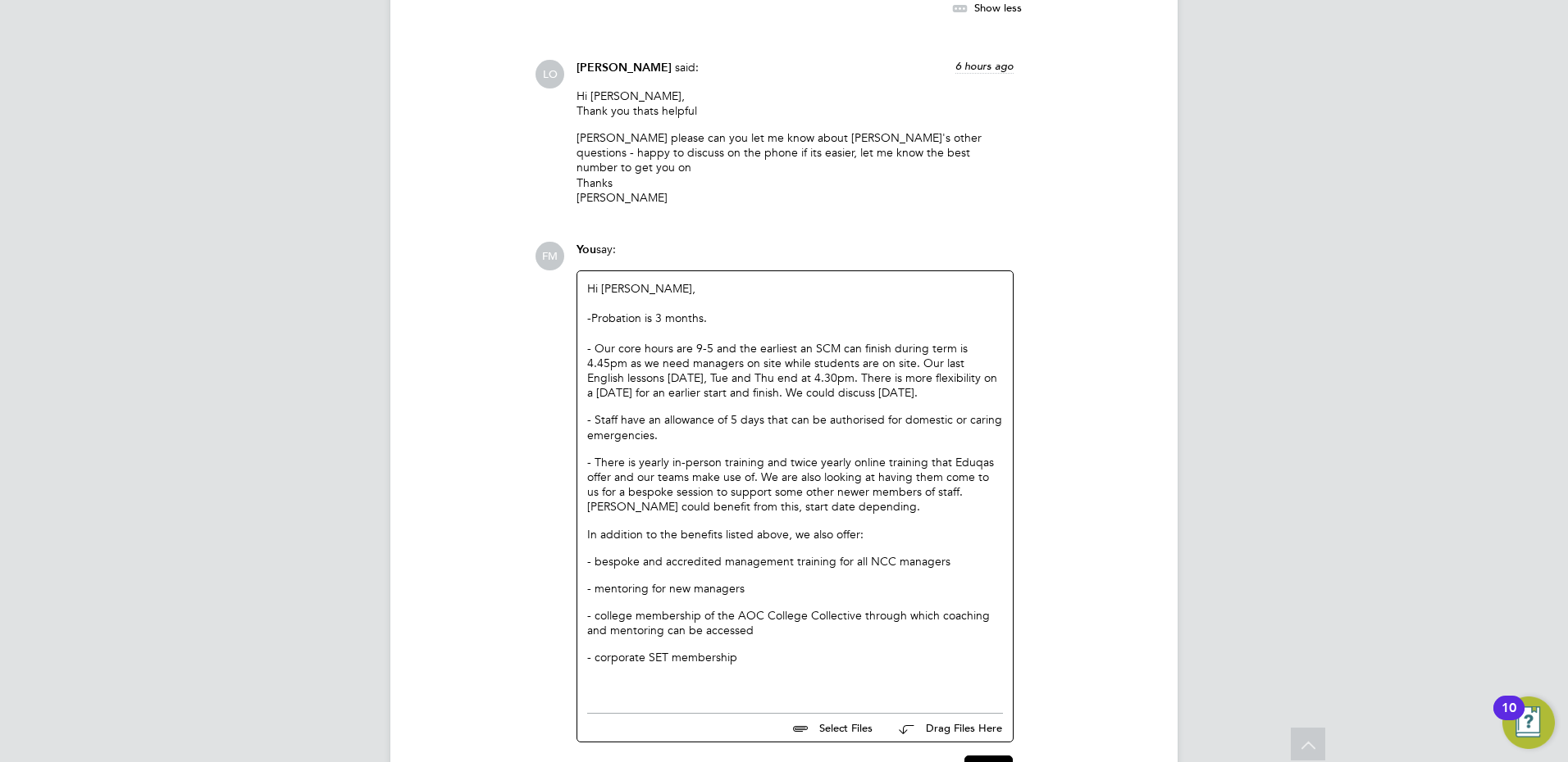
click at [753, 650] on div "- corporate SET membership" at bounding box center [795, 657] width 416 height 15
click at [847, 695] on div at bounding box center [795, 702] width 416 height 15
drag, startPoint x: 857, startPoint y: 622, endPoint x: 644, endPoint y: 357, distance: 340.0
click at [644, 357] on div "Hi [PERSON_NAME], -Probation is 3 months. - Our core hours are 9-5 and the earl…" at bounding box center [795, 518] width 416 height 473
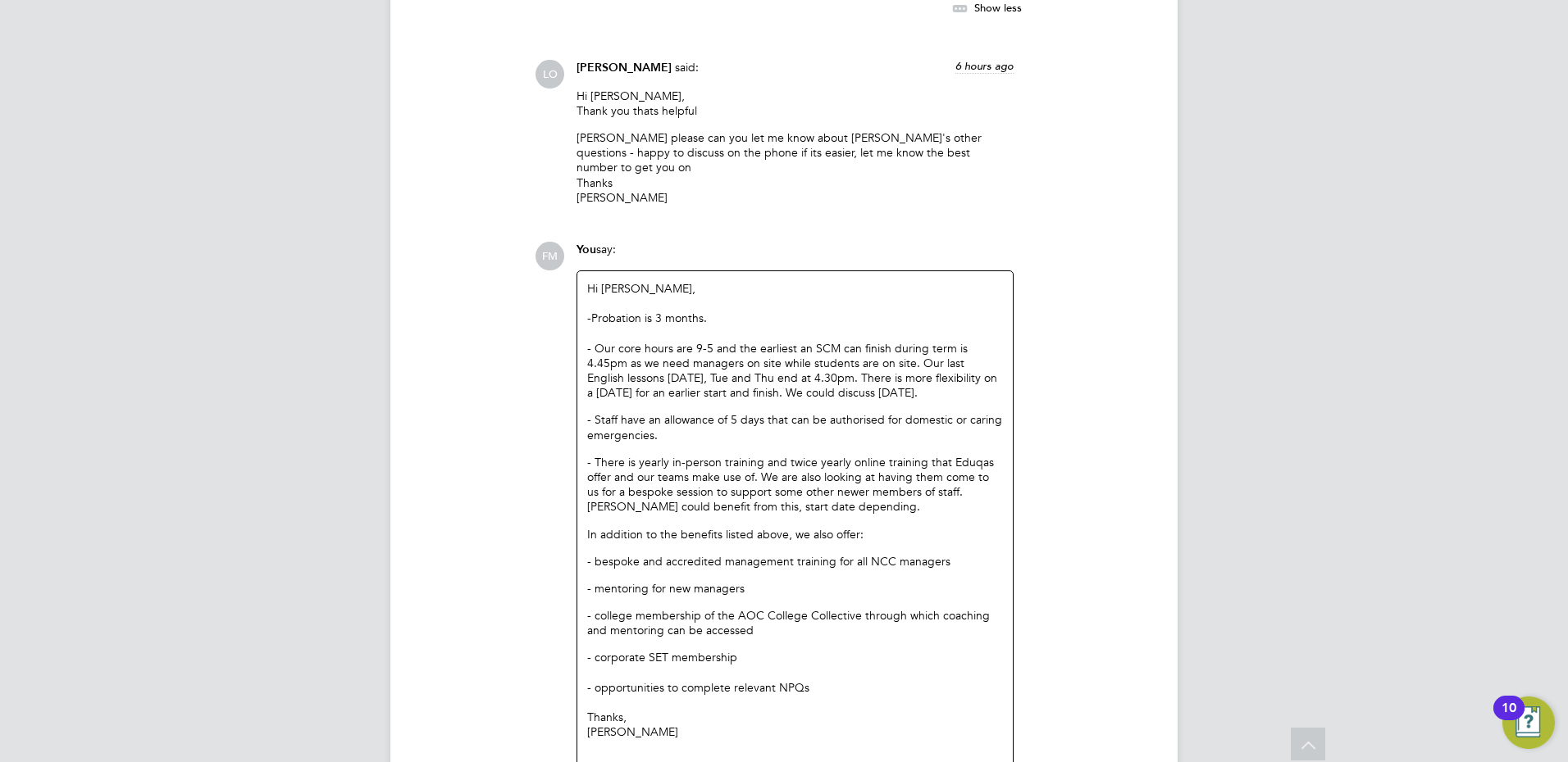
drag, startPoint x: 644, startPoint y: 357, endPoint x: 945, endPoint y: 506, distance: 335.9
click at [945, 581] on p "- mentoring for new managers" at bounding box center [795, 588] width 416 height 15
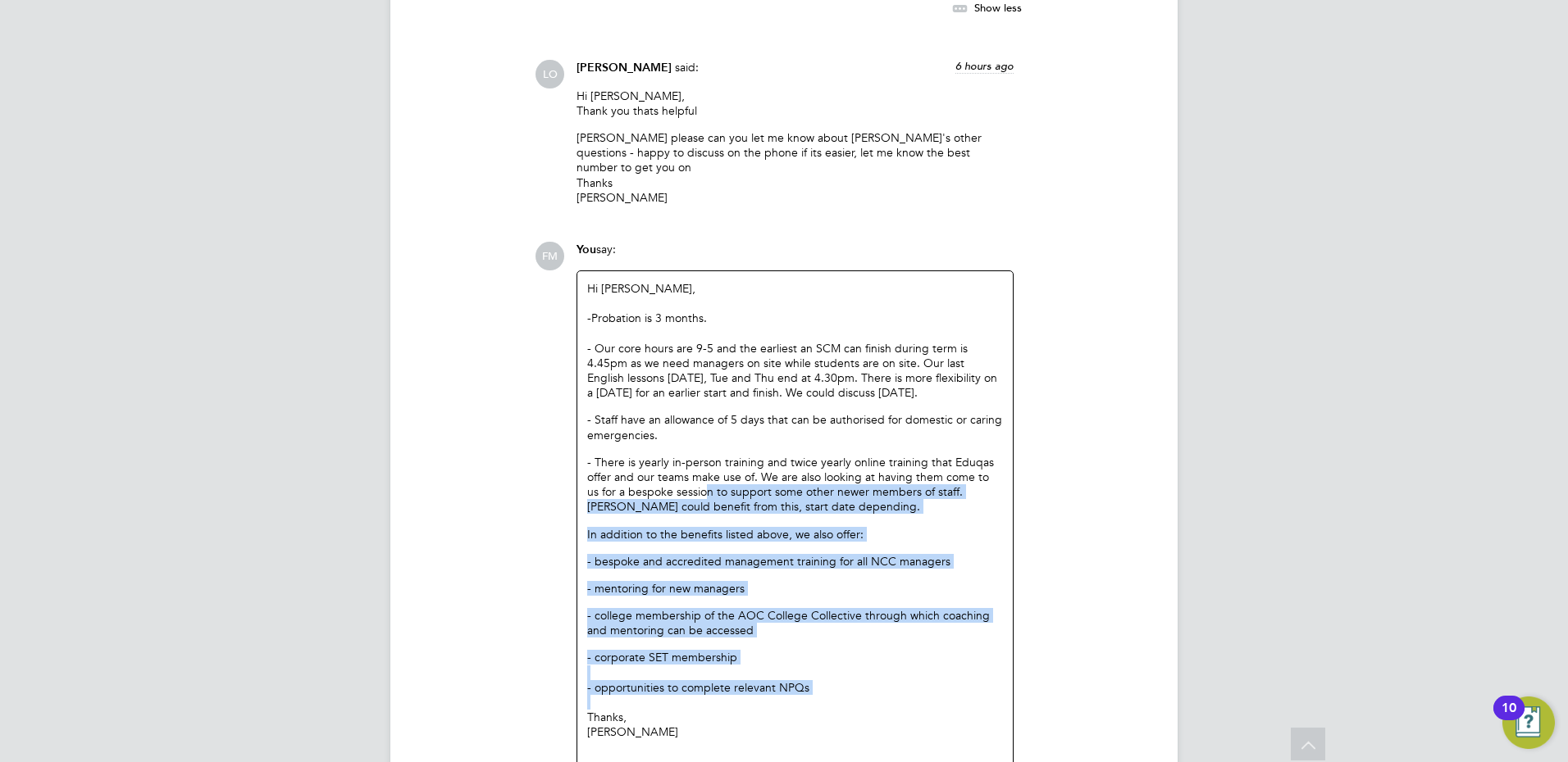
drag, startPoint x: 811, startPoint y: 618, endPoint x: 694, endPoint y: 406, distance: 242.1
click at [694, 406] on div "Hi [PERSON_NAME], -Probation is 3 months. - Our core hours are 9-5 and the earl…" at bounding box center [795, 518] width 416 height 473
drag, startPoint x: 694, startPoint y: 406, endPoint x: 898, endPoint y: 559, distance: 255.0
click at [907, 553] on div "Hi [PERSON_NAME], -Probation is 3 months. - Our core hours are 9-5 and the earl…" at bounding box center [795, 518] width 416 height 473
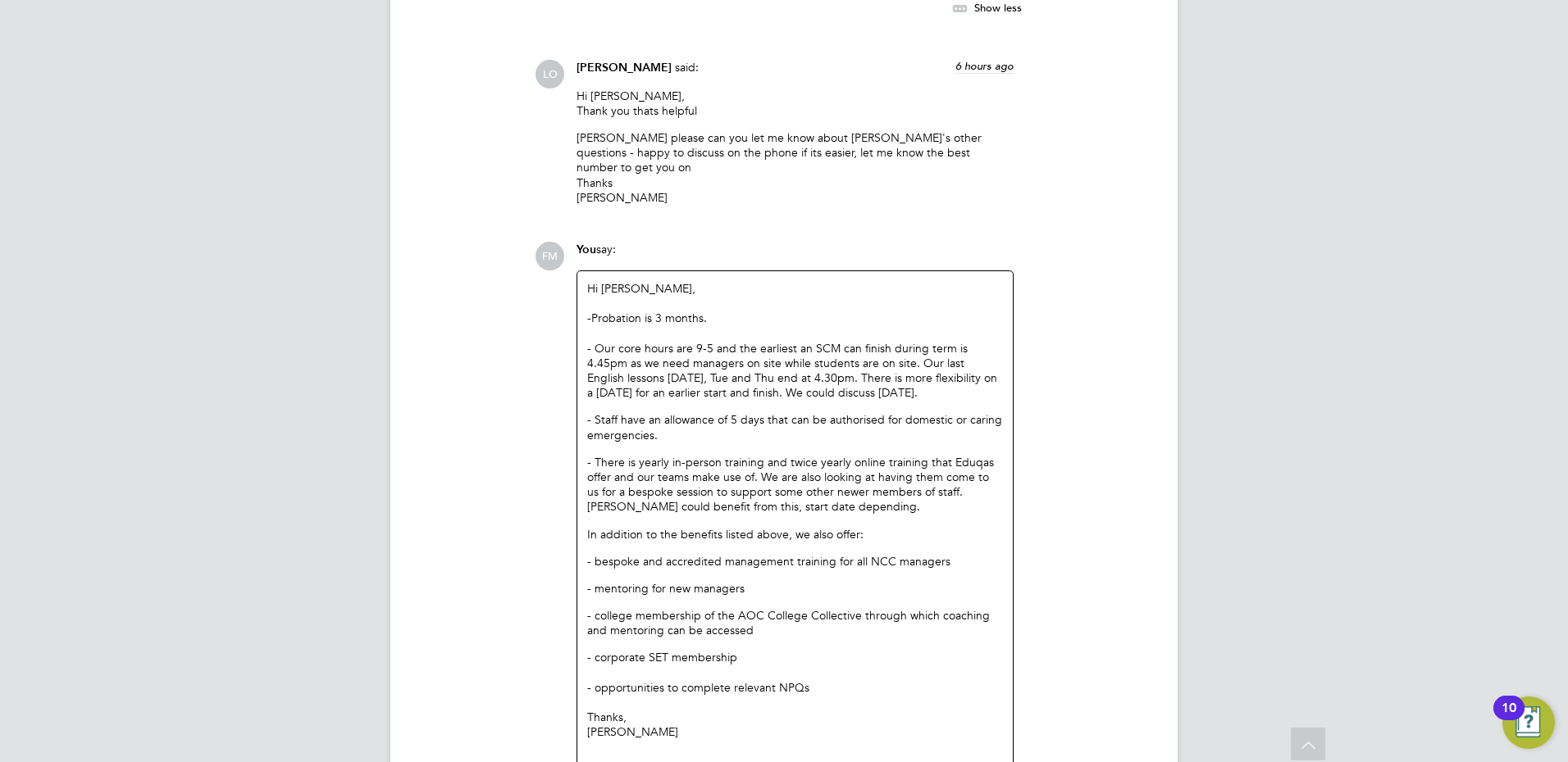
click at [955, 554] on p "- bespoke and accredited management training for all NCC managers" at bounding box center [795, 561] width 416 height 15
drag, startPoint x: 801, startPoint y: 502, endPoint x: 598, endPoint y: 427, distance: 216.4
click at [598, 427] on div "- Our core hours are 9-5 and the earliest an SCM can finish during term is 4.45…" at bounding box center [795, 489] width 416 height 297
drag, startPoint x: 598, startPoint y: 427, endPoint x: 800, endPoint y: 530, distance: 226.7
click at [800, 608] on p "- college membership of the AOC College Collective through which coaching and m…" at bounding box center [795, 623] width 416 height 30
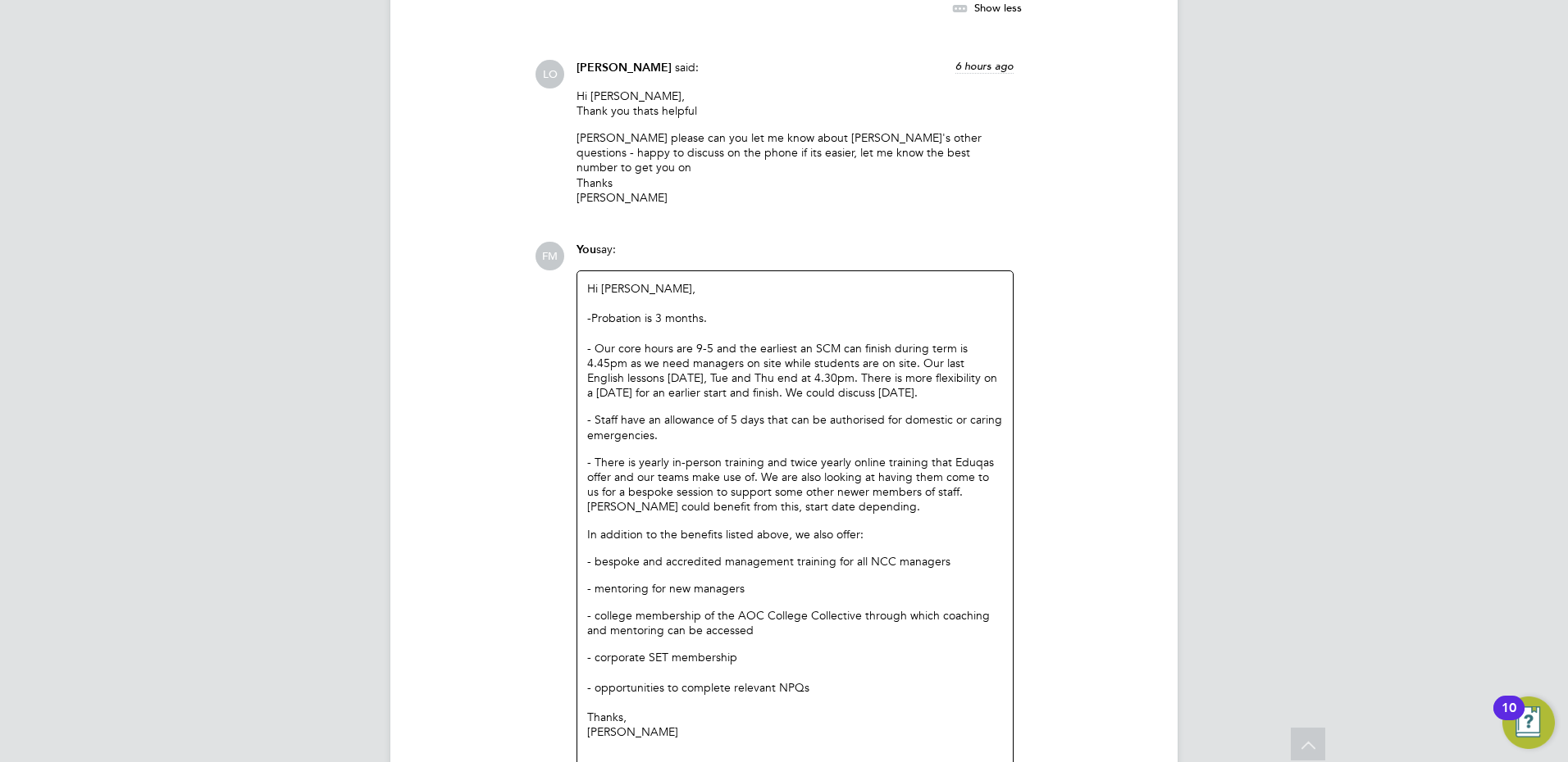
click at [833, 666] on div at bounding box center [795, 673] width 416 height 15
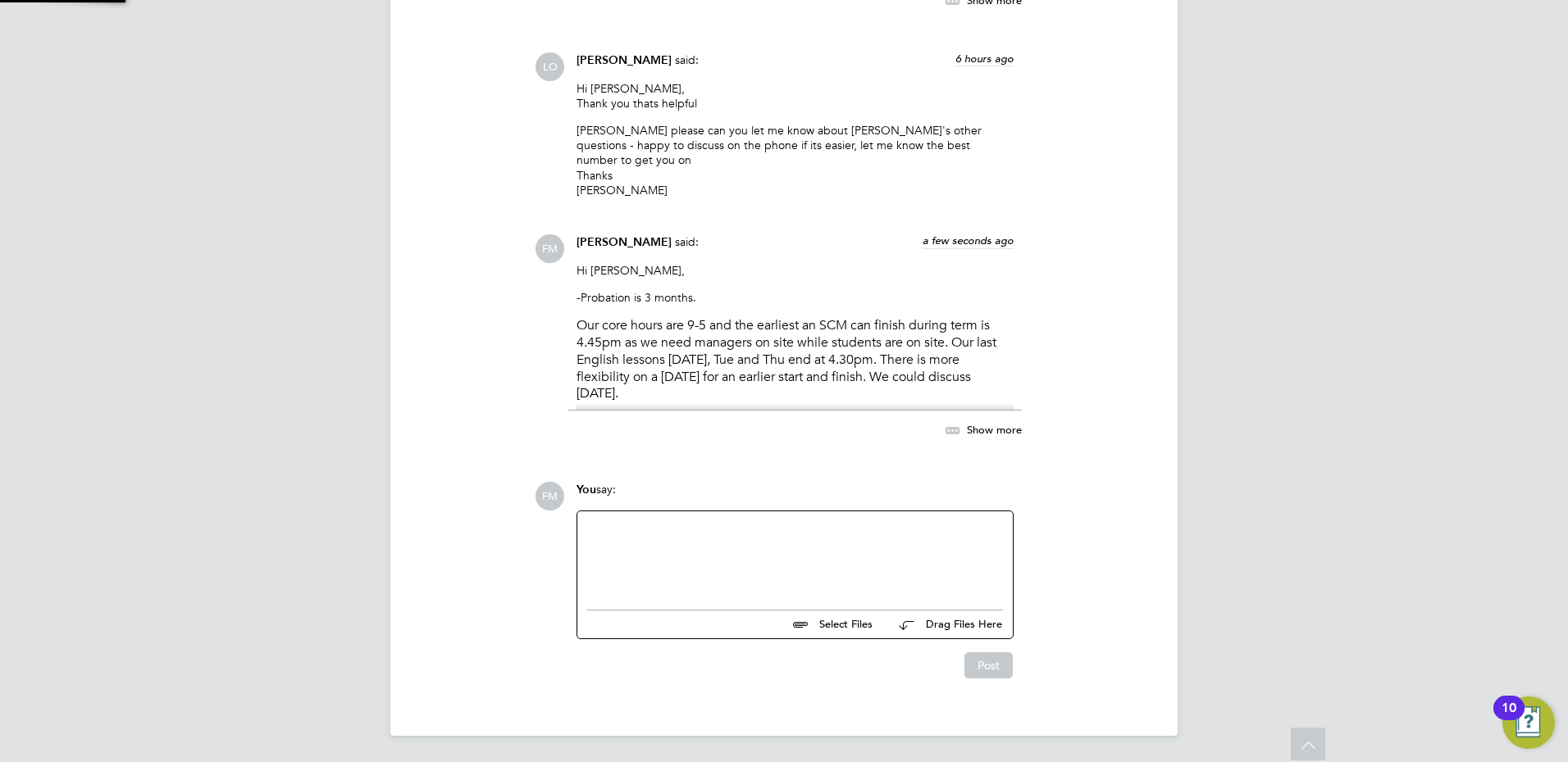
scroll to position [6772, 0]
